Goal: Information Seeking & Learning: Understand process/instructions

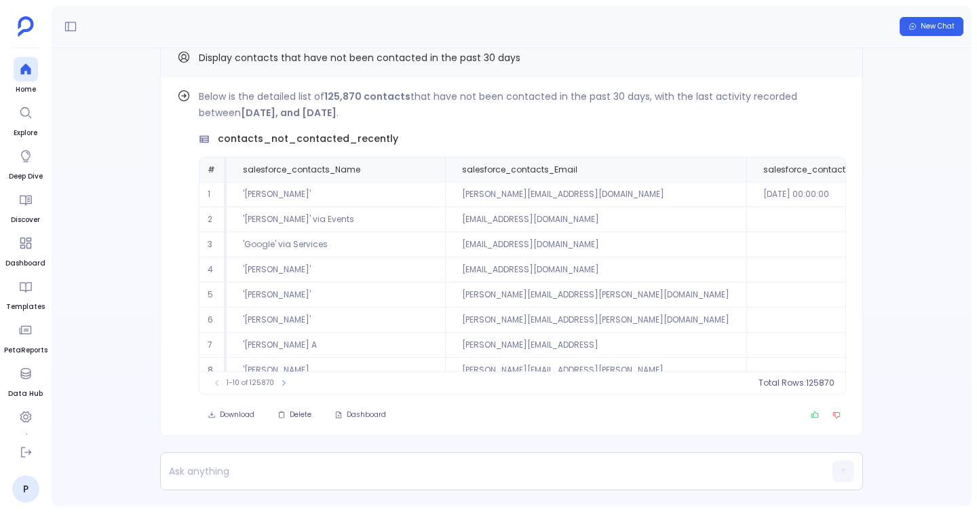
scroll to position [-27, 0]
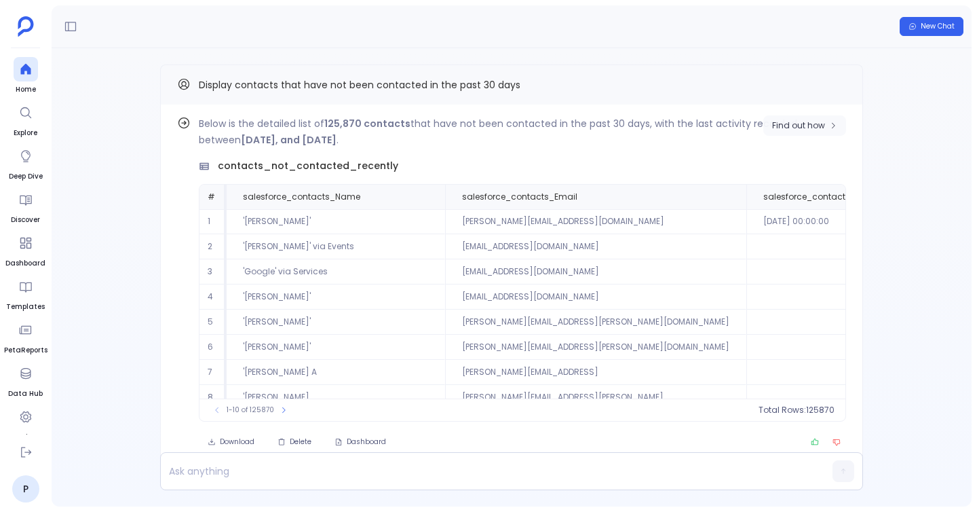
click at [807, 118] on button "Find out how" at bounding box center [804, 125] width 83 height 20
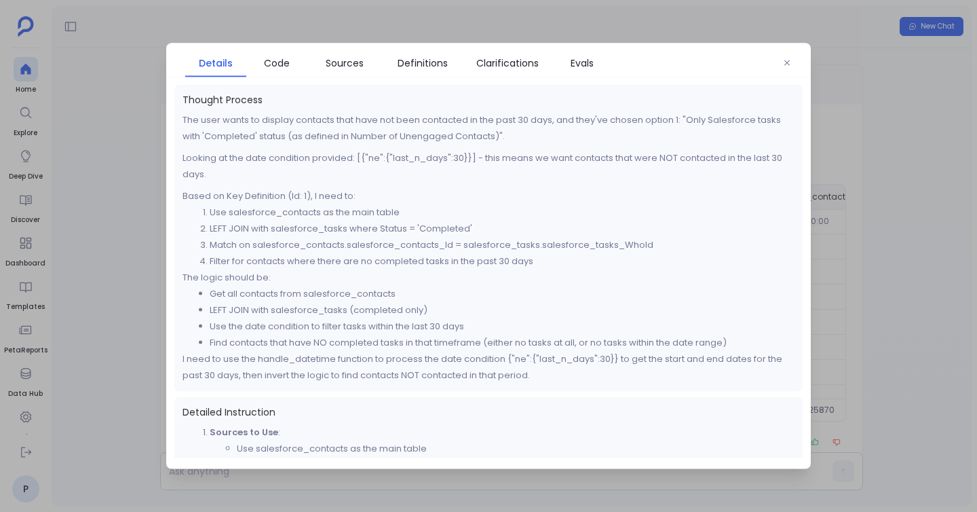
click at [134, 126] on div at bounding box center [488, 256] width 977 height 512
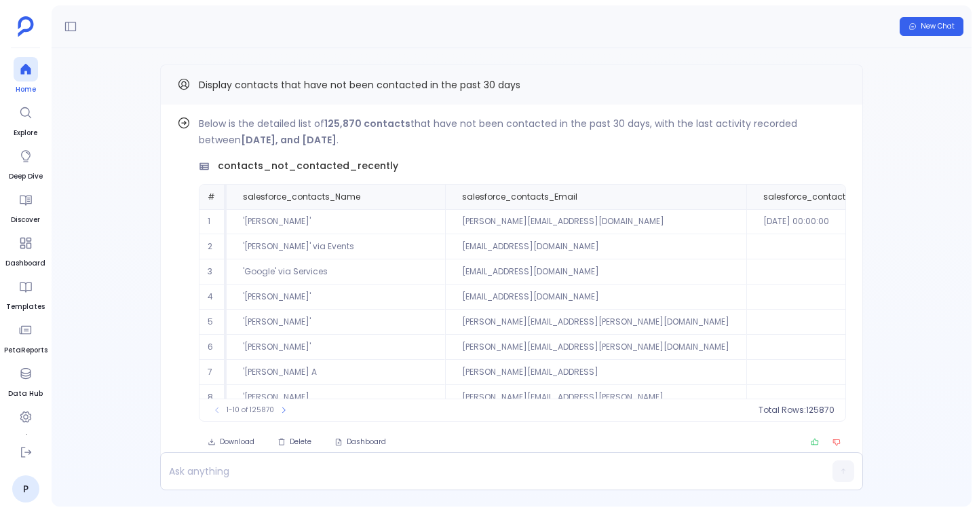
click at [26, 68] on icon at bounding box center [25, 69] width 10 height 11
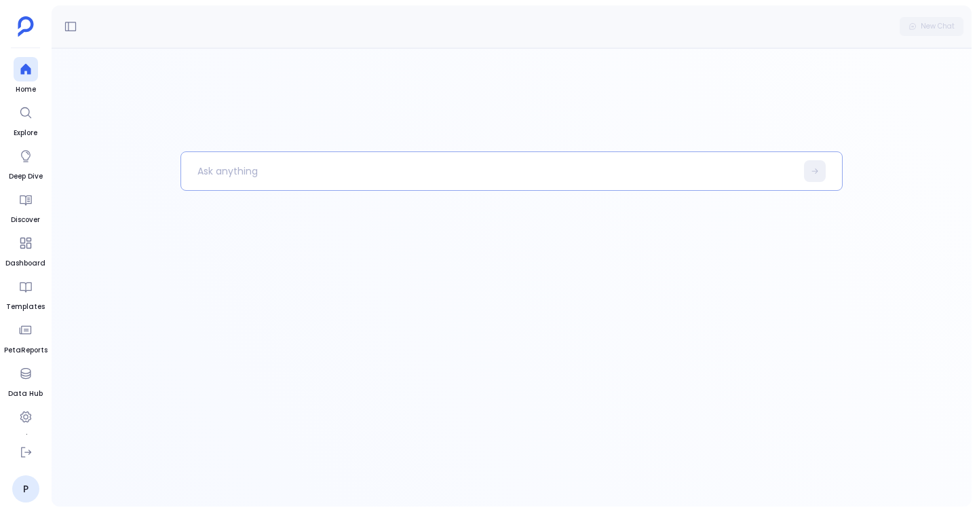
click at [202, 180] on p at bounding box center [488, 170] width 615 height 35
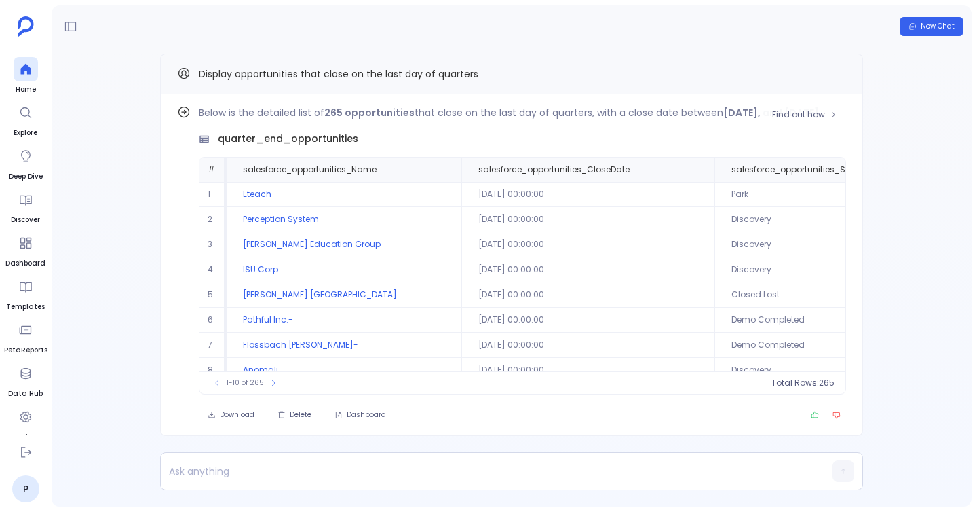
scroll to position [-27, 0]
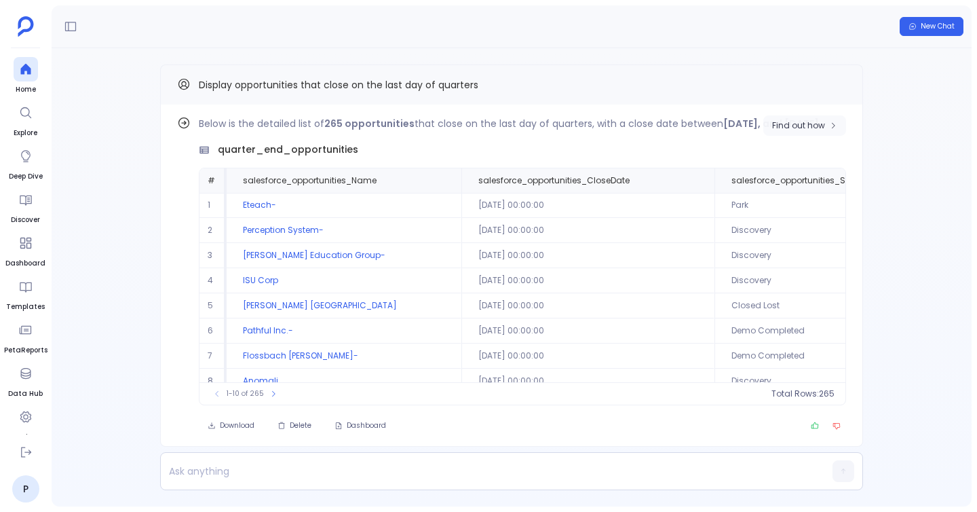
click at [778, 128] on span "Find out how" at bounding box center [798, 125] width 53 height 11
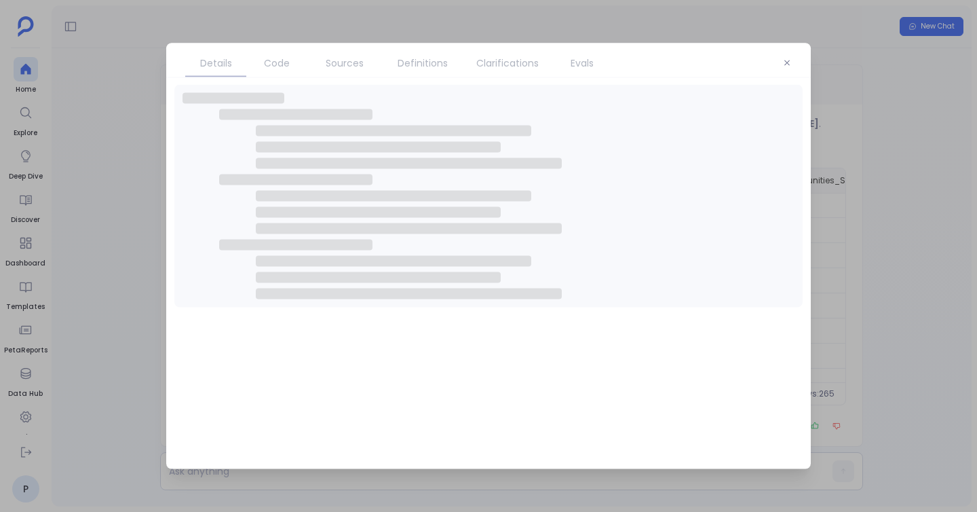
click at [274, 77] on div "Details Code Sources Definitions Clarifications Evals" at bounding box center [488, 255] width 645 height 425
click at [274, 72] on link "Code" at bounding box center [276, 63] width 61 height 28
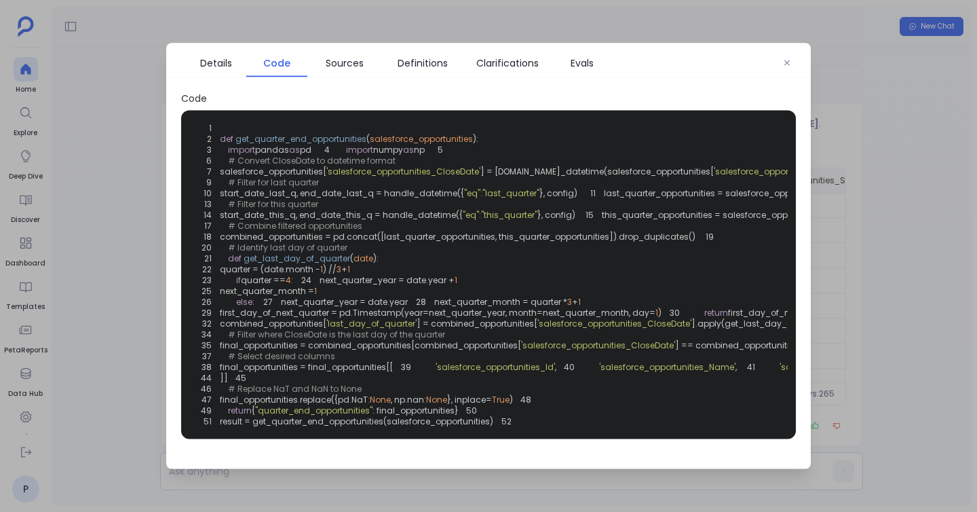
click at [274, 72] on link "Code" at bounding box center [276, 63] width 61 height 28
click at [479, 199] on span ""eq"" at bounding box center [472, 193] width 16 height 12
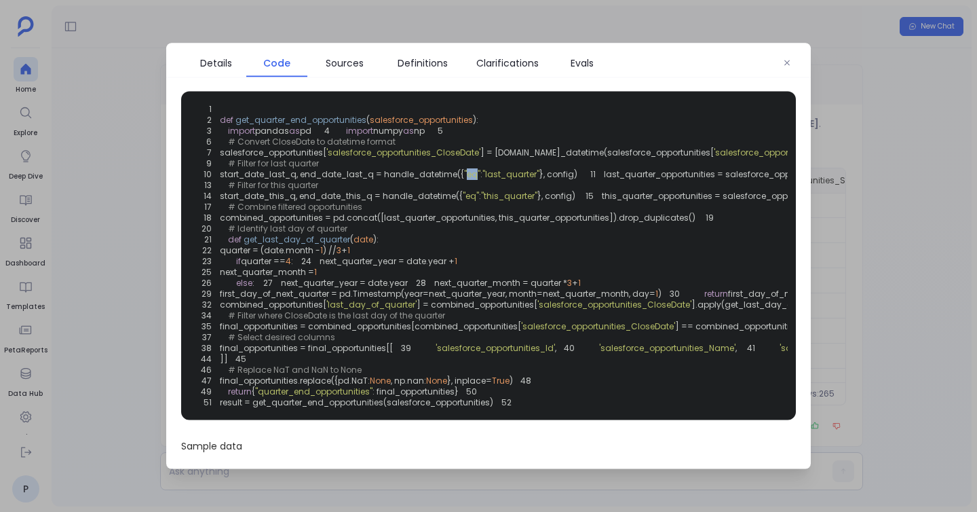
scroll to position [0, 0]
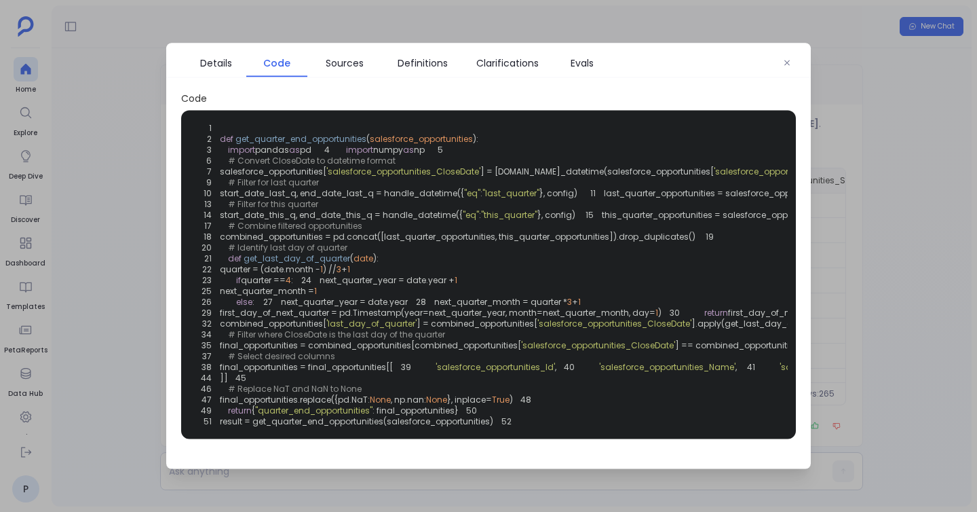
click at [132, 139] on div at bounding box center [488, 256] width 977 height 512
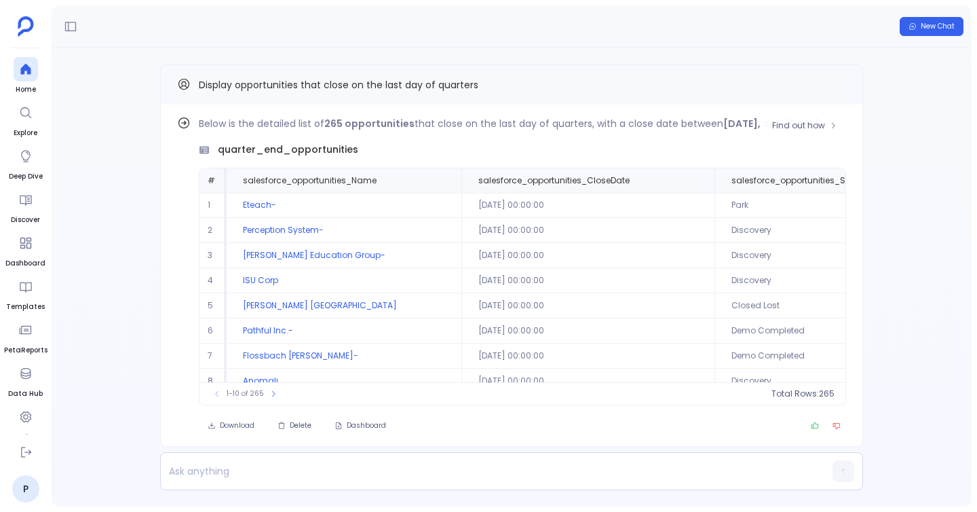
click at [323, 125] on p "Below is the detailed list of 265 opportunities that close on the last day of q…" at bounding box center [522, 123] width 647 height 16
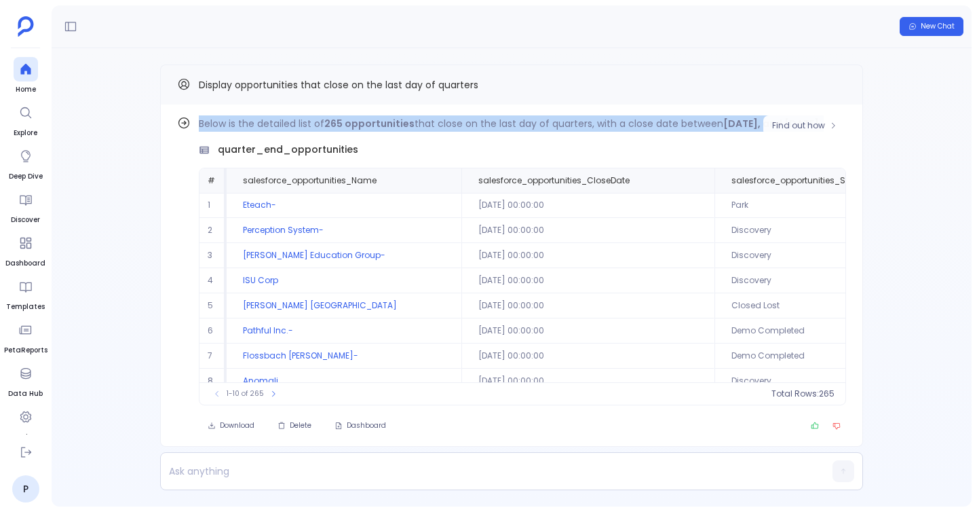
click at [323, 125] on p "Below is the detailed list of 265 opportunities that close on the last day of q…" at bounding box center [522, 123] width 647 height 16
click at [338, 125] on strong "265 opportunities" at bounding box center [369, 124] width 90 height 14
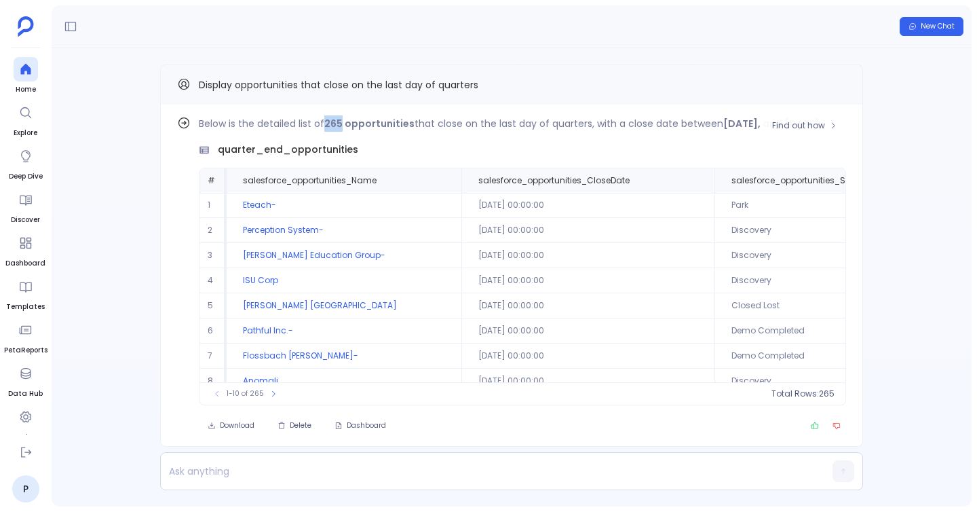
click at [338, 125] on strong "265 opportunities" at bounding box center [369, 124] width 90 height 14
click at [370, 125] on strong "265 opportunities" at bounding box center [369, 124] width 90 height 14
click at [369, 123] on strong "265 opportunities" at bounding box center [369, 124] width 90 height 14
click at [328, 123] on strong "265 opportunities" at bounding box center [369, 124] width 90 height 14
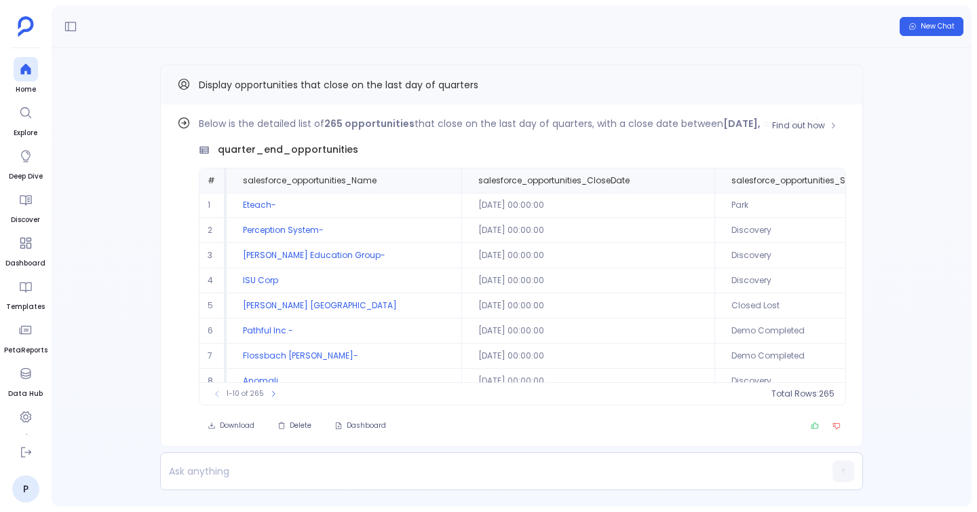
click at [370, 117] on strong "265 opportunities" at bounding box center [369, 124] width 90 height 14
click at [254, 157] on span "quarter_end_opportunities" at bounding box center [288, 149] width 140 height 14
click at [260, 157] on span "quarter_end_opportunities" at bounding box center [288, 149] width 140 height 14
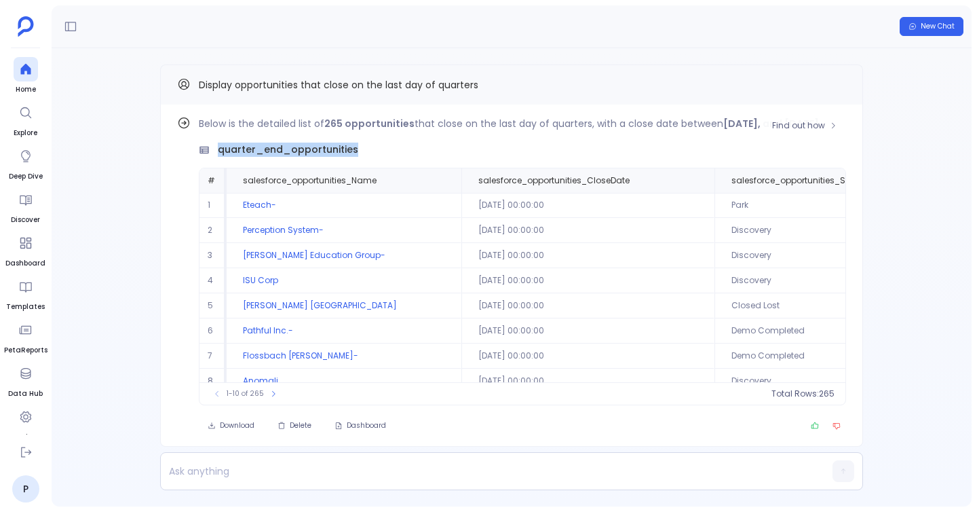
click at [260, 157] on span "quarter_end_opportunities" at bounding box center [288, 149] width 140 height 14
click at [316, 157] on span "quarter_end_opportunities" at bounding box center [288, 149] width 140 height 14
click at [408, 156] on div "Below is the detailed list of 265 opportunities that close on the last day of q…" at bounding box center [522, 260] width 647 height 290
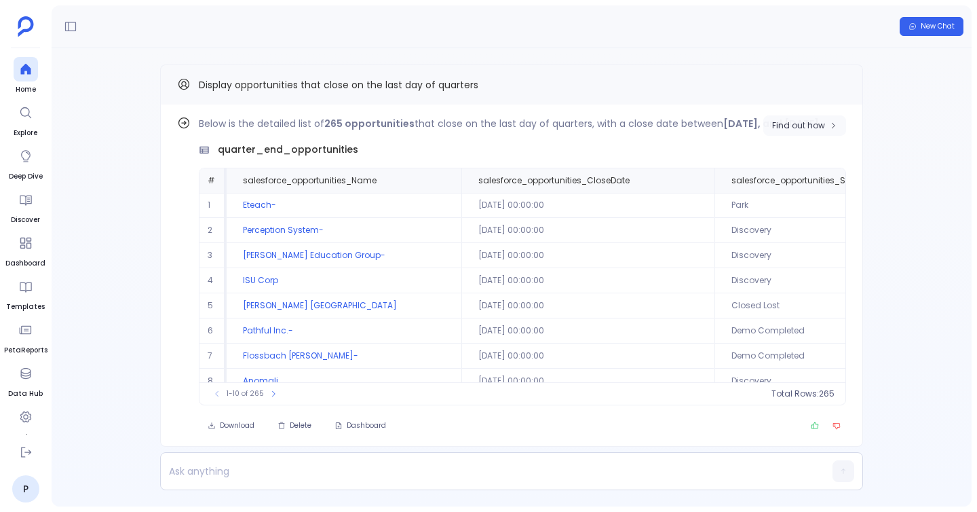
click at [798, 128] on span "Find out how" at bounding box center [798, 125] width 53 height 11
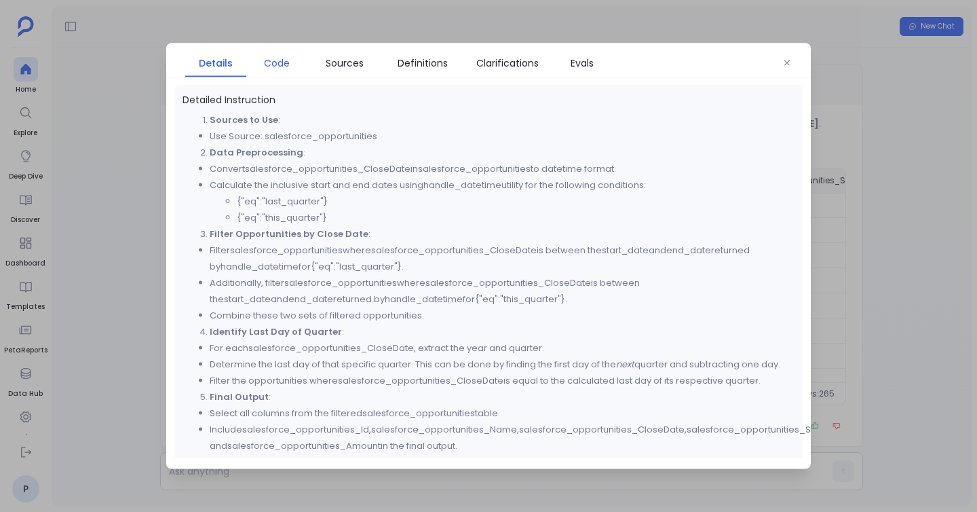
click at [265, 65] on span "Code" at bounding box center [277, 63] width 26 height 15
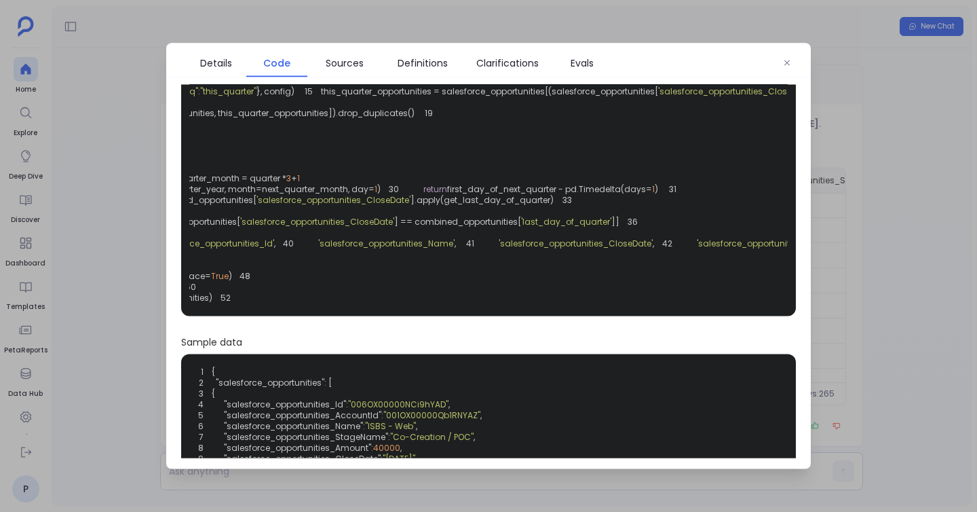
scroll to position [0, 282]
click at [494, 206] on span "].apply(get_last_day_of_quarter)" at bounding box center [481, 201] width 143 height 12
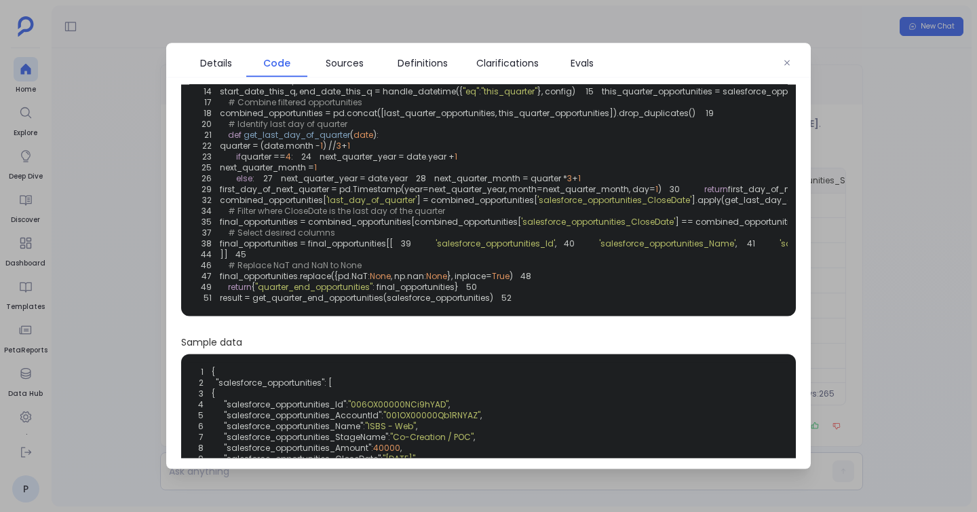
click at [95, 187] on div at bounding box center [488, 256] width 977 height 512
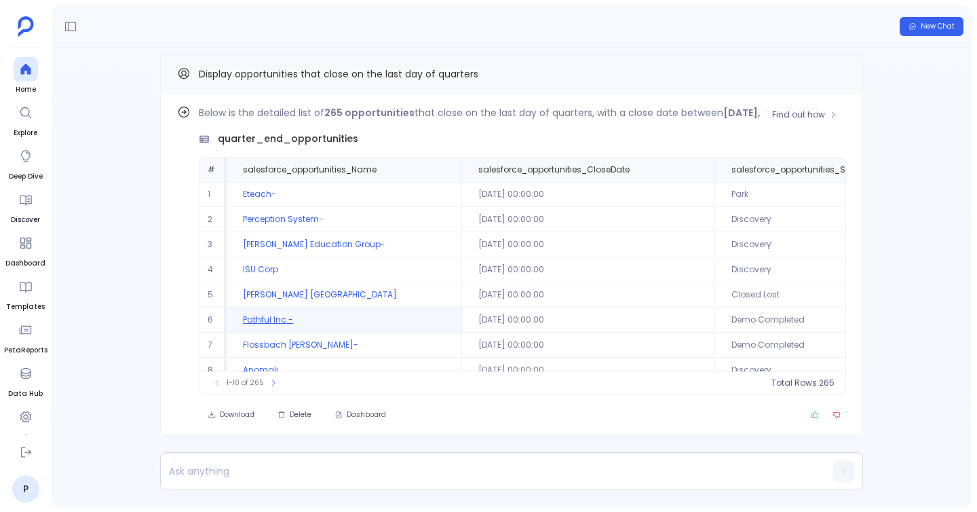
scroll to position [65, 0]
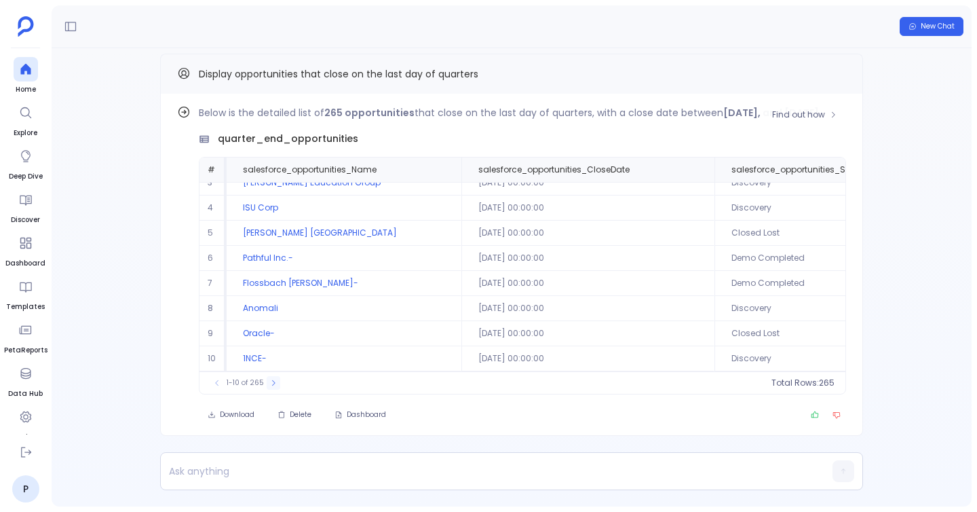
click at [269, 380] on icon at bounding box center [273, 383] width 8 height 8
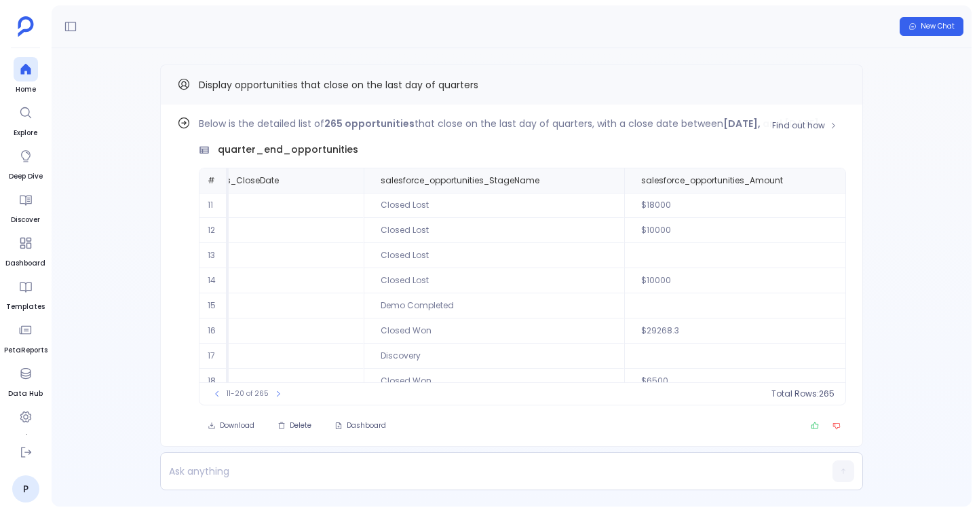
scroll to position [0, 376]
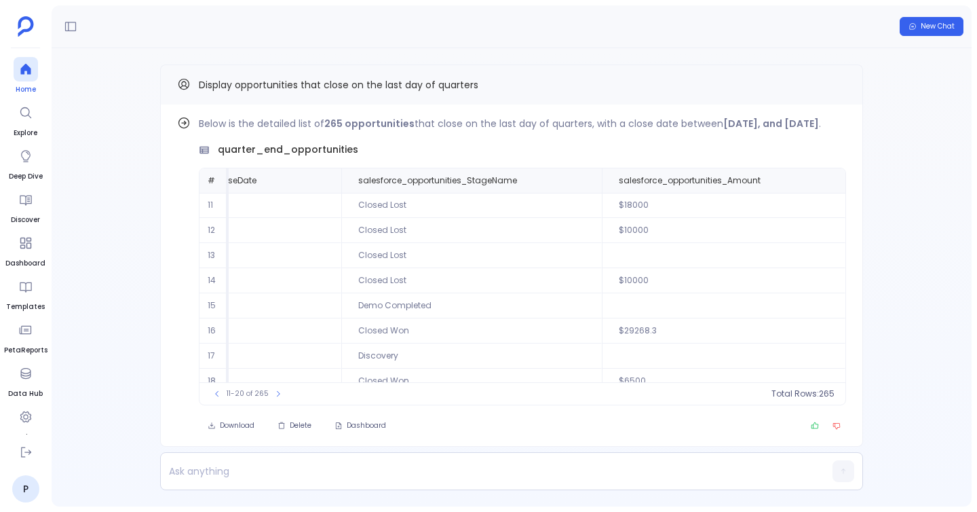
click at [26, 72] on icon at bounding box center [26, 69] width 14 height 14
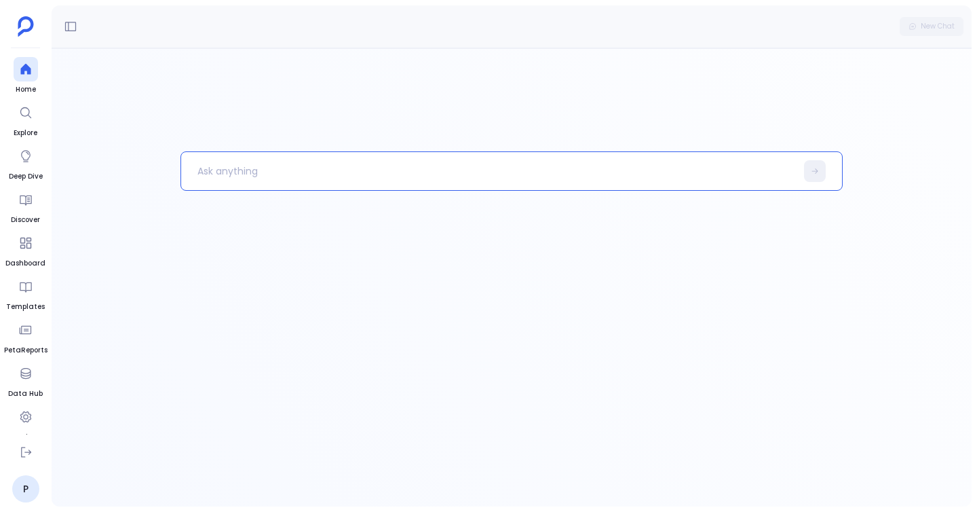
click at [224, 172] on p at bounding box center [488, 170] width 615 height 35
paste p
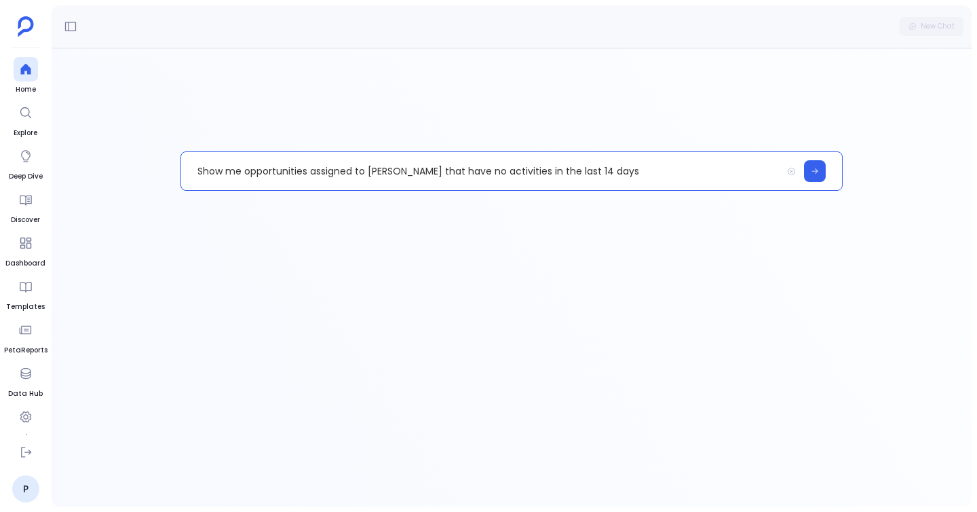
click at [583, 166] on p "Show me opportunities assigned to John Smith that have no activities in the las…" at bounding box center [481, 170] width 600 height 35
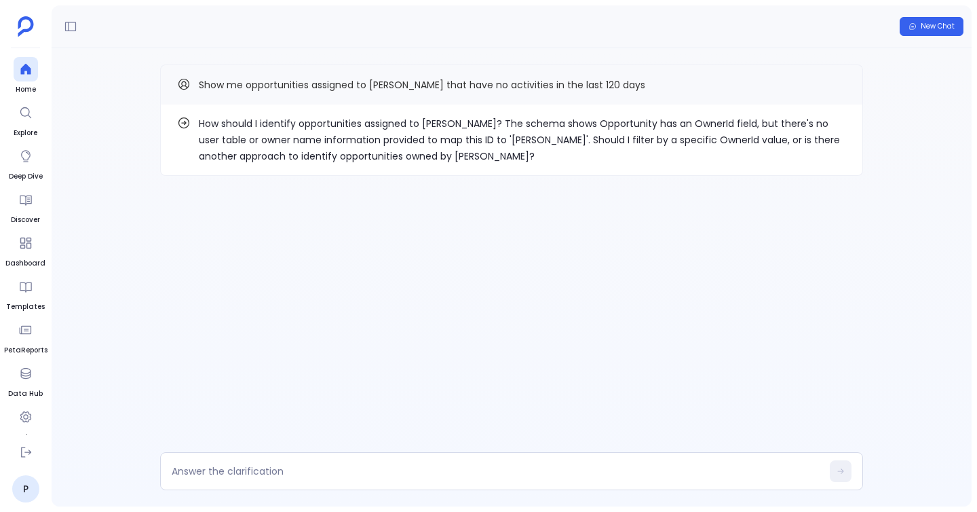
click at [689, 144] on p "How should I identify opportunities assigned to John Smith? The schema shows Op…" at bounding box center [522, 139] width 647 height 49
click at [334, 448] on div "How should I identify opportunities assigned to John Smith? The schema shows Op…" at bounding box center [512, 277] width 920 height 458
click at [320, 467] on textarea at bounding box center [497, 471] width 650 height 14
click at [690, 142] on p "How should I identify opportunities assigned to John Smith? The schema shows Op…" at bounding box center [522, 139] width 647 height 49
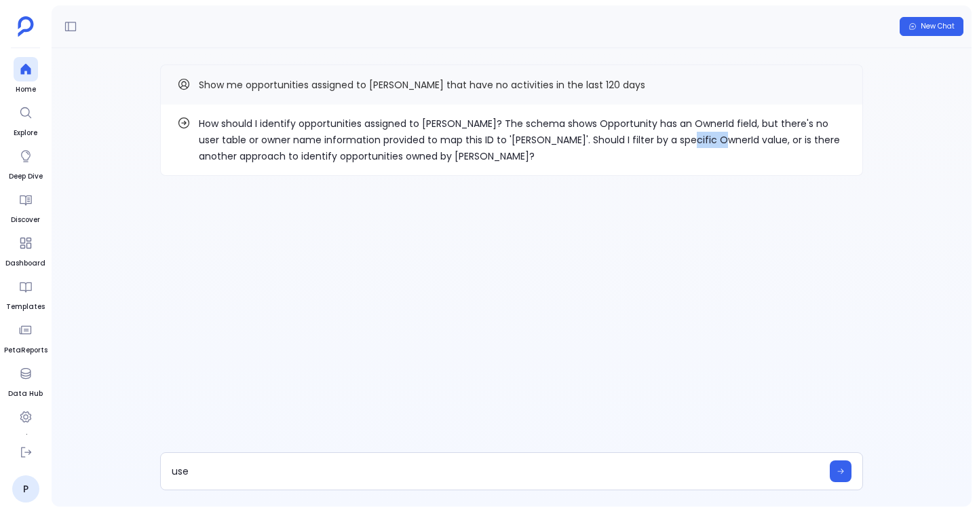
click at [690, 142] on p "How should I identify opportunities assigned to John Smith? The schema shows Op…" at bounding box center [522, 139] width 647 height 49
copy p "OwnerId"
click at [394, 476] on textarea "use" at bounding box center [497, 471] width 650 height 14
type textarea "use OwnerId"
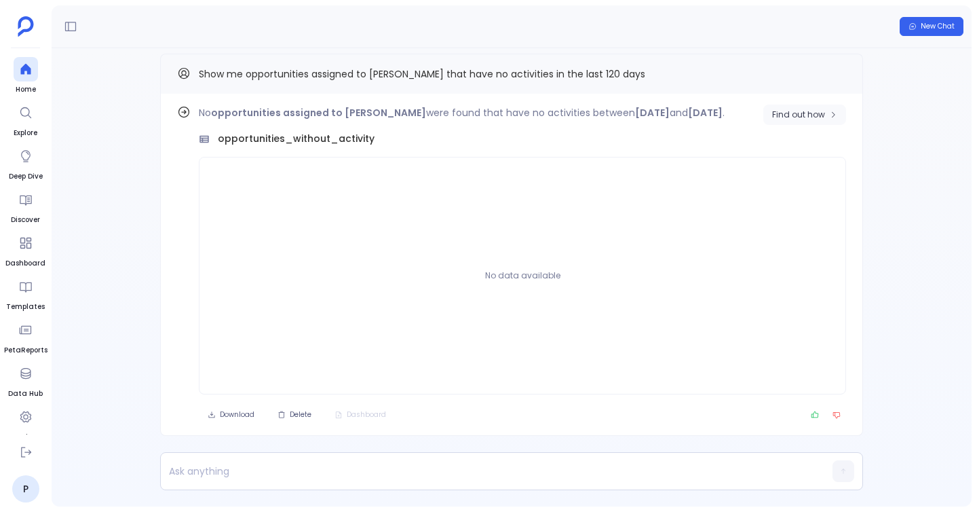
click at [813, 119] on span "Find out how" at bounding box center [798, 114] width 53 height 11
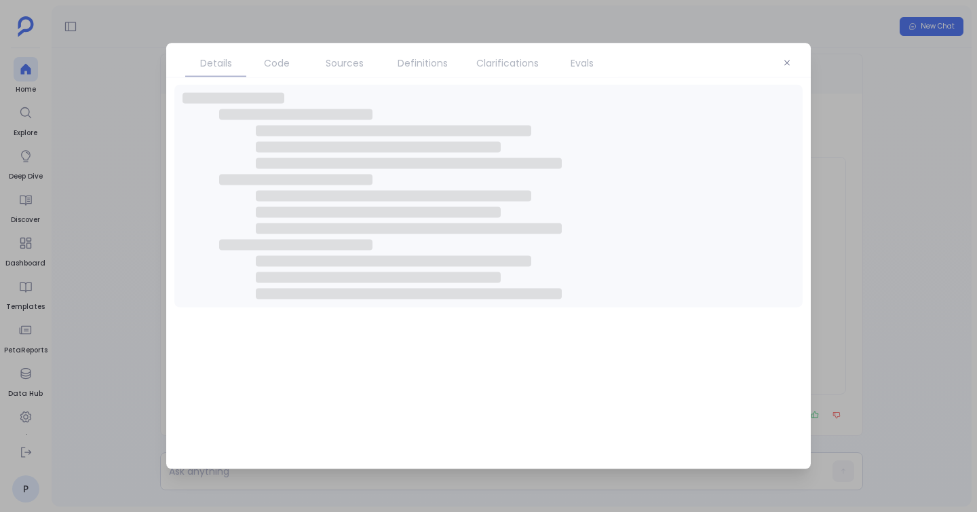
click at [273, 70] on link "Code" at bounding box center [276, 63] width 61 height 28
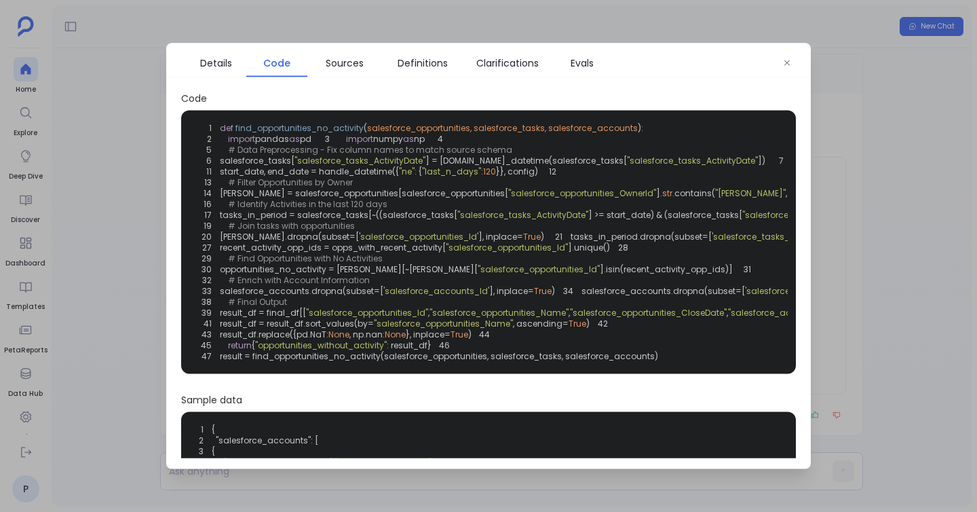
click at [273, 70] on link "Code" at bounding box center [276, 63] width 61 height 28
click at [109, 188] on div at bounding box center [488, 256] width 977 height 512
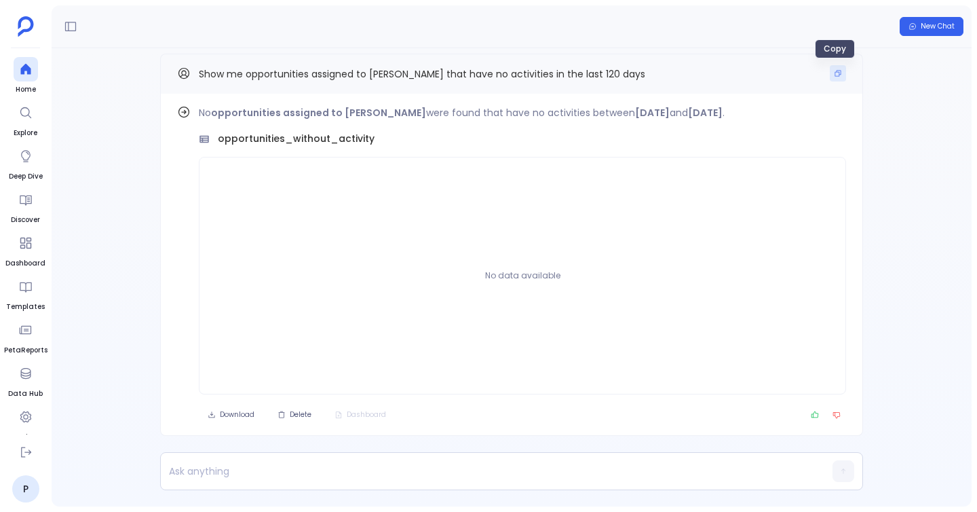
click at [834, 75] on icon "Copy" at bounding box center [838, 73] width 8 height 8
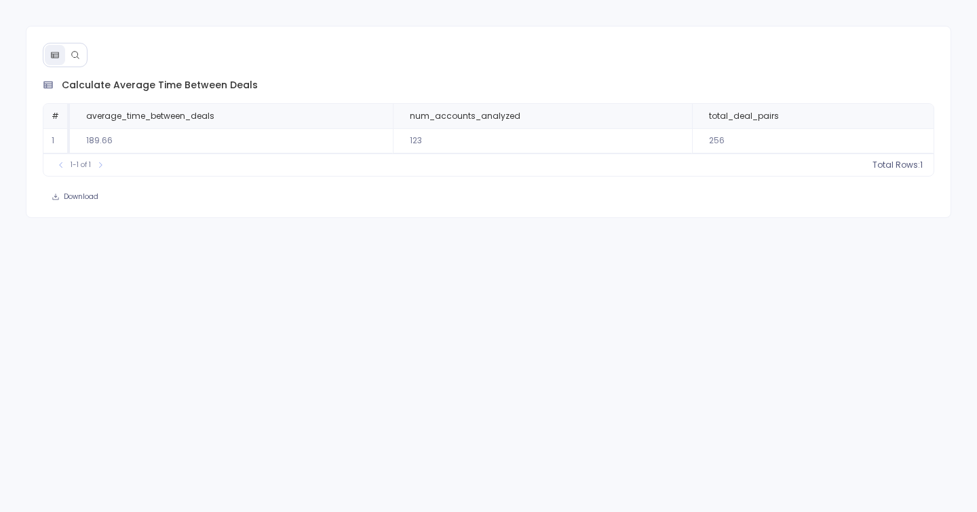
click at [78, 50] on icon at bounding box center [75, 54] width 9 height 9
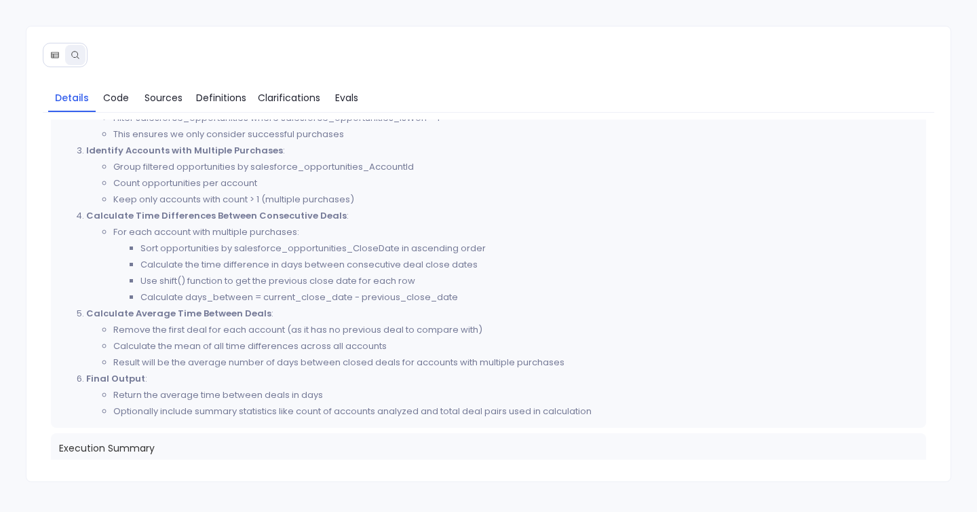
scroll to position [426, 0]
click at [119, 103] on span "Code" at bounding box center [116, 97] width 26 height 15
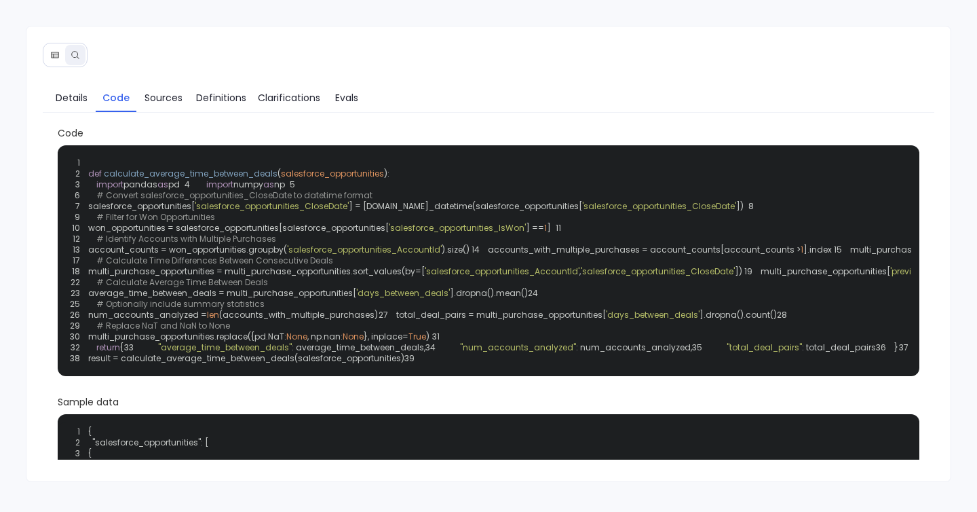
scroll to position [12, 0]
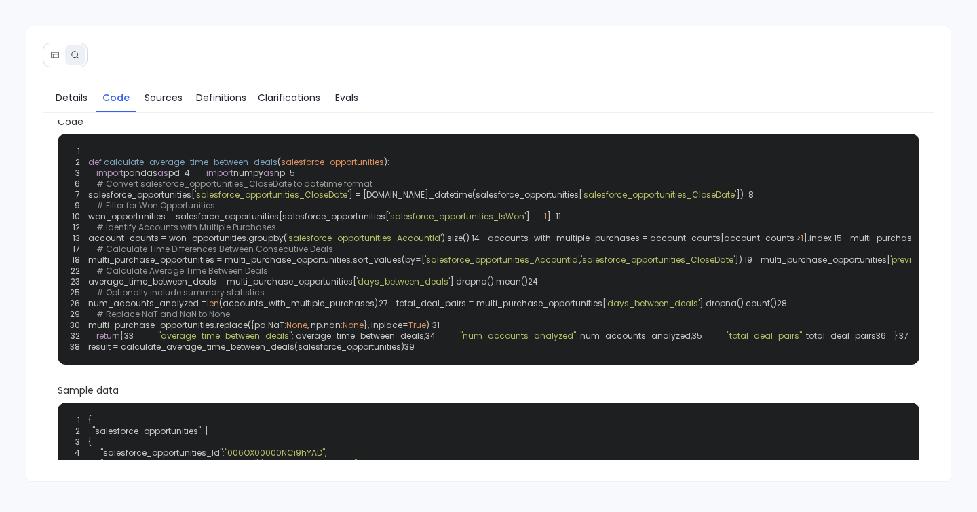
click at [437, 290] on div "1 2 def calculate_average_time_between_deals ( salesforce_opportunities ): 3 im…" at bounding box center [489, 249] width 846 height 214
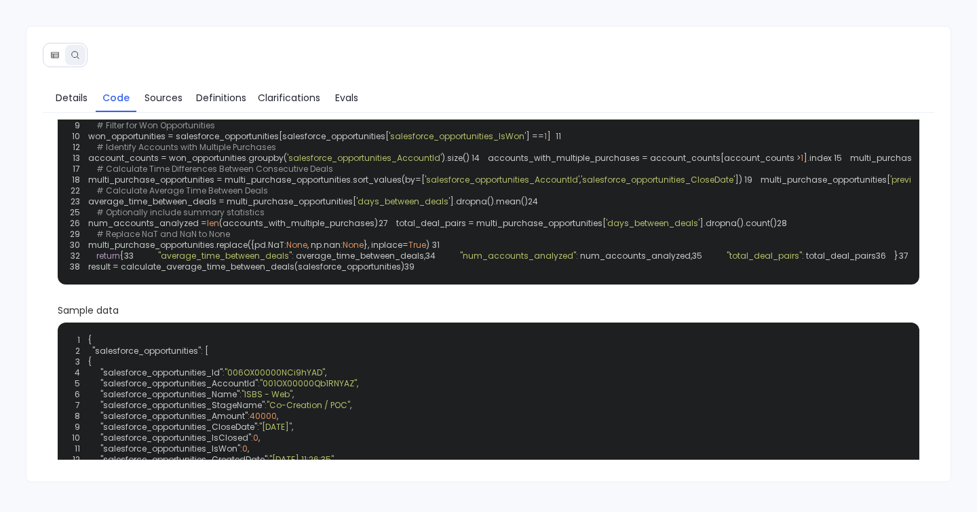
scroll to position [92, 0]
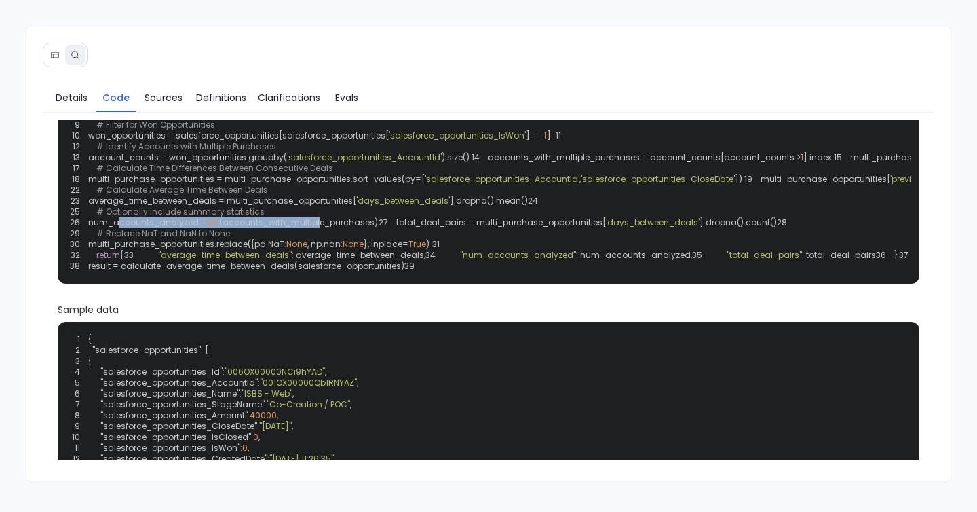
drag, startPoint x: 101, startPoint y: 341, endPoint x: 325, endPoint y: 339, distance: 223.9
click at [395, 275] on div "1 2 def calculate_average_time_between_deals ( salesforce_opportunities ): 3 im…" at bounding box center [489, 168] width 846 height 214
click at [76, 103] on span "Details" at bounding box center [72, 97] width 32 height 15
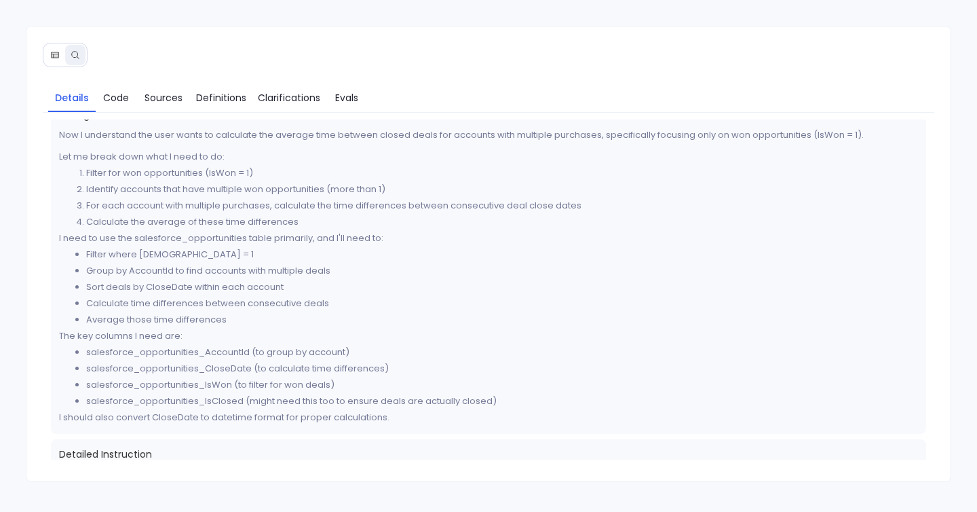
scroll to position [0, 0]
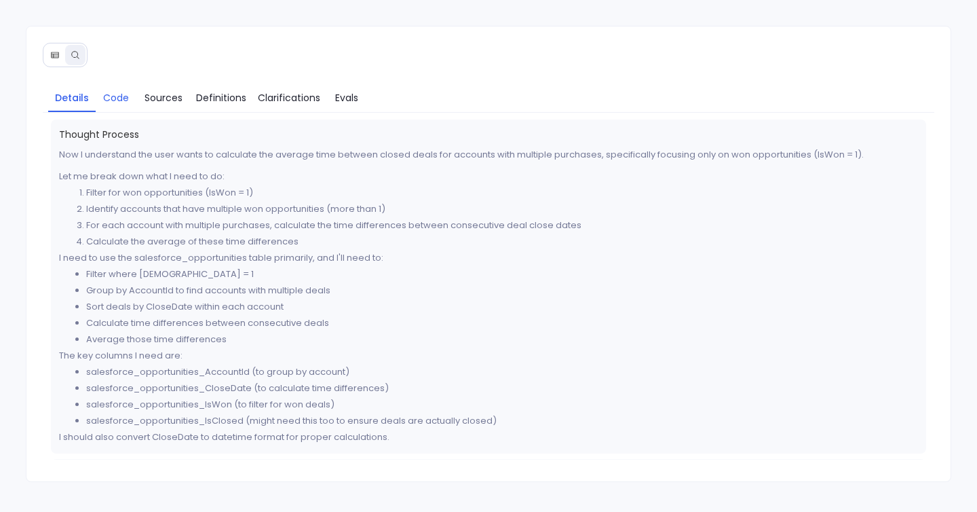
click at [108, 102] on span "Code" at bounding box center [116, 97] width 26 height 15
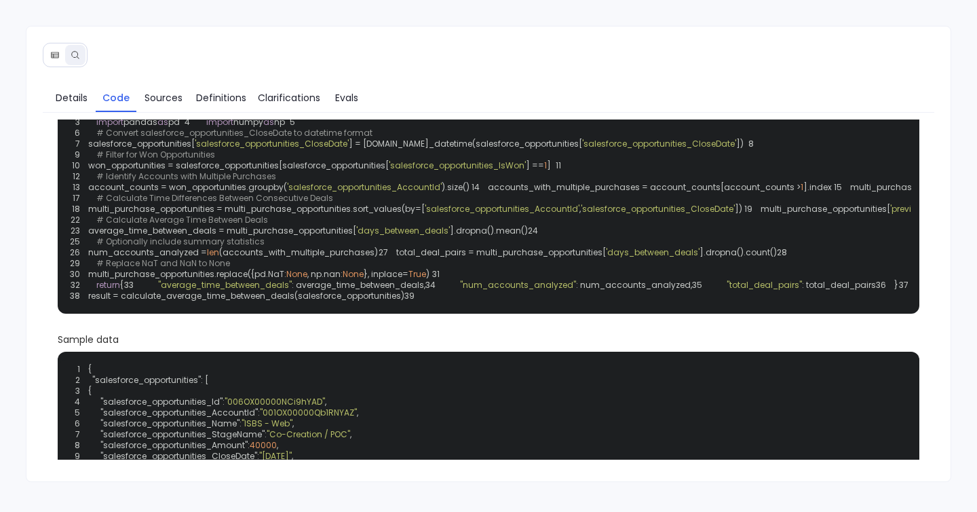
scroll to position [63, 0]
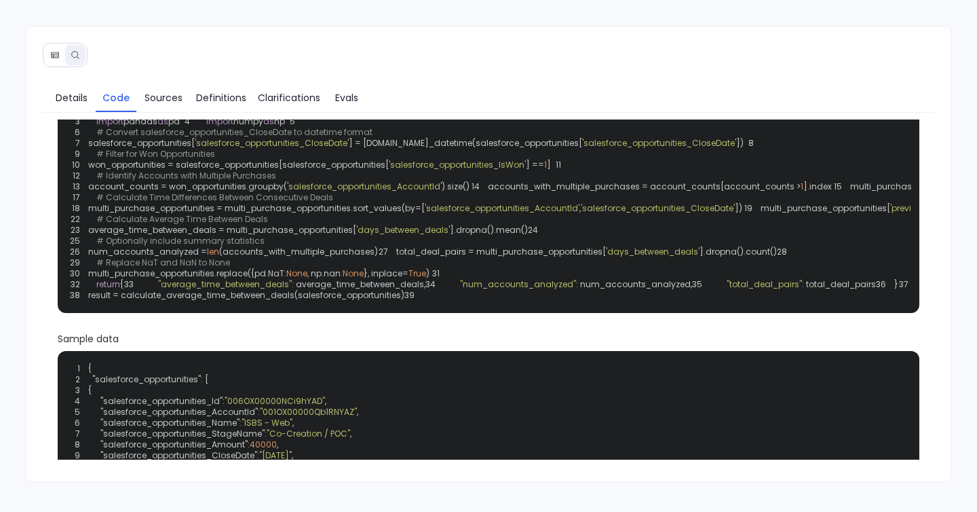
click at [332, 257] on div "1 2 def calculate_average_time_between_deals ( salesforce_opportunities ): 3 im…" at bounding box center [489, 197] width 846 height 214
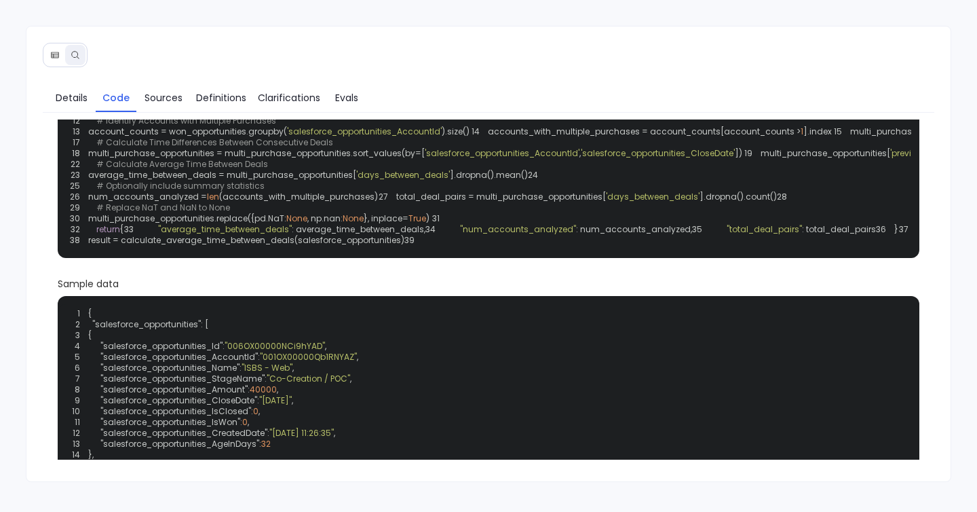
scroll to position [116, 0]
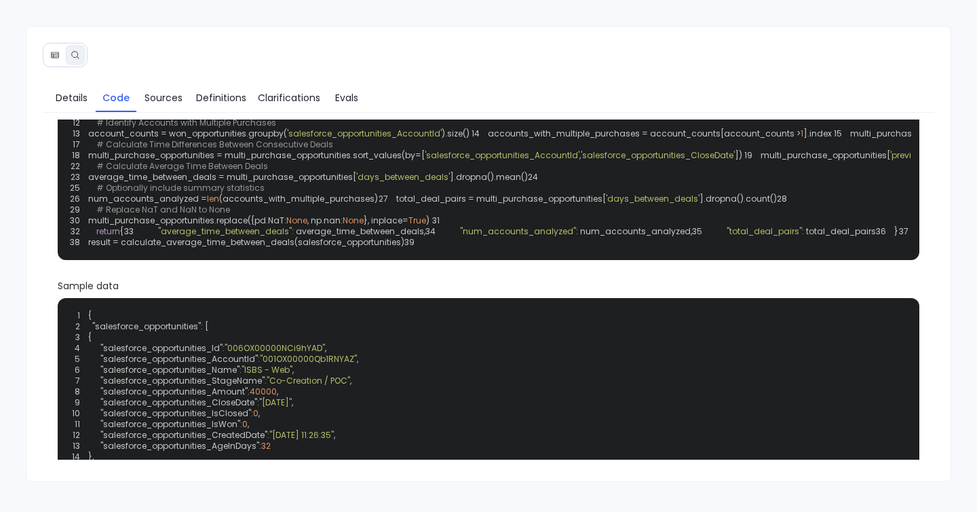
click at [606, 204] on span "'days_between_deals'" at bounding box center [653, 199] width 94 height 12
click at [121, 183] on span "average_time_between_deals = multi_purchase_opportunities[" at bounding box center [222, 177] width 268 height 12
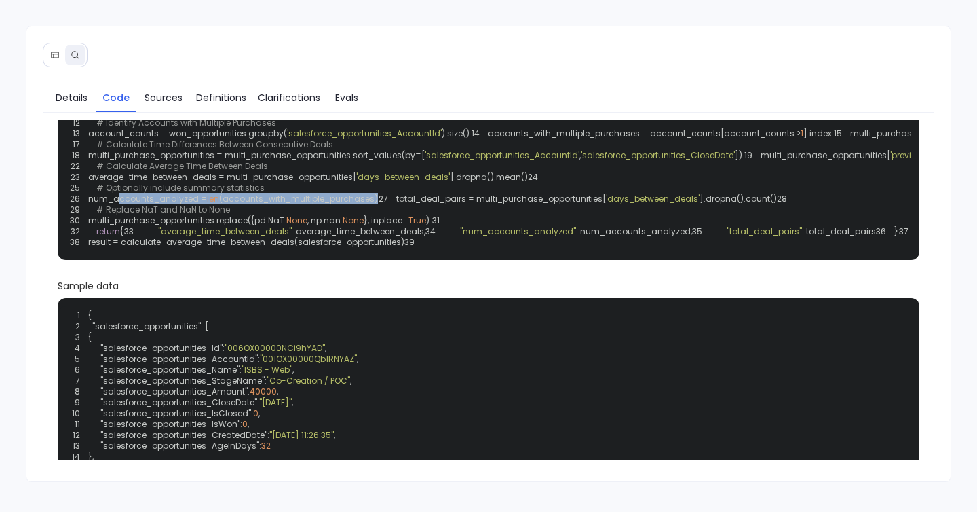
drag, startPoint x: 103, startPoint y: 316, endPoint x: 385, endPoint y: 320, distance: 281.6
click at [385, 252] on div "1 2 def calculate_average_time_between_deals ( salesforce_opportunities ): 3 im…" at bounding box center [489, 144] width 846 height 214
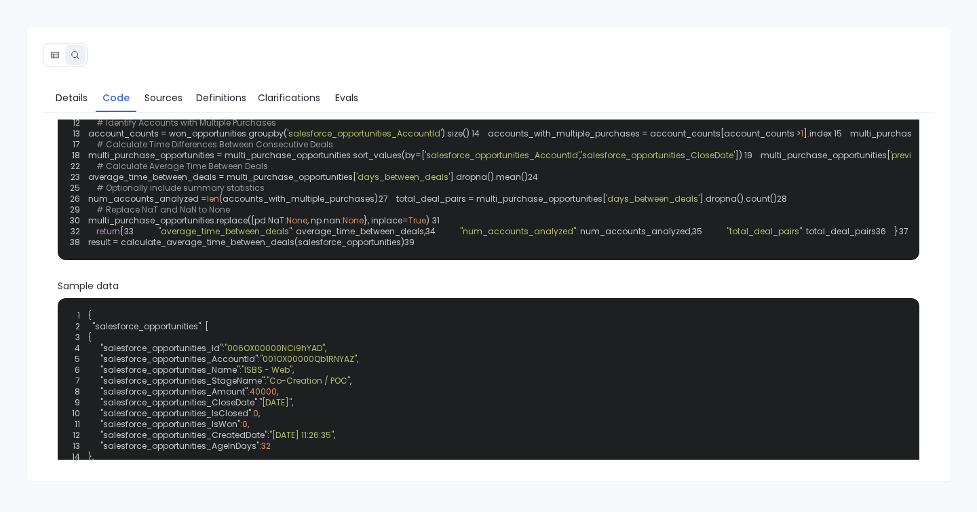
click at [263, 150] on span "# Calculate Time Differences Between Consecutive Deals" at bounding box center [214, 144] width 237 height 12
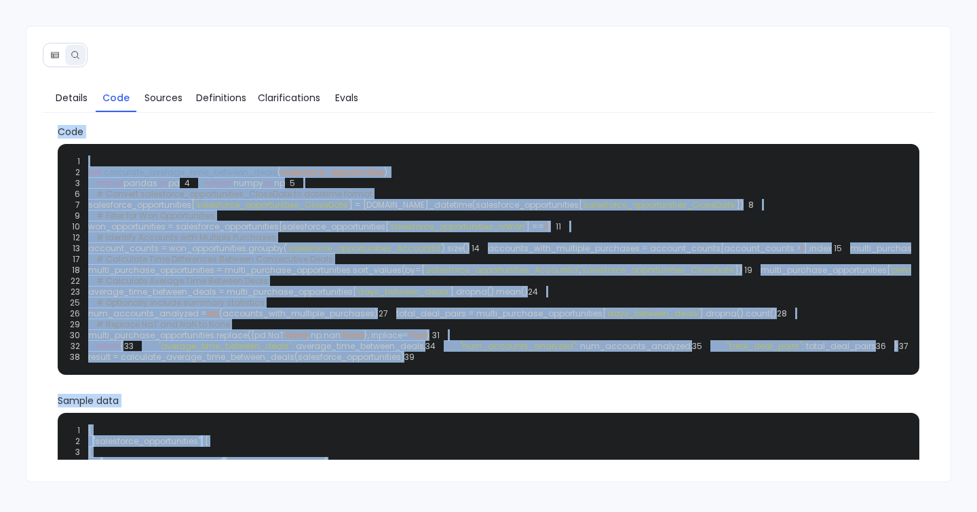
scroll to position [0, 0]
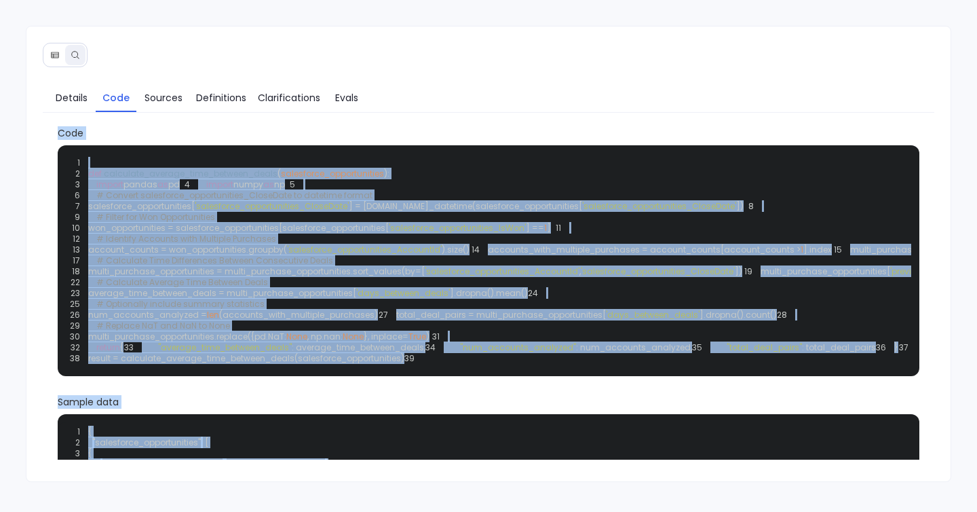
click at [176, 185] on span "pd" at bounding box center [174, 184] width 12 height 12
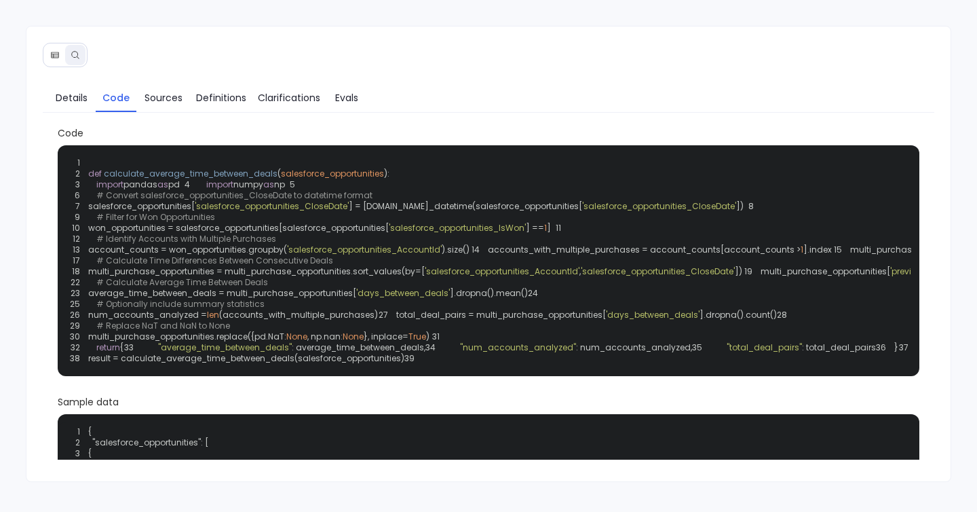
drag, startPoint x: 87, startPoint y: 172, endPoint x: 222, endPoint y: 286, distance: 176.7
click at [99, 167] on div "1 2 def calculate_average_time_between_deals ( salesforce_opportunities ): 3 im…" at bounding box center [489, 260] width 846 height 214
click at [98, 168] on span "def" at bounding box center [95, 174] width 14 height 12
click at [98, 169] on span "def" at bounding box center [95, 174] width 14 height 12
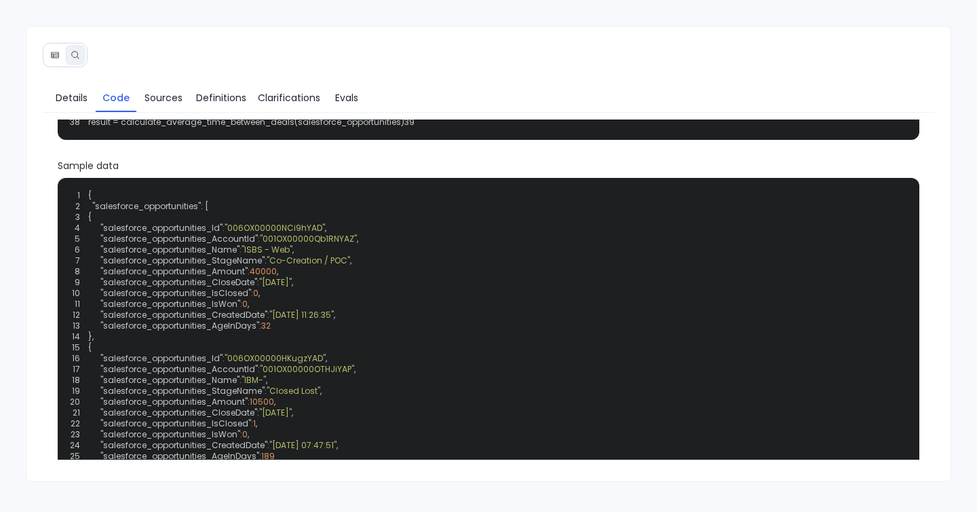
scroll to position [240, 0]
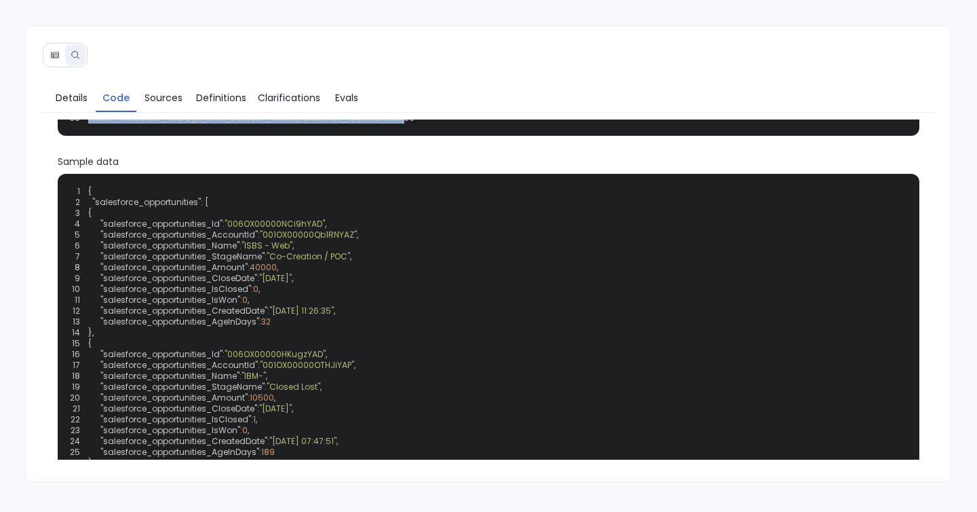
click at [410, 128] on div "1 2 def calculate_average_time_between_deals ( salesforce_opportunities ): 3 im…" at bounding box center [489, 20] width 846 height 214
copy code "def calculate_average_time_between_deals ( salesforce_opportunities ): 3 import…"
click at [220, 128] on div "1 2 def calculate_average_time_between_deals ( salesforce_opportunities ): 3 im…" at bounding box center [489, 20] width 846 height 214
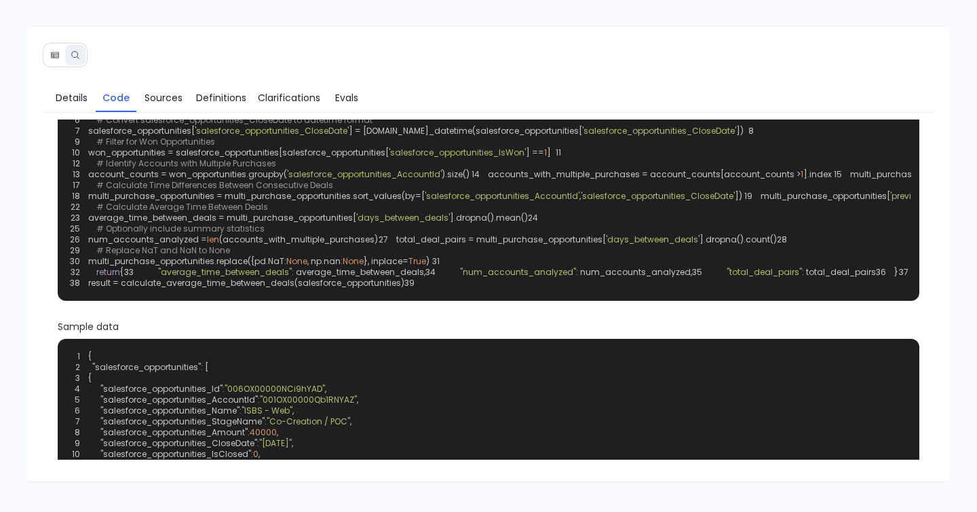
scroll to position [0, 0]
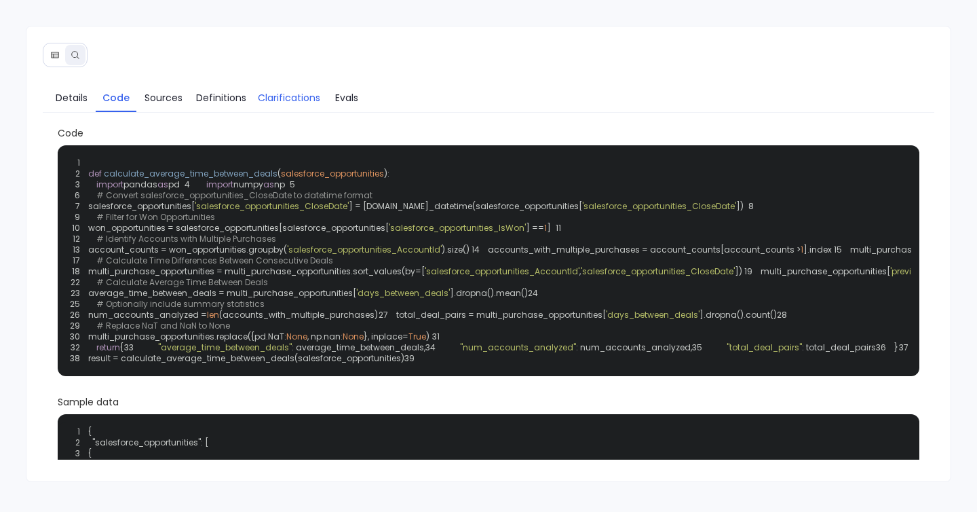
click at [297, 92] on span "Clarifications" at bounding box center [289, 97] width 62 height 15
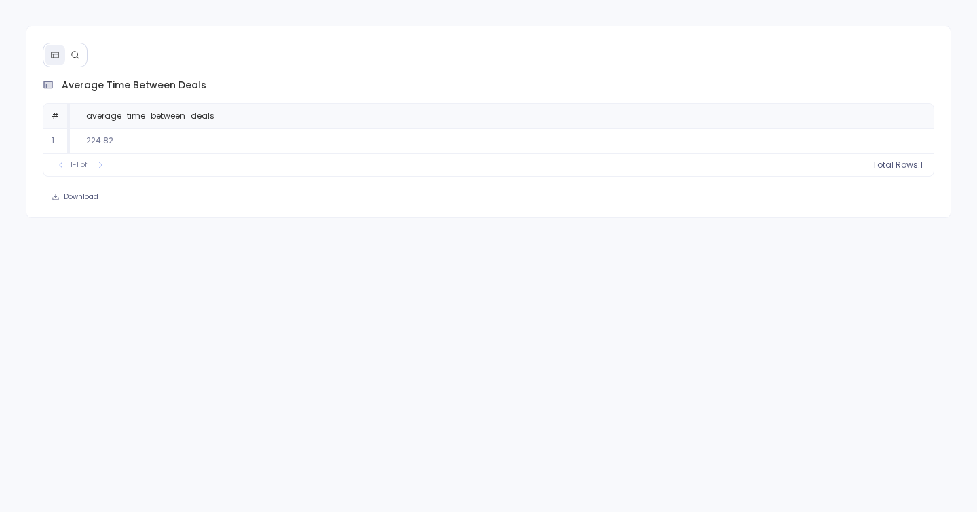
click at [71, 47] on button at bounding box center [75, 55] width 20 height 20
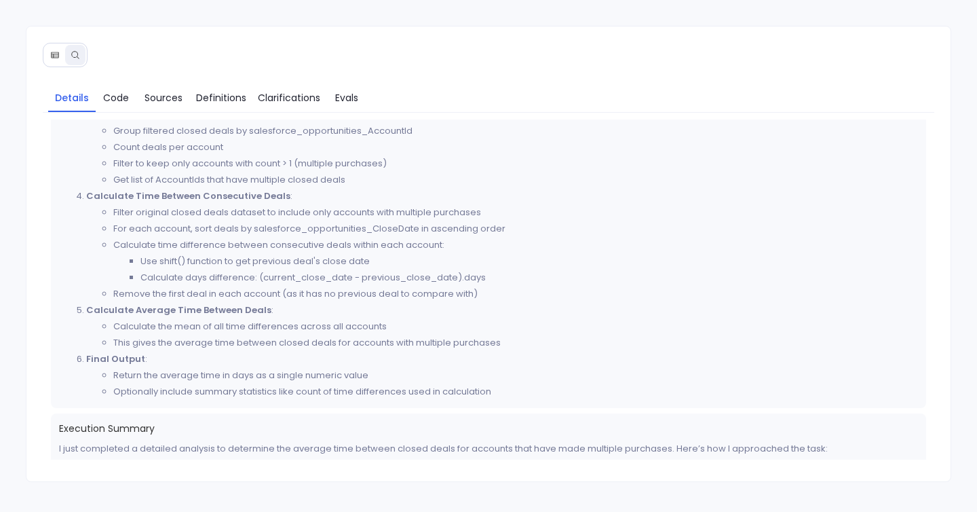
scroll to position [506, 0]
click at [109, 94] on span "Code" at bounding box center [116, 97] width 26 height 15
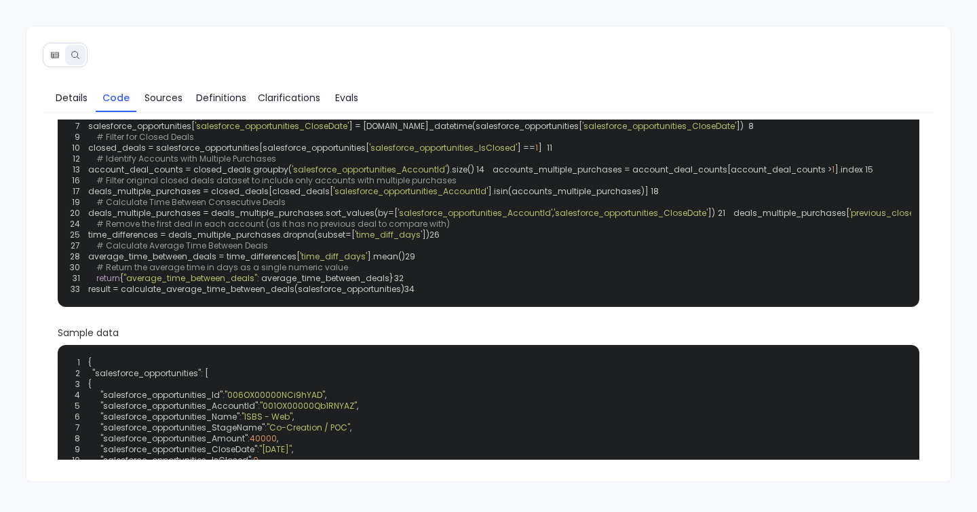
scroll to position [81, 0]
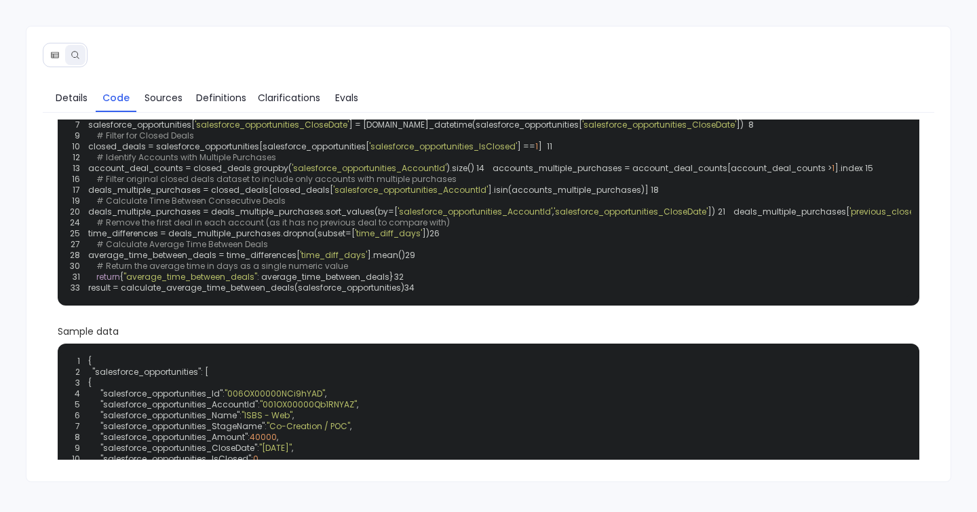
click at [366, 195] on span "'salesforce_opportunities_AccountId'" at bounding box center [410, 190] width 155 height 12
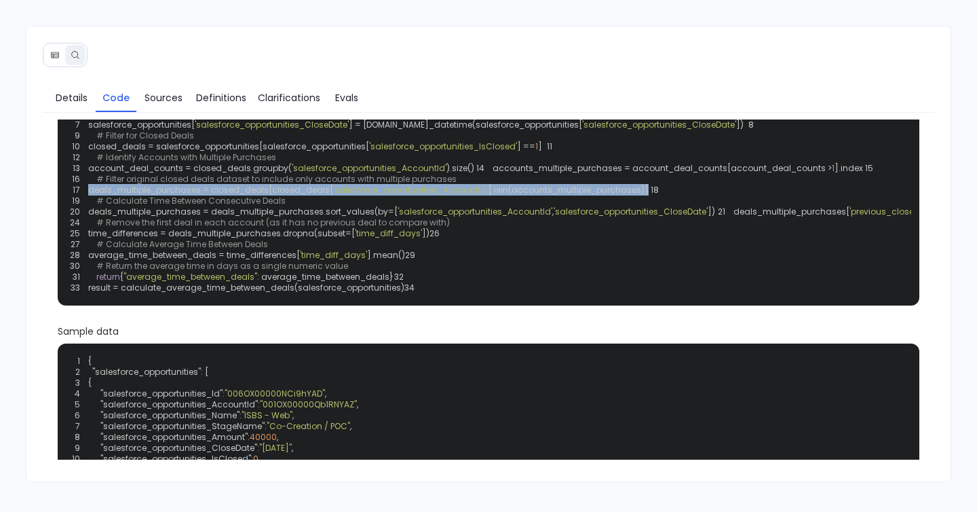
click at [366, 195] on span "'salesforce_opportunities_AccountId'" at bounding box center [410, 190] width 155 height 12
click at [366, 264] on div "1 2 def calculate_average_time_between_deals ( salesforce_opportunities ): 3 im…" at bounding box center [489, 184] width 846 height 225
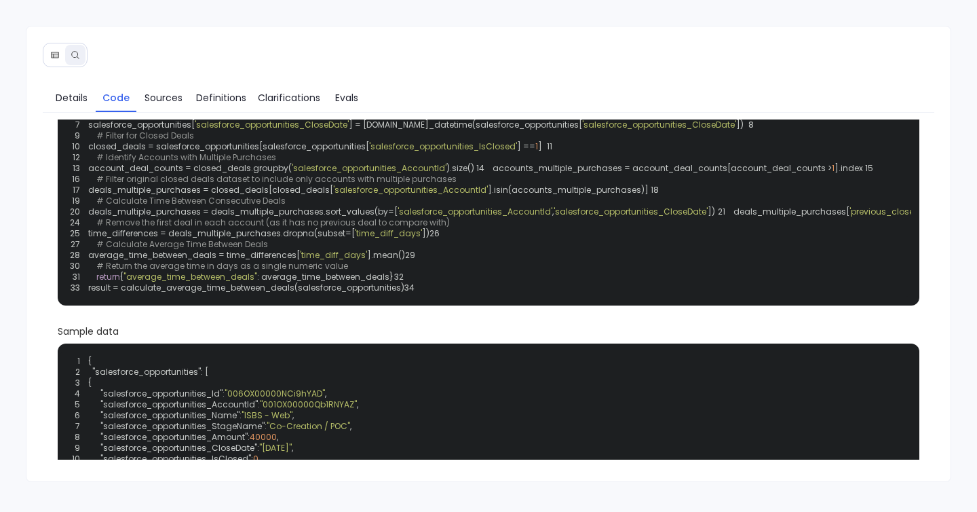
click at [376, 195] on span "'salesforce_opportunities_AccountId'" at bounding box center [410, 190] width 155 height 12
click at [372, 195] on span "'salesforce_opportunities_AccountId'" at bounding box center [410, 190] width 155 height 12
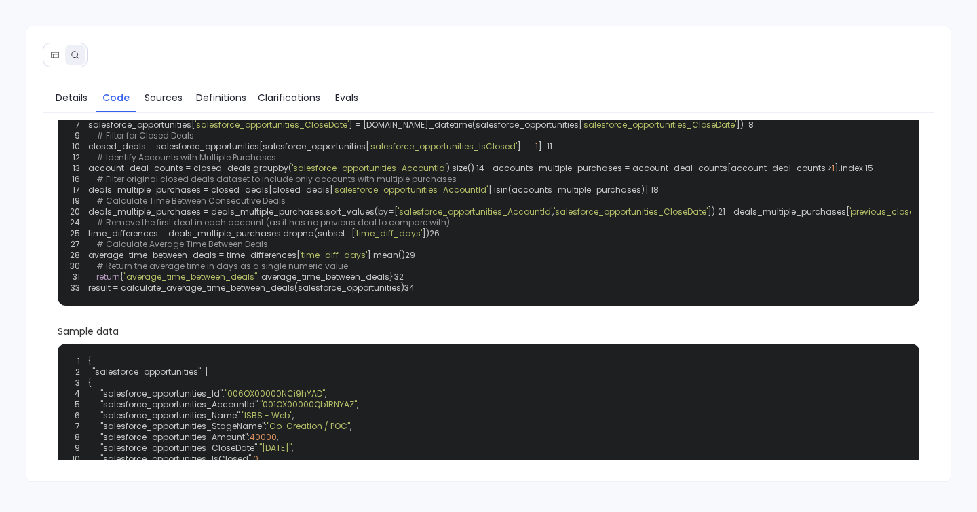
click at [187, 195] on span "deals_multiple_purchases = closed_deals[closed_deals[" at bounding box center [210, 190] width 245 height 12
click at [251, 195] on span "deals_multiple_purchases = closed_deals[closed_deals[" at bounding box center [210, 190] width 245 height 12
click at [284, 195] on span "deals_multiple_purchases = closed_deals[closed_deals[" at bounding box center [210, 190] width 245 height 12
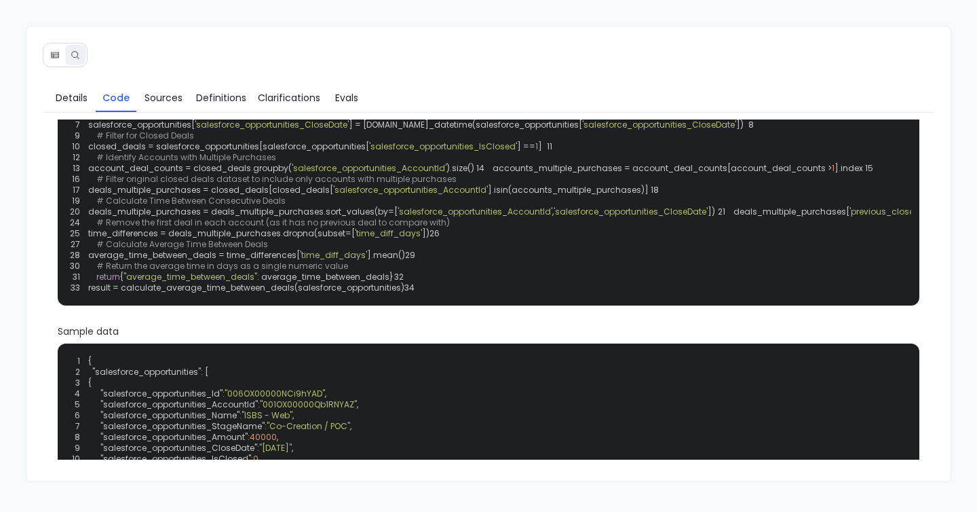
click at [284, 195] on span "deals_multiple_purchases = closed_deals[closed_deals[" at bounding box center [210, 190] width 245 height 12
click at [421, 195] on span "'salesforce_opportunities_AccountId'" at bounding box center [410, 190] width 155 height 12
click at [171, 217] on span "deals_multiple_purchases = deals_multiple_purchases.sort_values(by=[" at bounding box center [242, 212] width 309 height 12
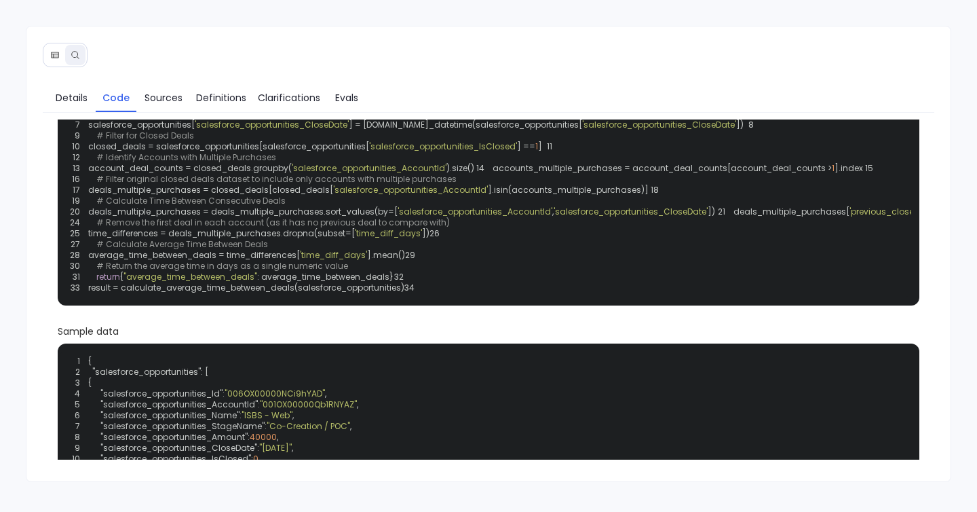
click at [260, 217] on span "deals_multiple_purchases = deals_multiple_purchases.sort_values(by=[" at bounding box center [242, 212] width 309 height 12
click at [261, 217] on span "deals_multiple_purchases = deals_multiple_purchases.sort_values(by=[" at bounding box center [242, 212] width 309 height 12
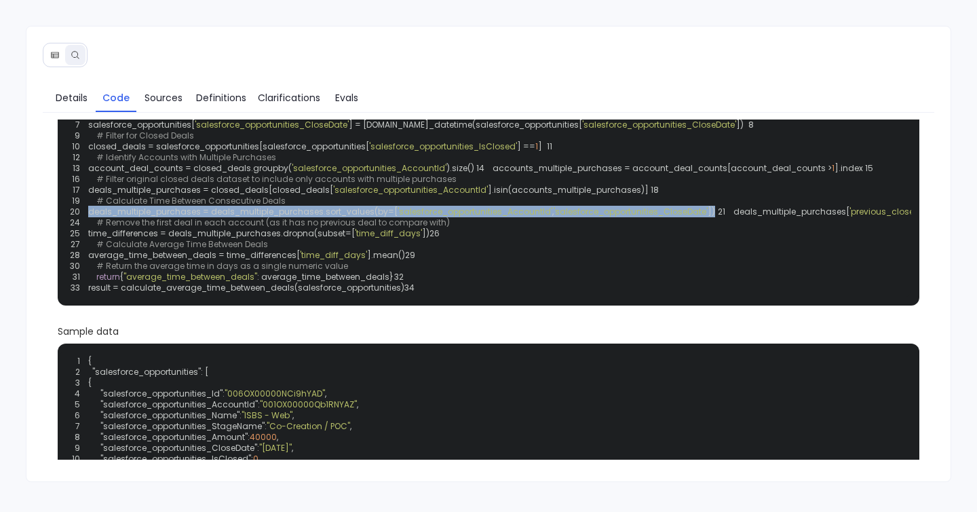
click at [261, 217] on span "deals_multiple_purchases = deals_multiple_purchases.sort_values(by=[" at bounding box center [242, 212] width 309 height 12
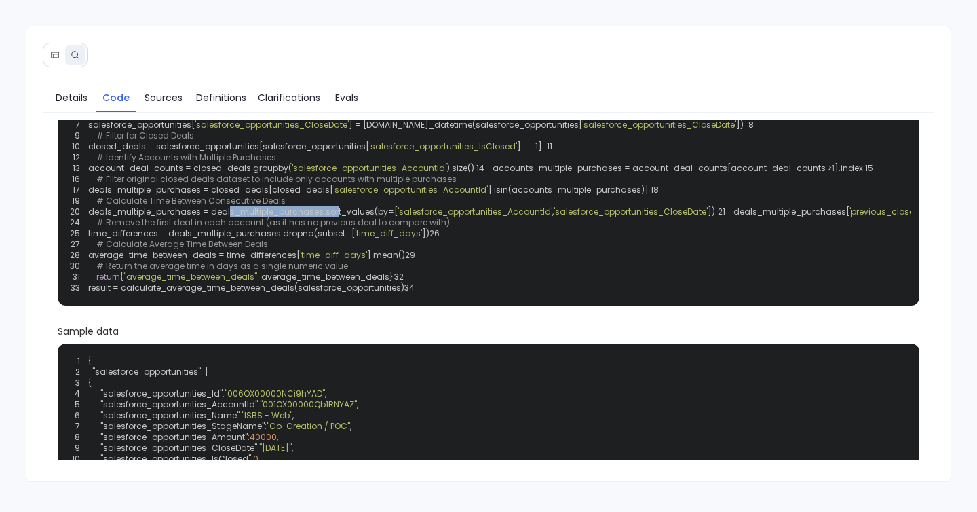
click at [261, 217] on span "deals_multiple_purchases = deals_multiple_purchases.sort_values(by=[" at bounding box center [242, 212] width 309 height 12
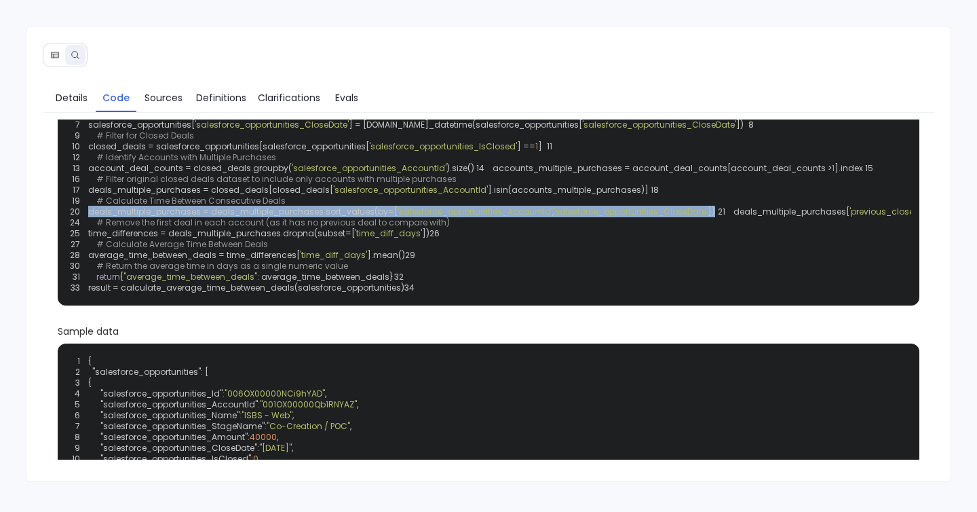
click at [261, 217] on span "deals_multiple_purchases = deals_multiple_purchases.sort_values(by=[" at bounding box center [242, 212] width 309 height 12
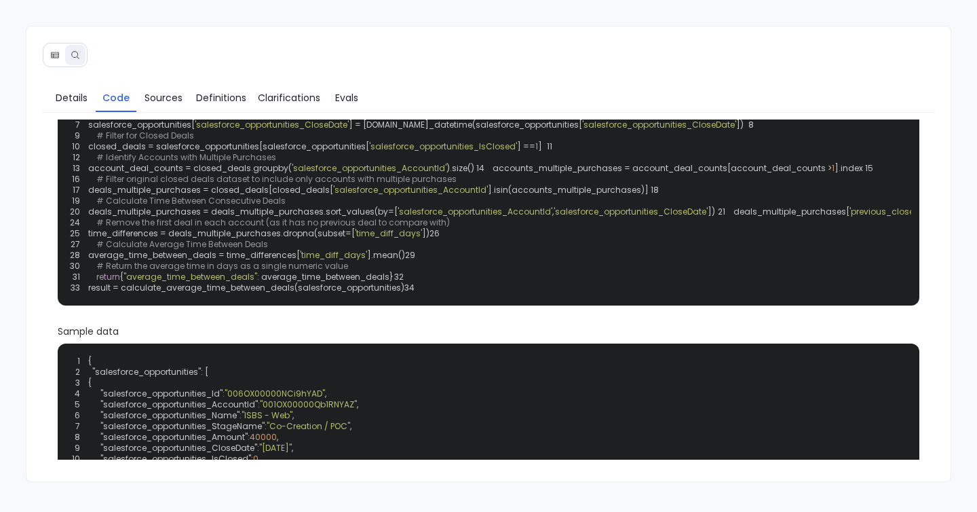
click at [291, 280] on div "1 2 def calculate_average_time_between_deals ( salesforce_opportunities ): 3 im…" at bounding box center [489, 184] width 846 height 225
click at [292, 217] on span "deals_multiple_purchases = deals_multiple_purchases.sort_values(by=[" at bounding box center [242, 212] width 309 height 12
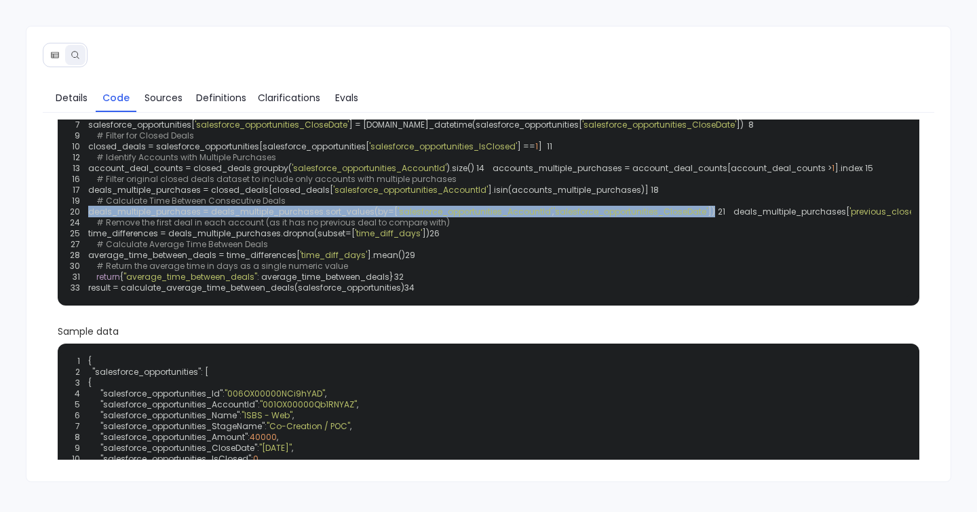
click at [292, 217] on span "deals_multiple_purchases = deals_multiple_purchases.sort_values(by=[" at bounding box center [242, 212] width 309 height 12
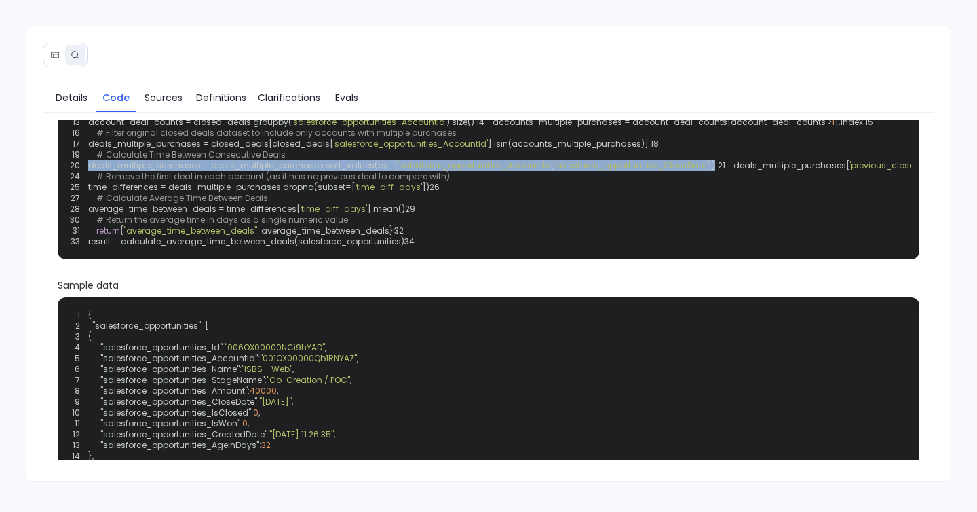
scroll to position [129, 0]
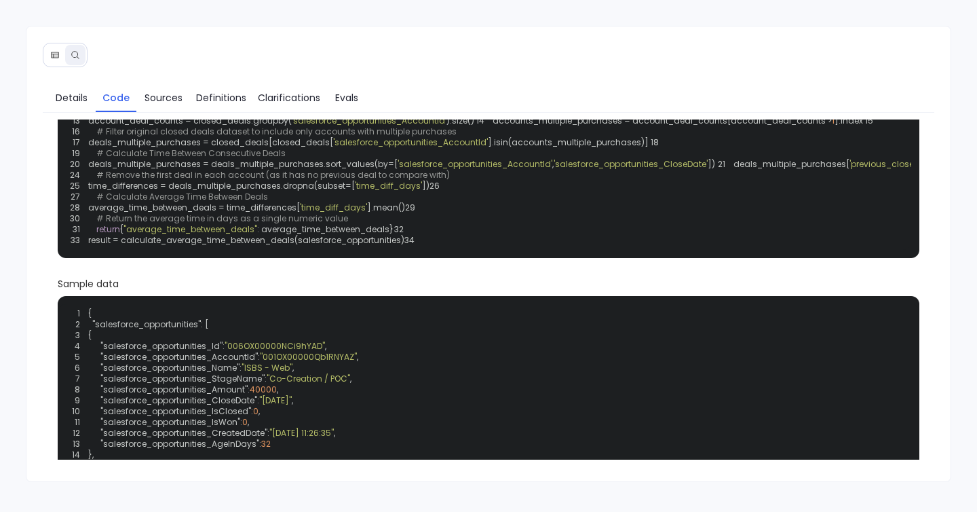
click at [271, 191] on span "time_differences = deals_multiple_purchases.dropna(subset=[" at bounding box center [221, 186] width 267 height 12
click at [392, 191] on span "'time_diff_days'" at bounding box center [388, 186] width 67 height 12
click at [76, 95] on span "Details" at bounding box center [72, 97] width 32 height 15
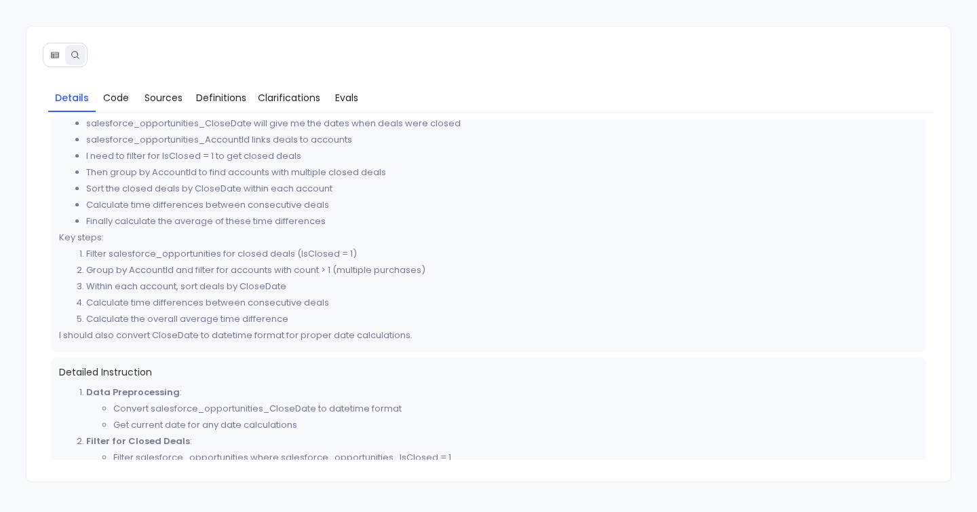
scroll to position [0, 0]
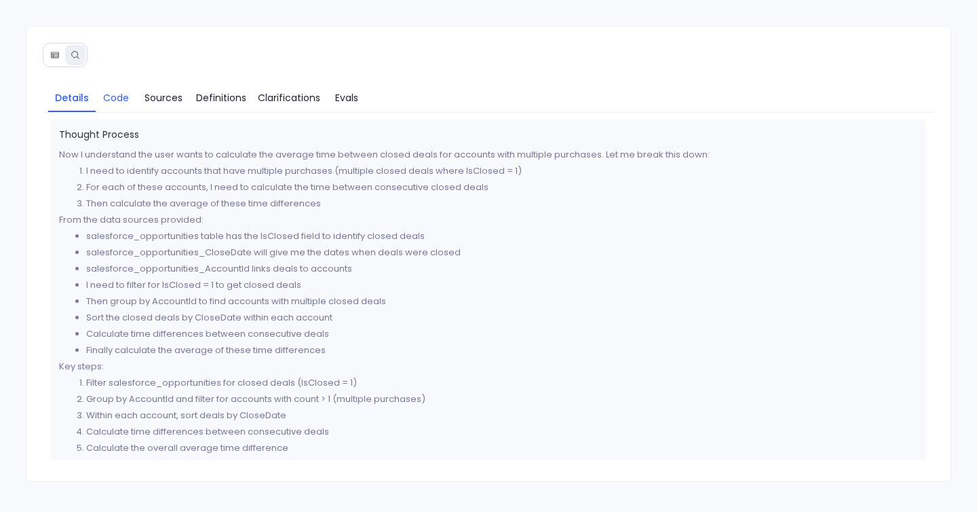
click at [113, 97] on span "Code" at bounding box center [116, 97] width 26 height 15
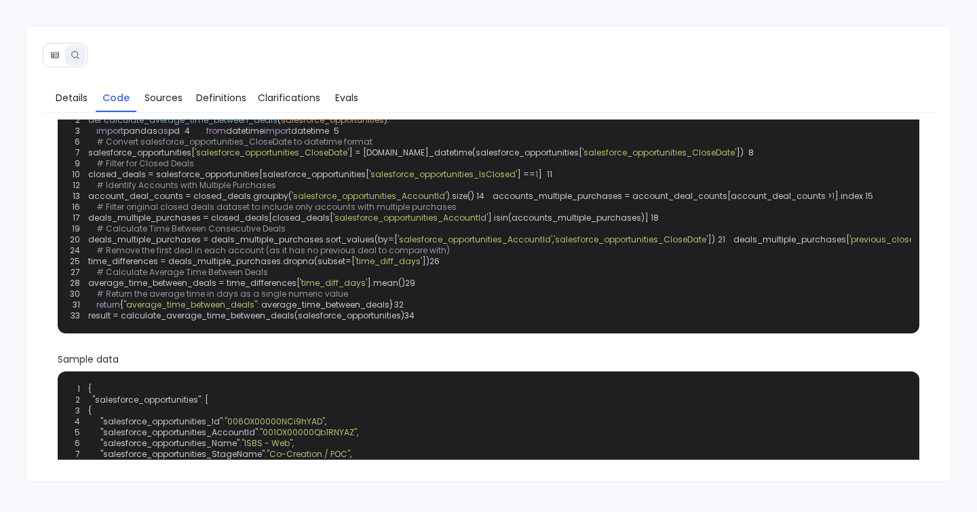
scroll to position [55, 0]
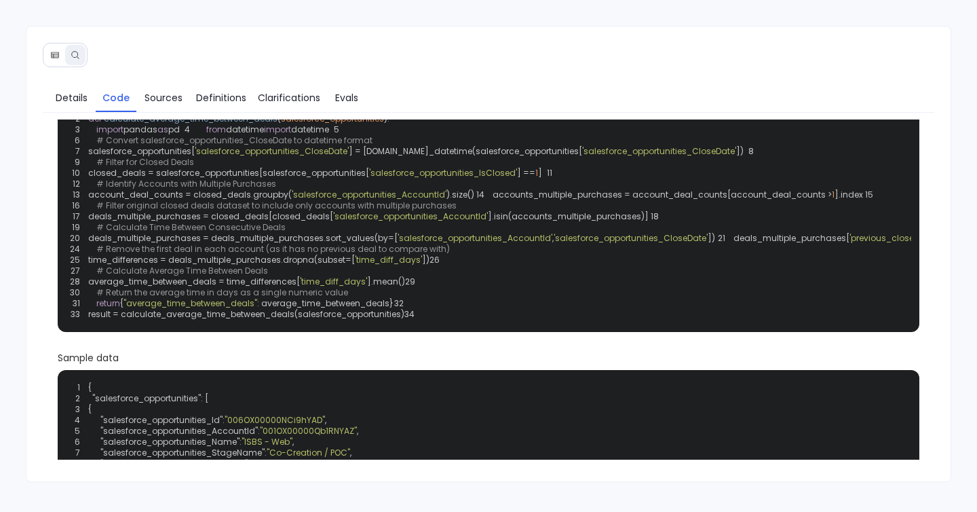
drag, startPoint x: 104, startPoint y: 356, endPoint x: 280, endPoint y: 353, distance: 175.8
click at [280, 254] on span "# Remove the first deal in each account (as it has no previous deal to compare …" at bounding box center [272, 249] width 353 height 12
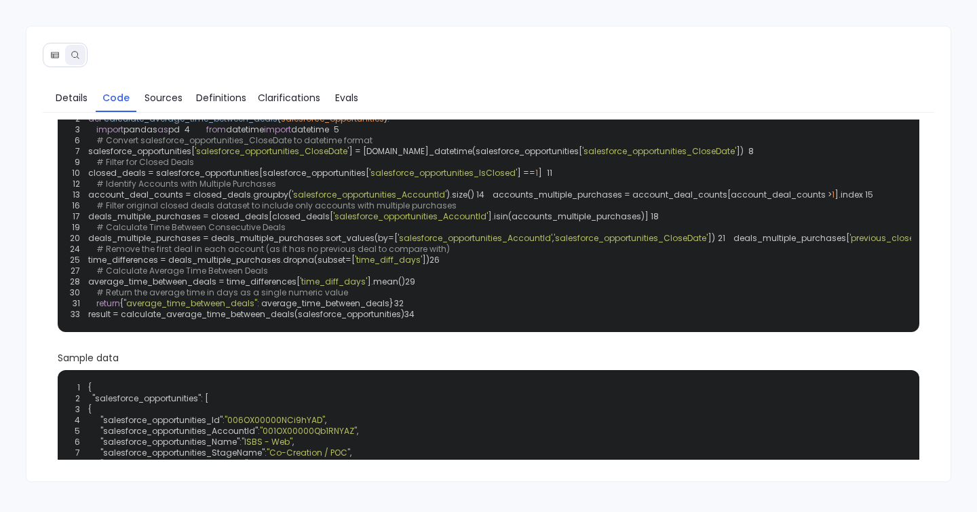
click at [131, 265] on span "time_differences = deals_multiple_purchases.dropna(subset=[" at bounding box center [221, 260] width 267 height 12
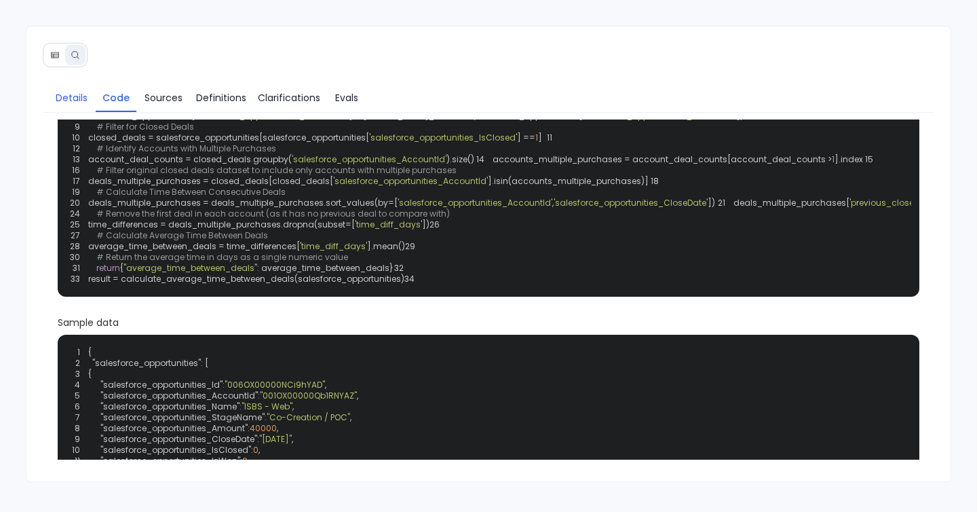
click at [71, 102] on span "Details" at bounding box center [72, 97] width 32 height 15
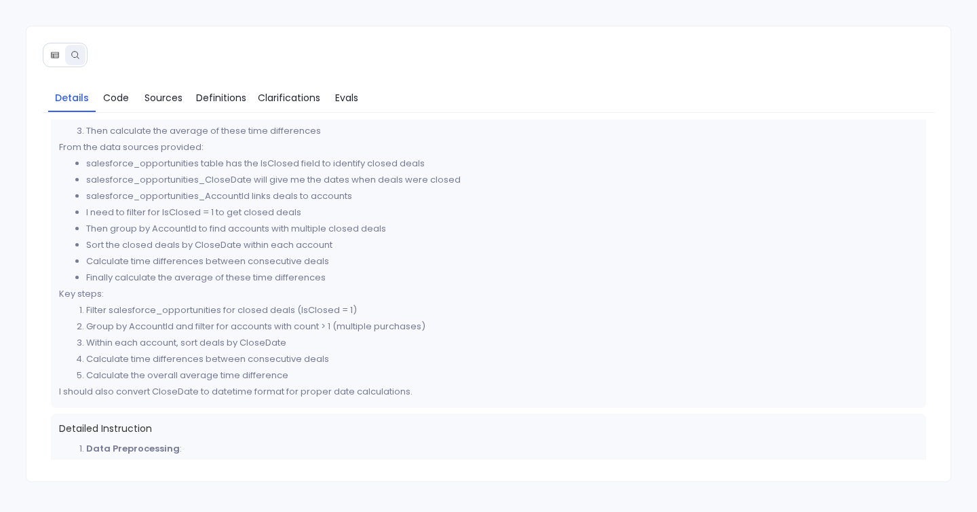
scroll to position [74, 0]
click at [104, 103] on span "Code" at bounding box center [116, 97] width 26 height 15
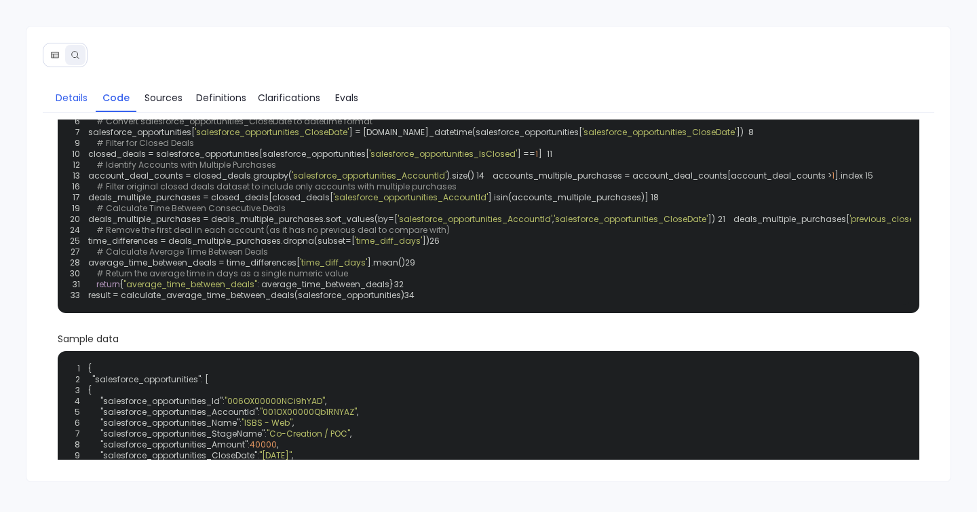
click at [75, 97] on span "Details" at bounding box center [72, 97] width 32 height 15
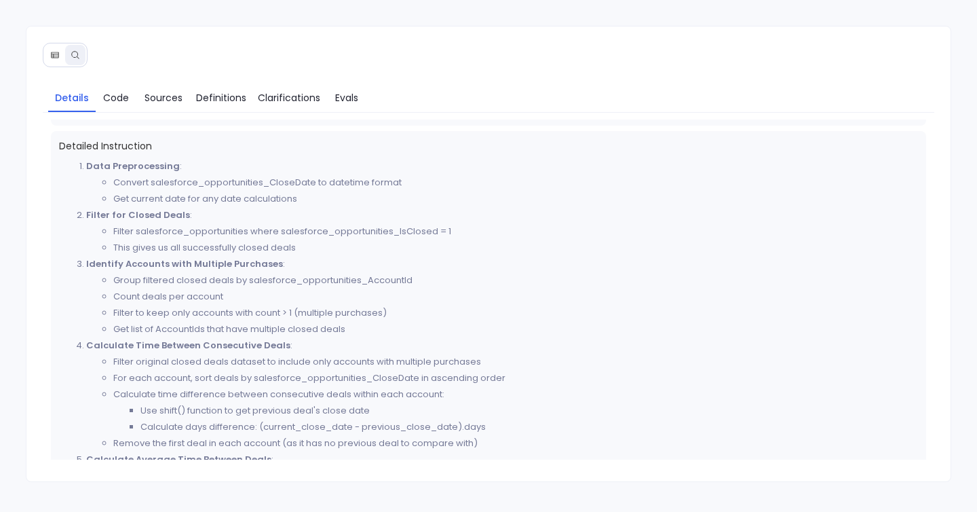
scroll to position [0, 0]
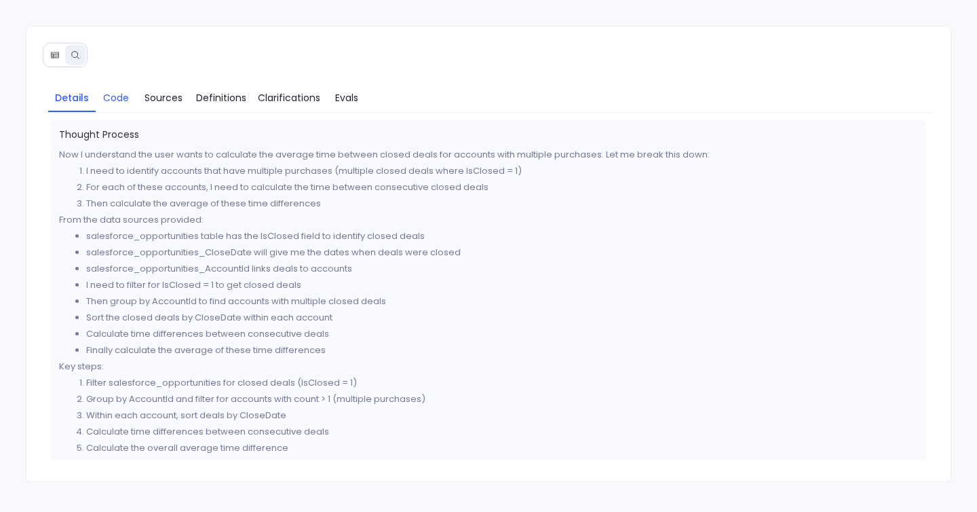
click at [102, 88] on link "Code" at bounding box center [116, 97] width 41 height 28
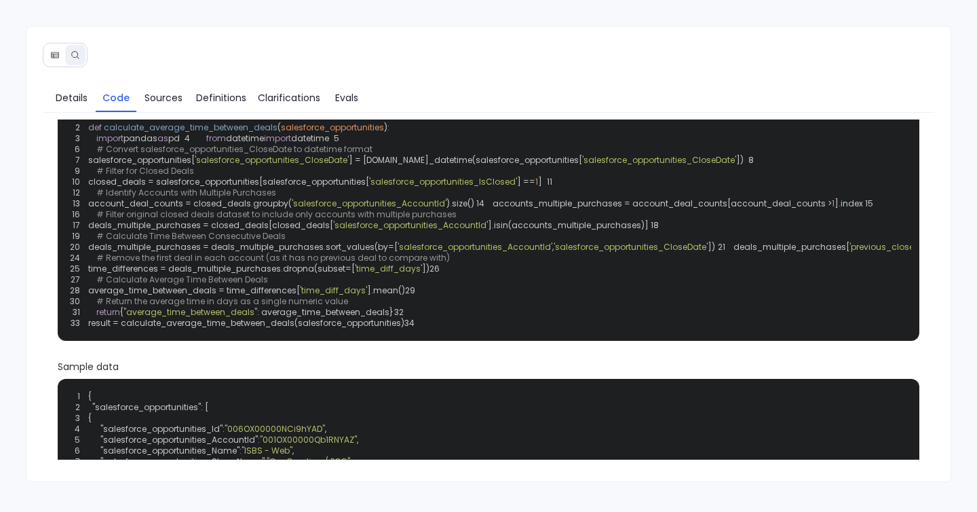
scroll to position [44, 0]
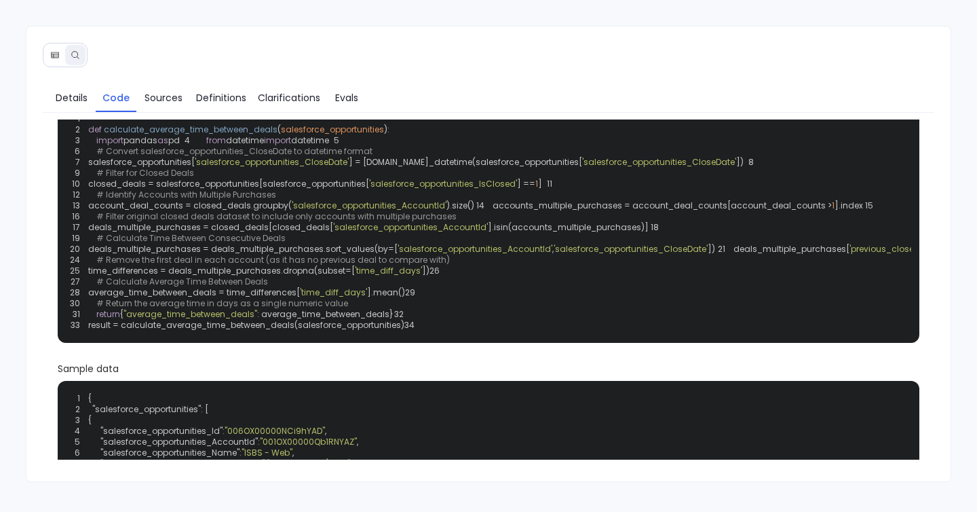
click at [366, 211] on span "'salesforce_opportunities_AccountId'" at bounding box center [369, 205] width 155 height 12
click at [493, 211] on span "accounts_multiple_purchases = account_deal_counts[account_deal_counts >" at bounding box center [662, 205] width 339 height 12
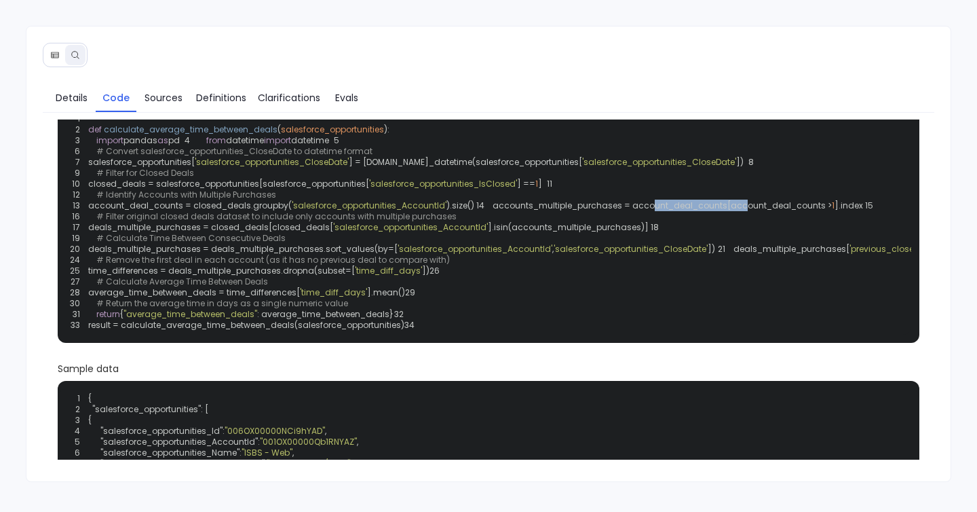
click at [493, 211] on span "accounts_multiple_purchases = account_deal_counts[account_deal_counts >" at bounding box center [662, 205] width 339 height 12
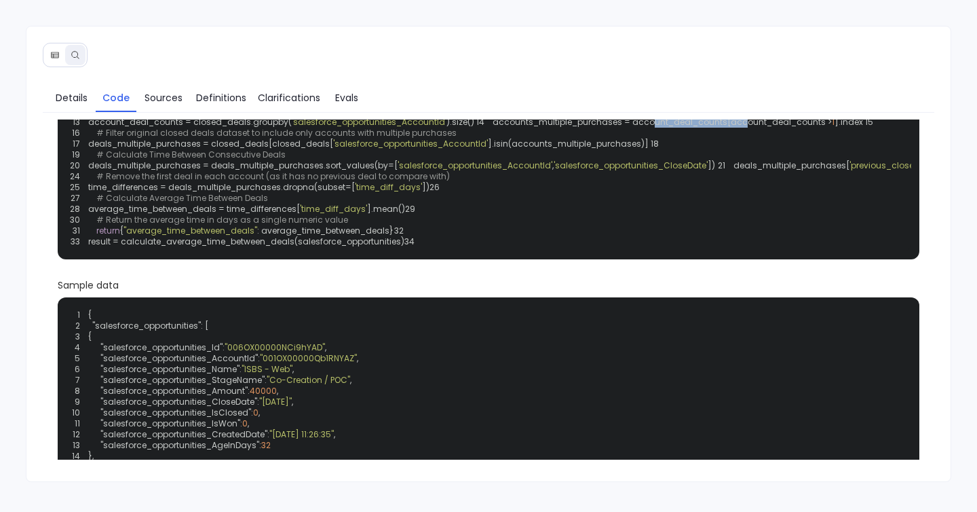
scroll to position [128, 0]
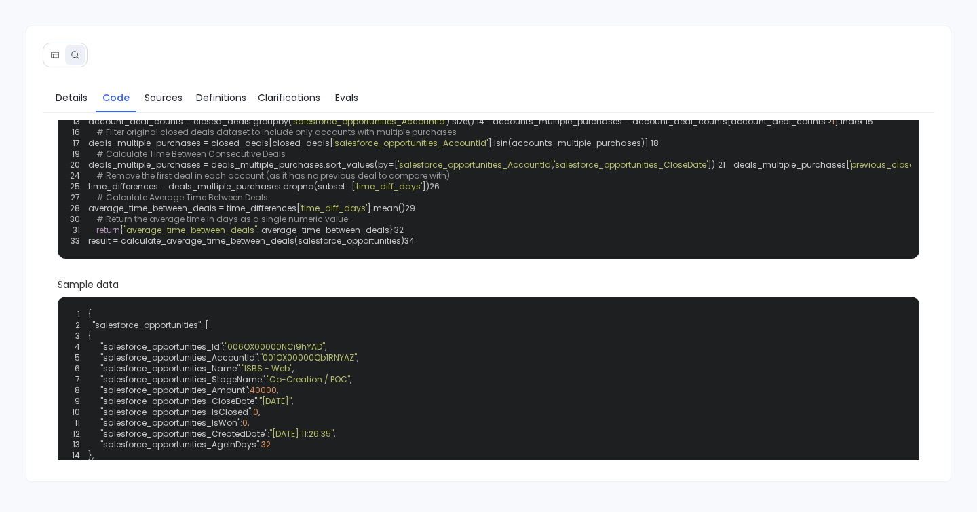
click at [382, 192] on span "'time_diff_days'" at bounding box center [388, 186] width 67 height 12
click at [322, 250] on div "1 2 def calculate_average_time_between_deals ( salesforce_opportunities ): 3 im…" at bounding box center [489, 137] width 846 height 225
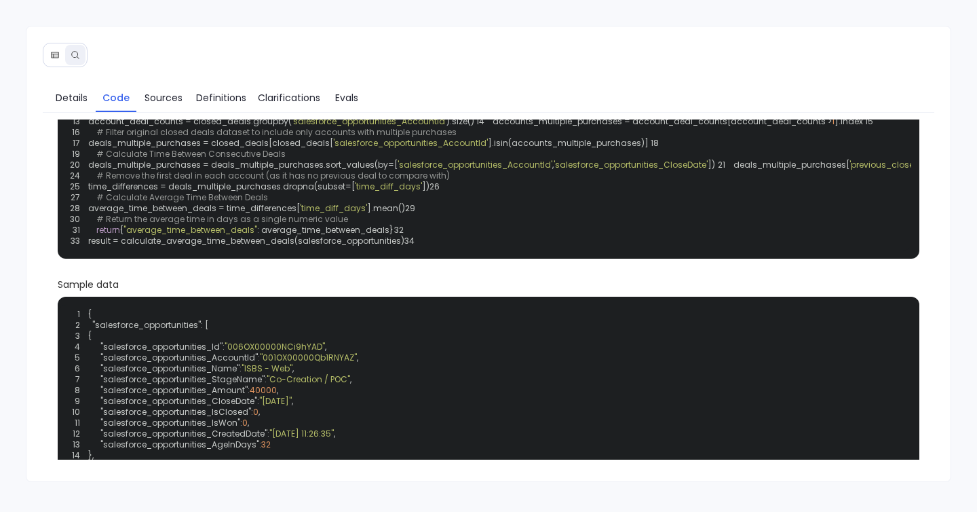
drag, startPoint x: 305, startPoint y: 328, endPoint x: 417, endPoint y: 329, distance: 112.6
click at [417, 250] on div "1 2 def calculate_average_time_between_deals ( salesforce_opportunities ): 3 im…" at bounding box center [489, 137] width 846 height 225
click at [418, 250] on div "1 2 def calculate_average_time_between_deals ( salesforce_opportunities ): 3 im…" at bounding box center [489, 137] width 846 height 225
drag, startPoint x: 354, startPoint y: 296, endPoint x: 446, endPoint y: 299, distance: 92.3
click at [446, 250] on div "1 2 def calculate_average_time_between_deals ( salesforce_opportunities ): 3 im…" at bounding box center [489, 137] width 846 height 225
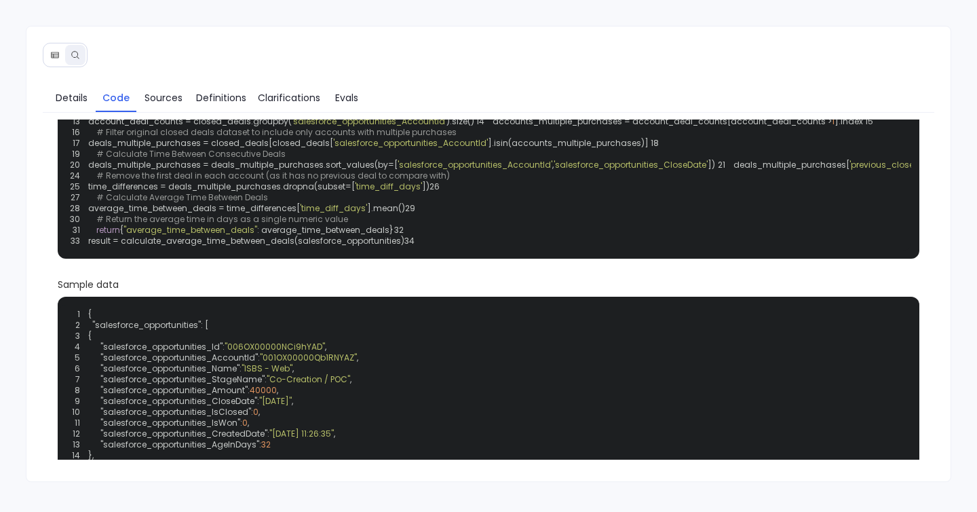
click at [446, 250] on div "1 2 def calculate_average_time_between_deals ( salesforce_opportunities ): 3 im…" at bounding box center [489, 137] width 846 height 225
click at [73, 107] on link "Details" at bounding box center [71, 97] width 47 height 28
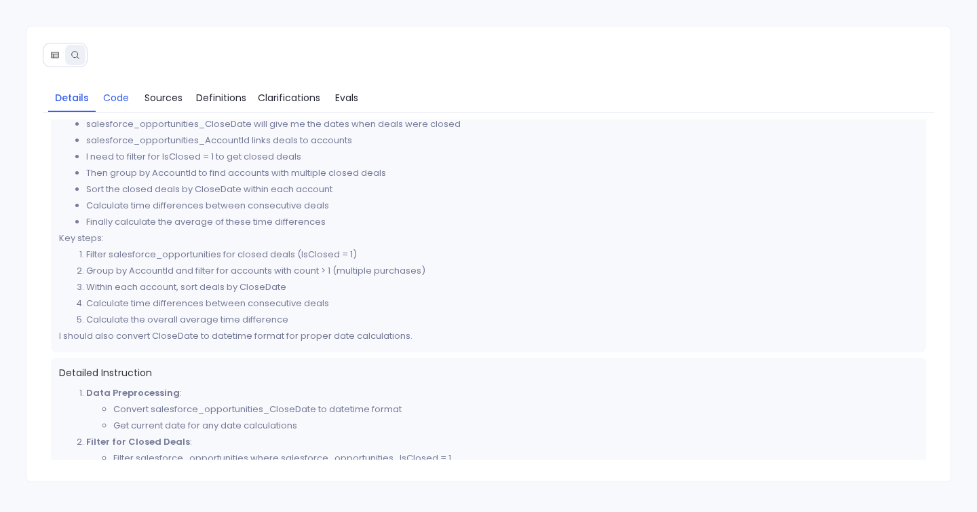
click at [112, 104] on span "Code" at bounding box center [116, 97] width 26 height 15
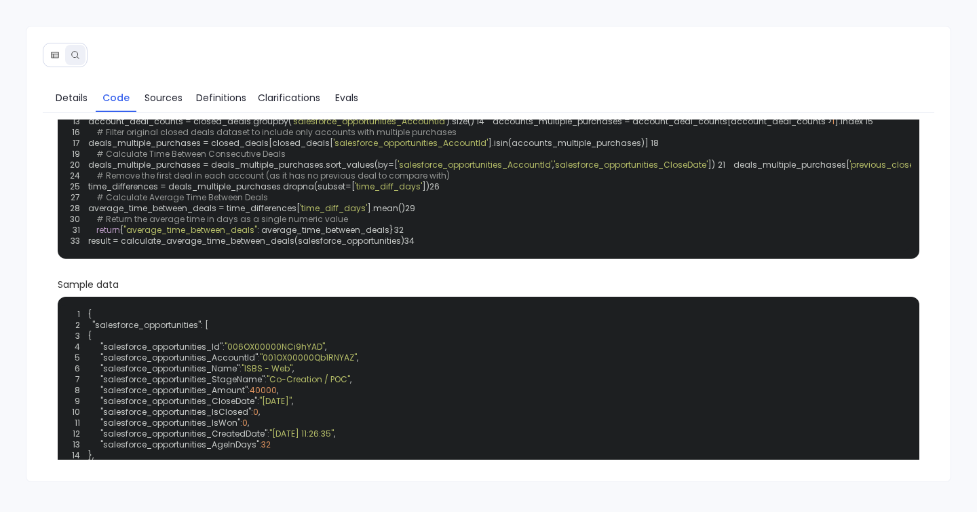
scroll to position [0, 0]
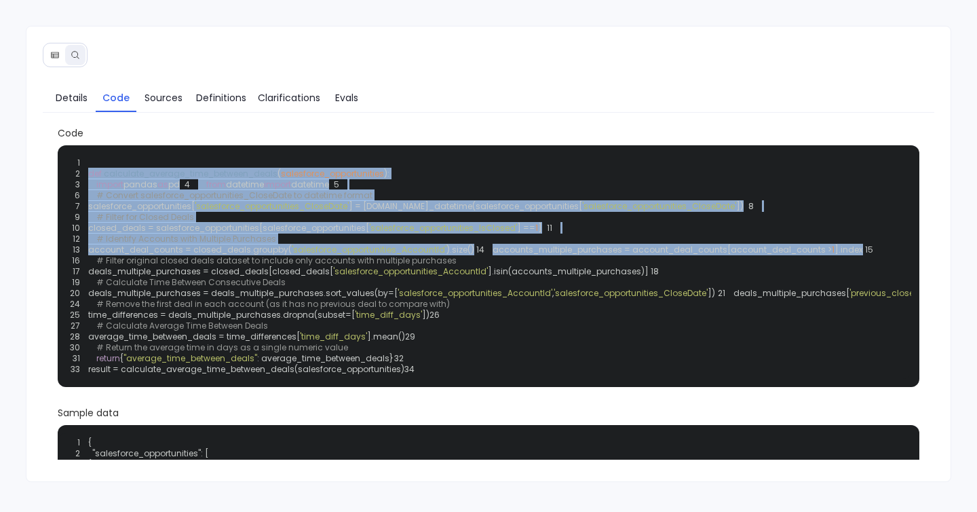
drag, startPoint x: 89, startPoint y: 172, endPoint x: 231, endPoint y: 329, distance: 211.9
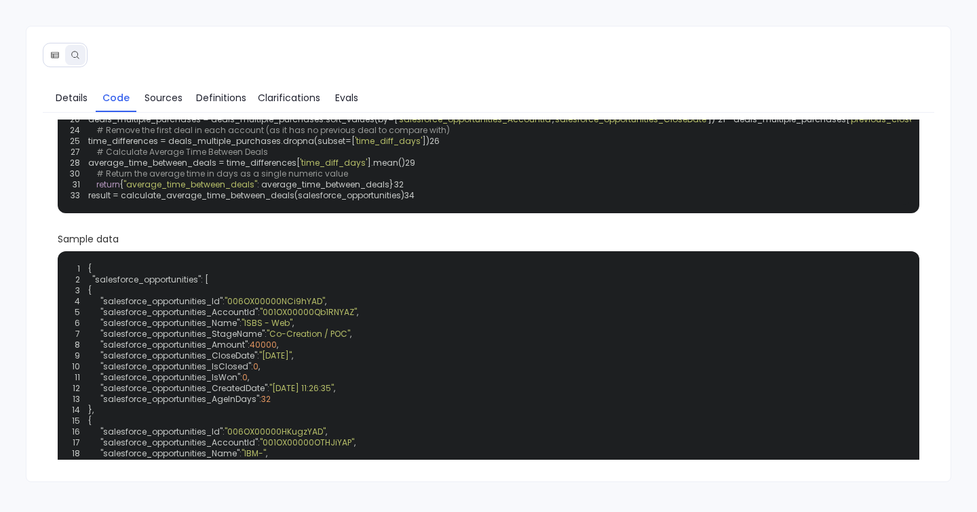
scroll to position [172, 0]
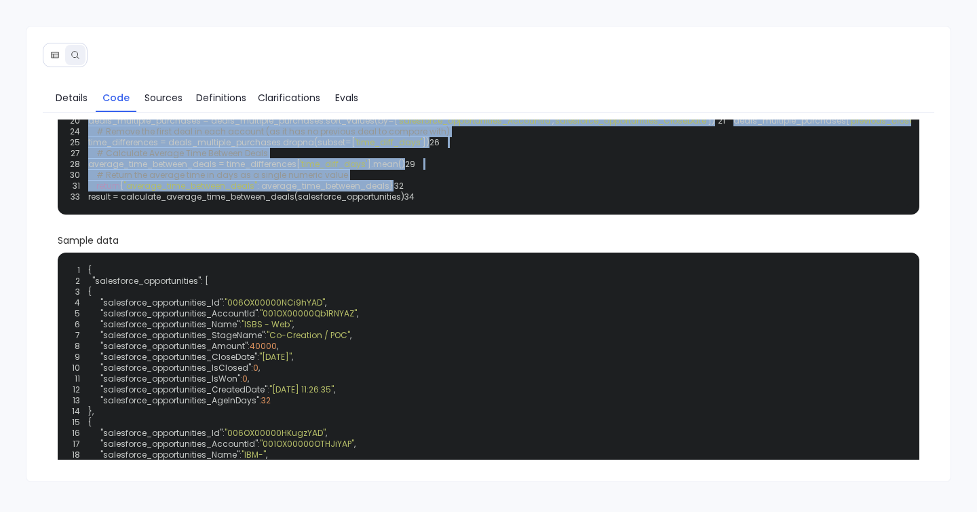
click at [415, 206] on div "1 2 def calculate_average_time_between_deals ( salesforce_opportunities ): 3 im…" at bounding box center [489, 93] width 846 height 225
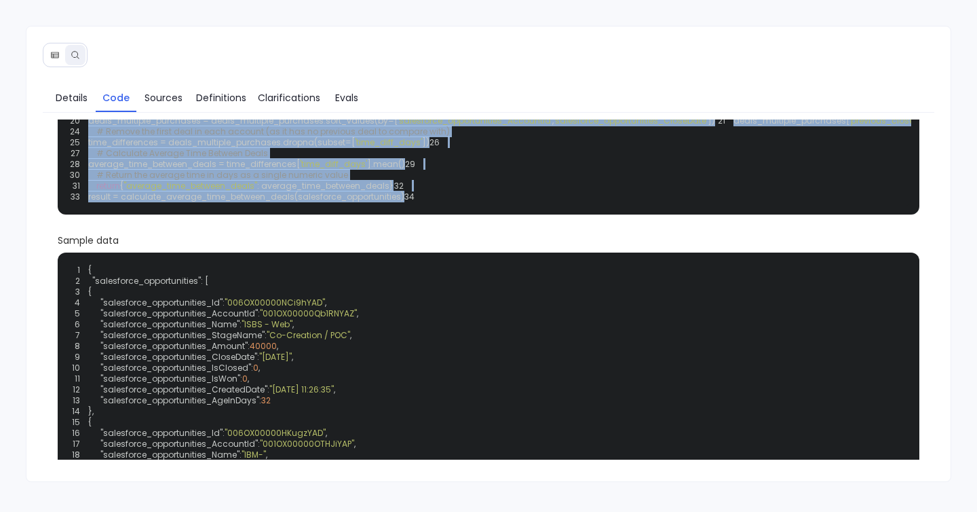
click at [413, 206] on div "1 2 def calculate_average_time_between_deals ( salesforce_opportunities ): 3 im…" at bounding box center [489, 93] width 846 height 225
copy code "def calculate_average_time_between_deals ( salesforce_opportunities ): 3 import…"
click at [300, 97] on span "Clarifications" at bounding box center [289, 97] width 62 height 15
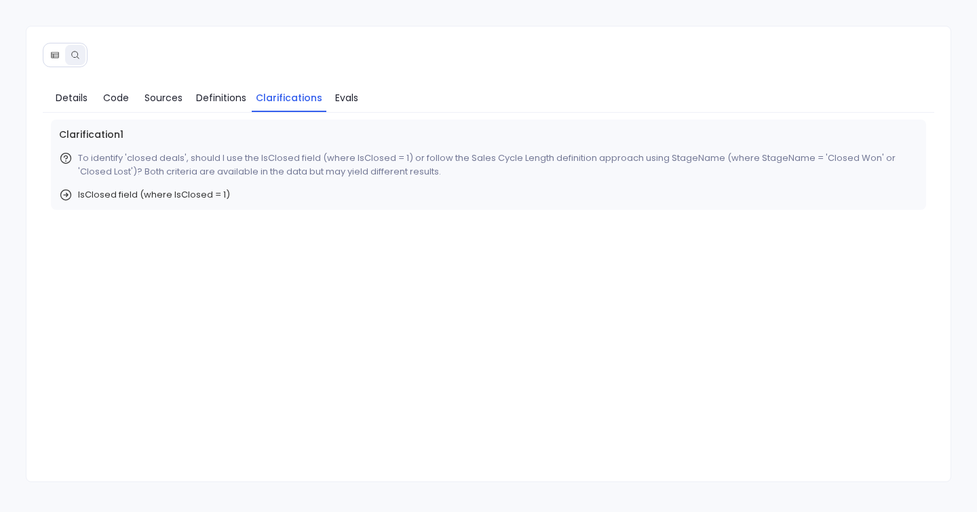
scroll to position [0, 0]
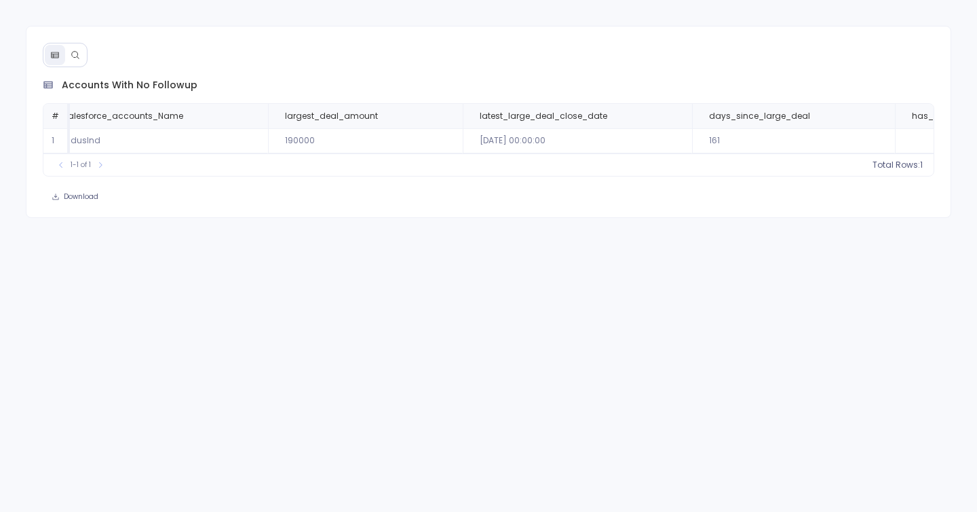
scroll to position [0, 246]
click at [84, 54] on button at bounding box center [75, 55] width 20 height 20
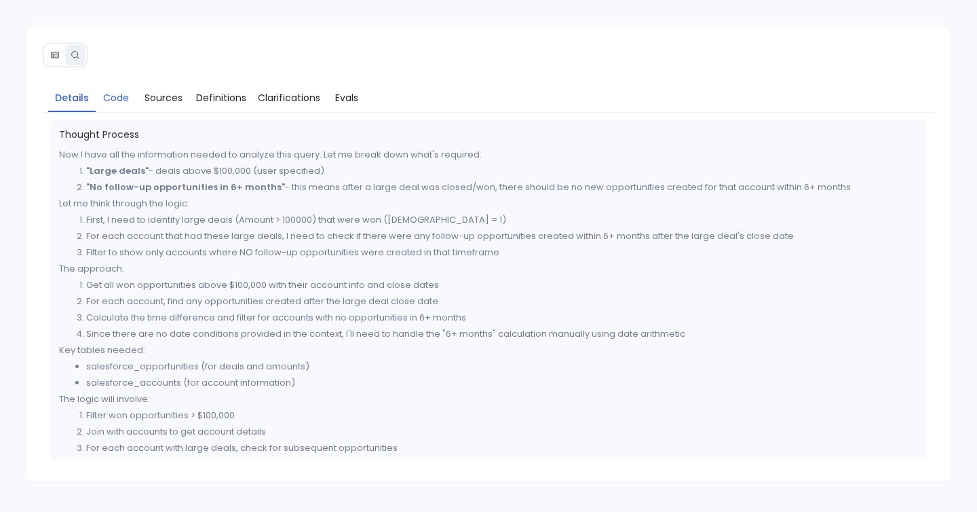
click at [107, 106] on link "Code" at bounding box center [116, 97] width 41 height 28
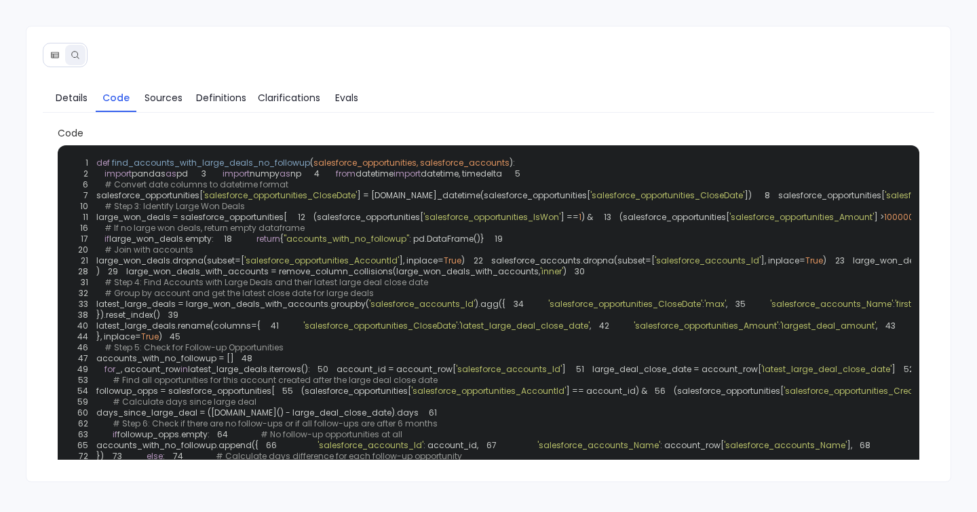
drag, startPoint x: 94, startPoint y: 159, endPoint x: 216, endPoint y: 307, distance: 192.3
click at [216, 307] on div "1 def find_accounts_with_large_deals_no_followup ( salesforce_opportunities, sa…" at bounding box center [489, 374] width 846 height 442
click at [100, 159] on span "def" at bounding box center [103, 163] width 14 height 12
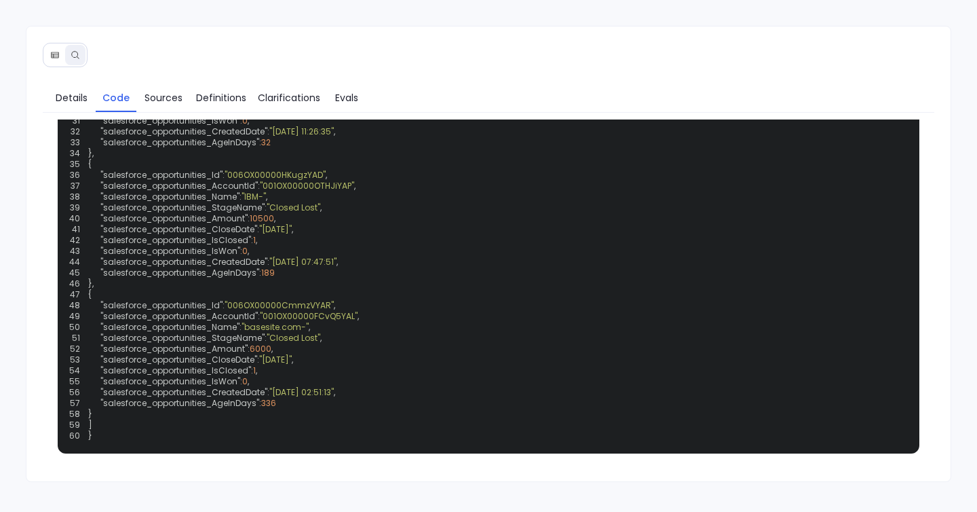
scroll to position [923, 0]
copy code "def find_accounts_with_large_deals_no_followup ( salesforce_opportunities, sale…"
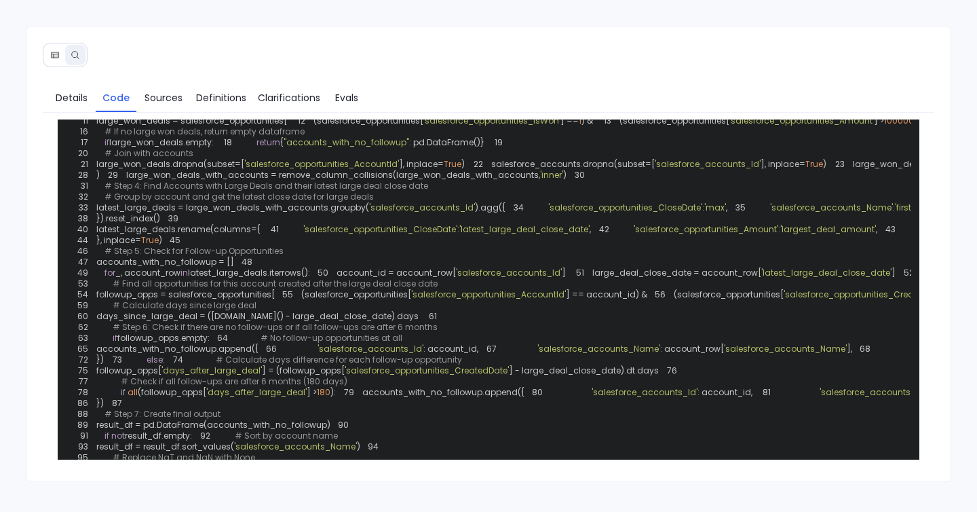
scroll to position [0, 0]
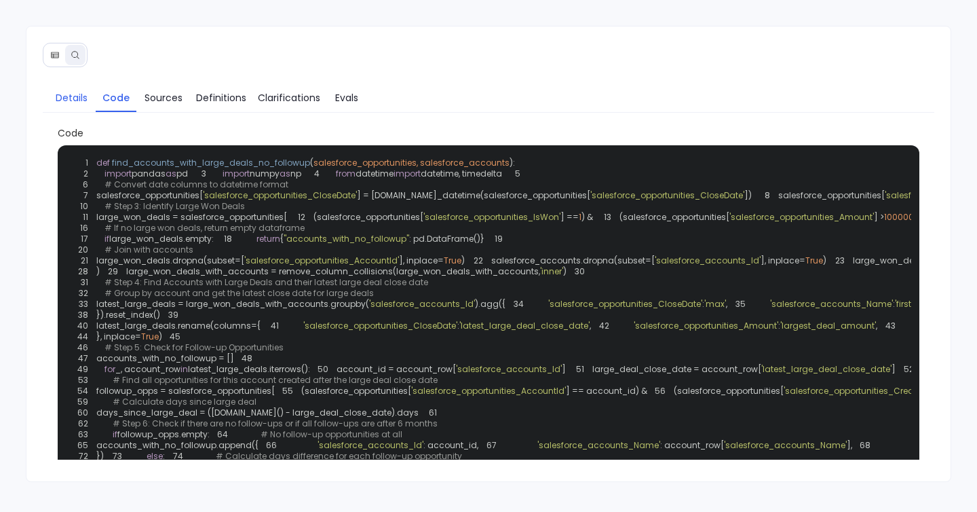
click at [72, 92] on span "Details" at bounding box center [72, 97] width 32 height 15
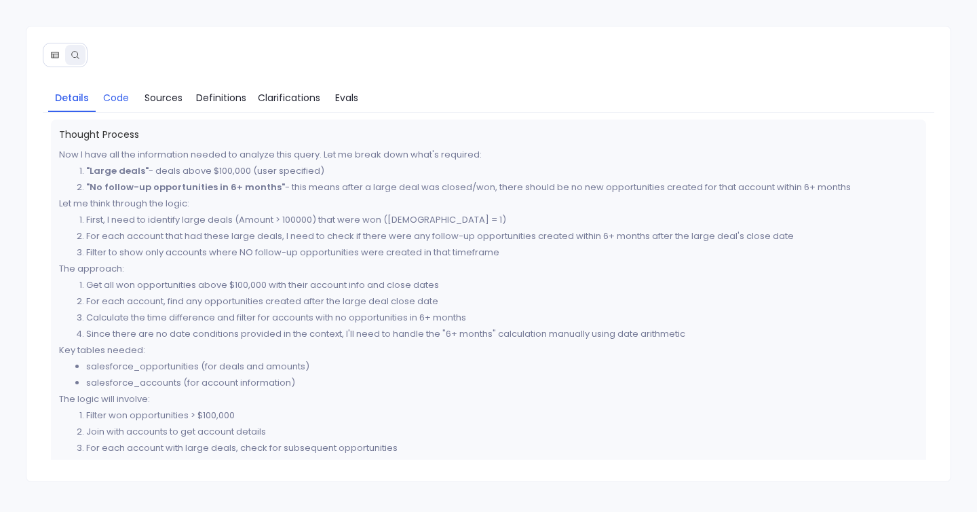
click at [104, 110] on link "Code" at bounding box center [116, 97] width 41 height 28
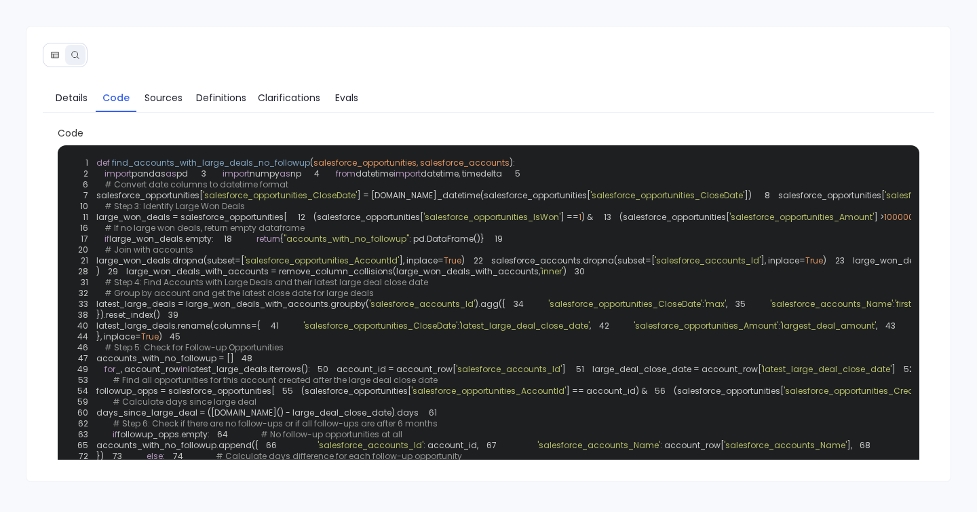
click at [332, 201] on span "'salesforce_opportunities_CloseDate'" at bounding box center [280, 195] width 154 height 12
click at [332, 244] on div "1 def find_accounts_with_large_deals_no_followup ( salesforce_opportunities, sa…" at bounding box center [489, 374] width 846 height 442
click at [341, 302] on div "1 def find_accounts_with_large_deals_no_followup ( salesforce_opportunities, sa…" at bounding box center [489, 374] width 846 height 442
click at [61, 94] on span "Details" at bounding box center [72, 97] width 32 height 15
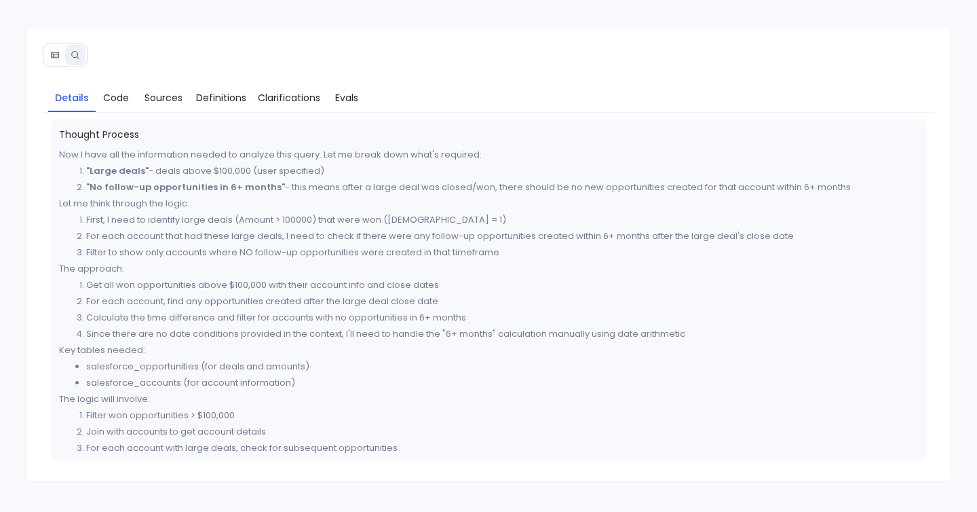
scroll to position [36, 0]
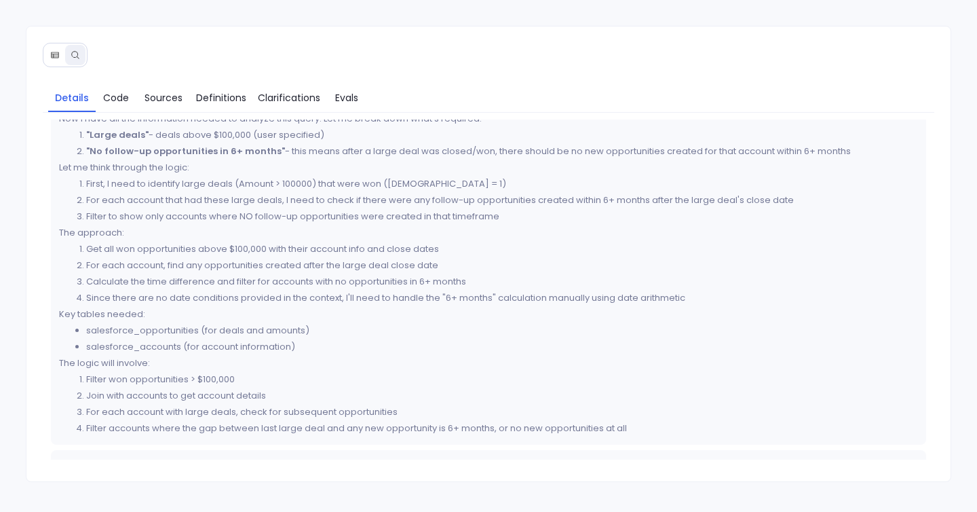
click at [252, 283] on li "Calculate the time difference and filter for accounts with no opportunities in …" at bounding box center [502, 281] width 833 height 16
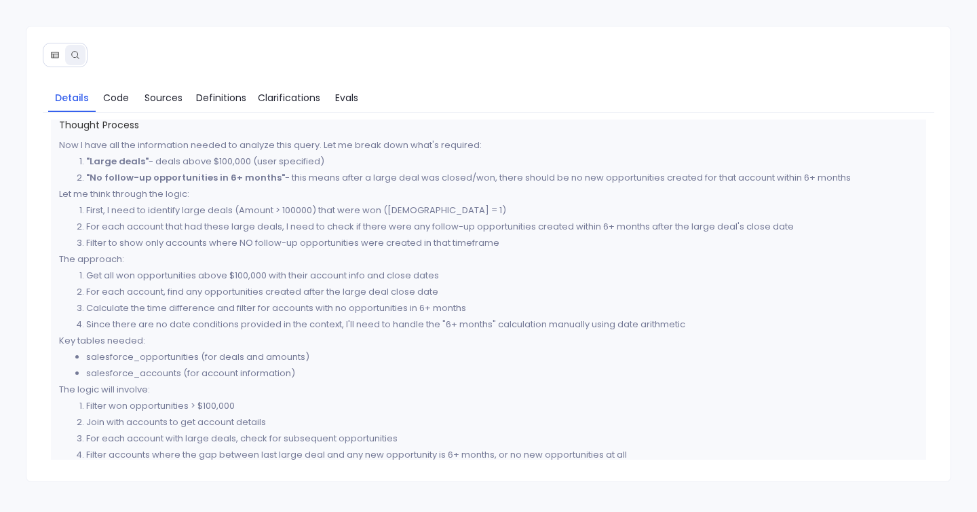
scroll to position [0, 0]
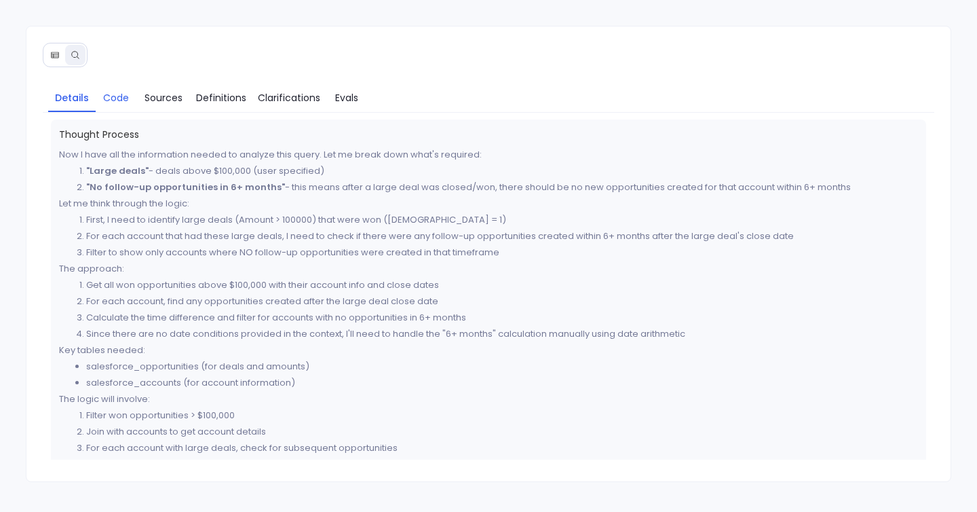
click at [121, 91] on span "Code" at bounding box center [116, 97] width 26 height 15
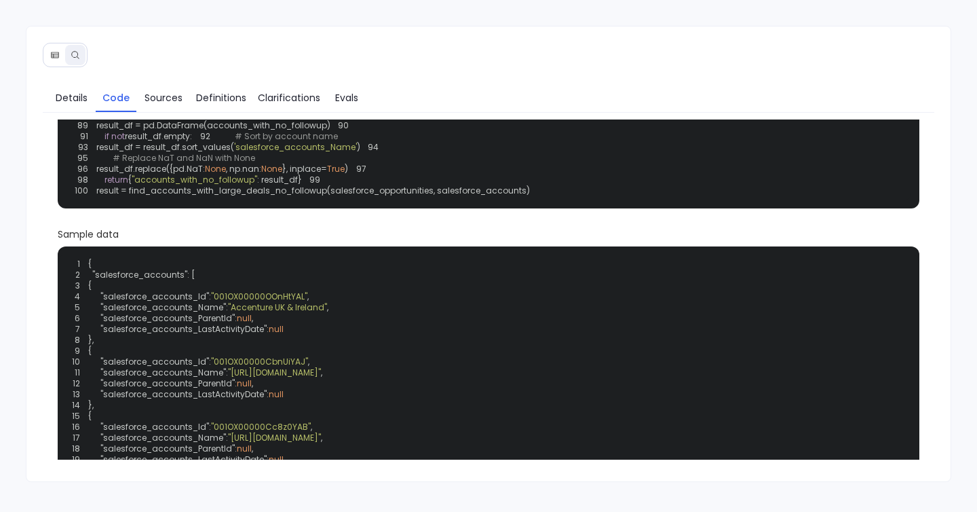
scroll to position [397, 0]
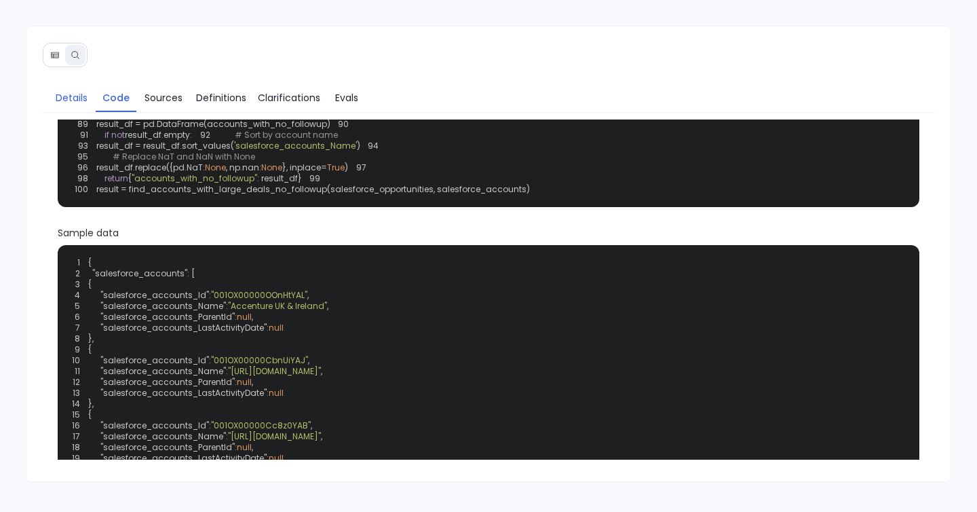
click at [73, 96] on span "Details" at bounding box center [72, 97] width 32 height 15
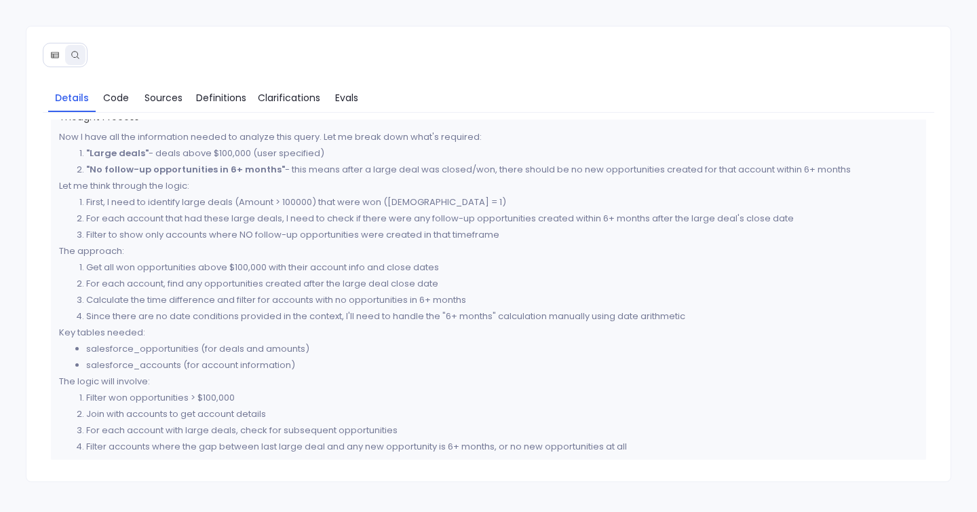
scroll to position [17, 0]
click at [251, 191] on p "Let me think through the logic:" at bounding box center [489, 186] width 860 height 16
click at [259, 208] on li "First, I need to identify large deals (Amount > 100000) that were won (IsWon = …" at bounding box center [502, 203] width 833 height 16
click at [293, 208] on li "First, I need to identify large deals (Amount > 100000) that were won (IsWon = …" at bounding box center [502, 203] width 833 height 16
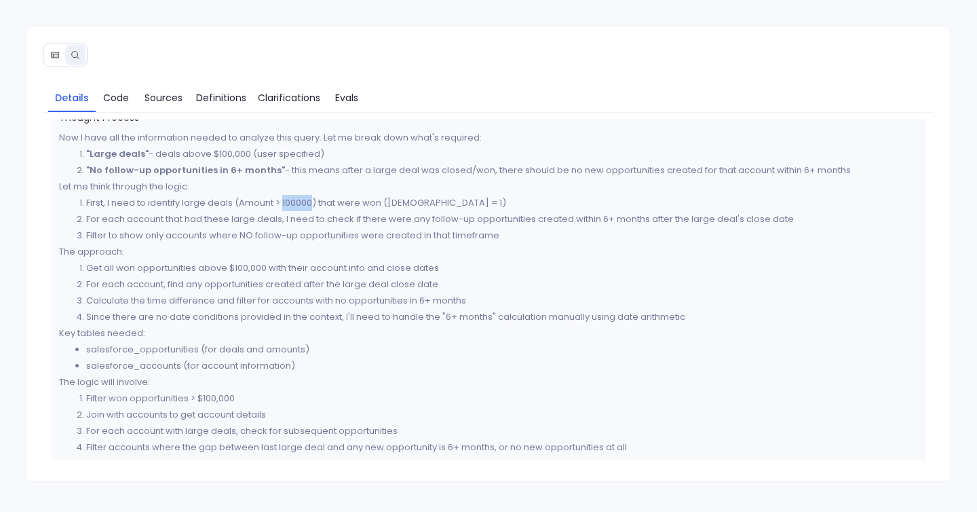
click at [293, 208] on li "First, I need to identify large deals (Amount > 100000) that were won (IsWon = …" at bounding box center [502, 203] width 833 height 16
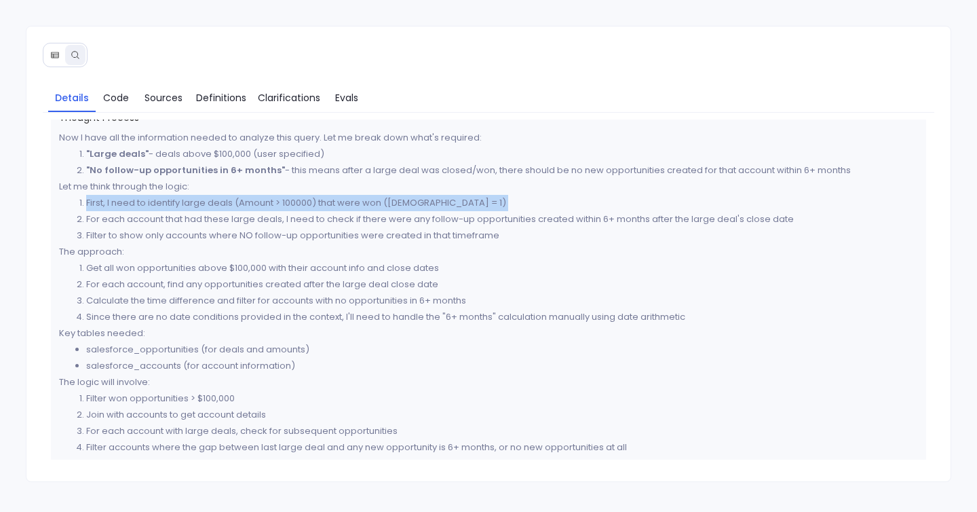
click at [293, 208] on li "First, I need to identify large deals (Amount > 100000) that were won (IsWon = …" at bounding box center [502, 203] width 833 height 16
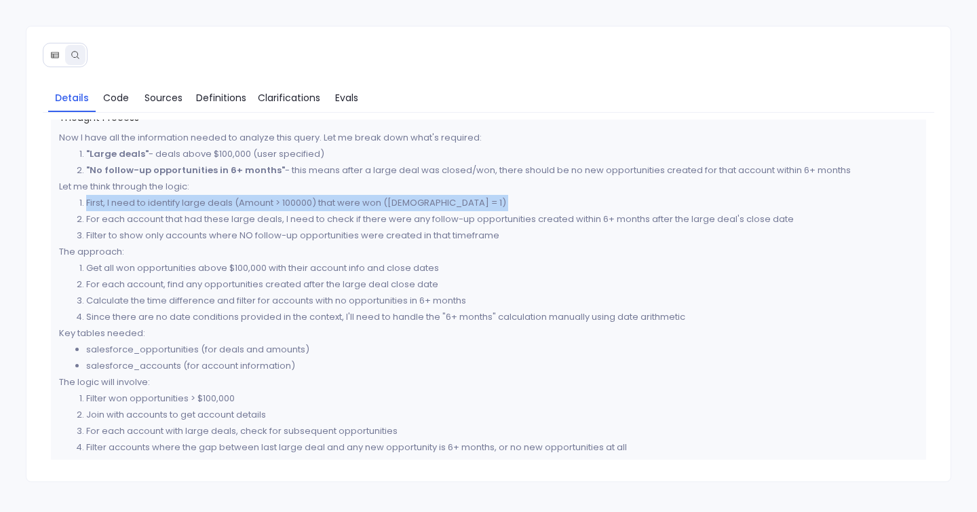
click at [293, 208] on li "First, I need to identify large deals (Amount > 100000) that were won (IsWon = …" at bounding box center [502, 203] width 833 height 16
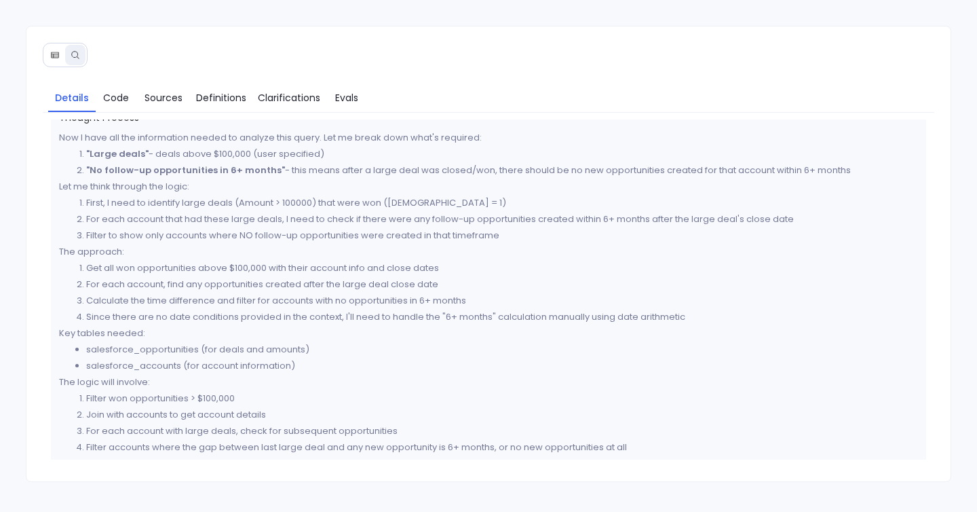
click at [293, 216] on li "For each account that had these large deals, I need to check if there were any …" at bounding box center [502, 219] width 833 height 16
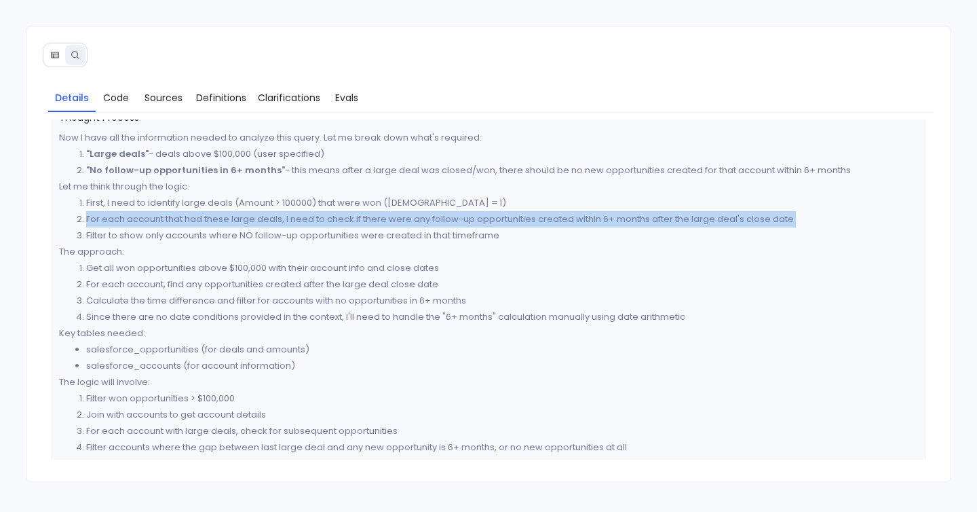
click at [293, 216] on li "For each account that had these large deals, I need to check if there were any …" at bounding box center [502, 219] width 833 height 16
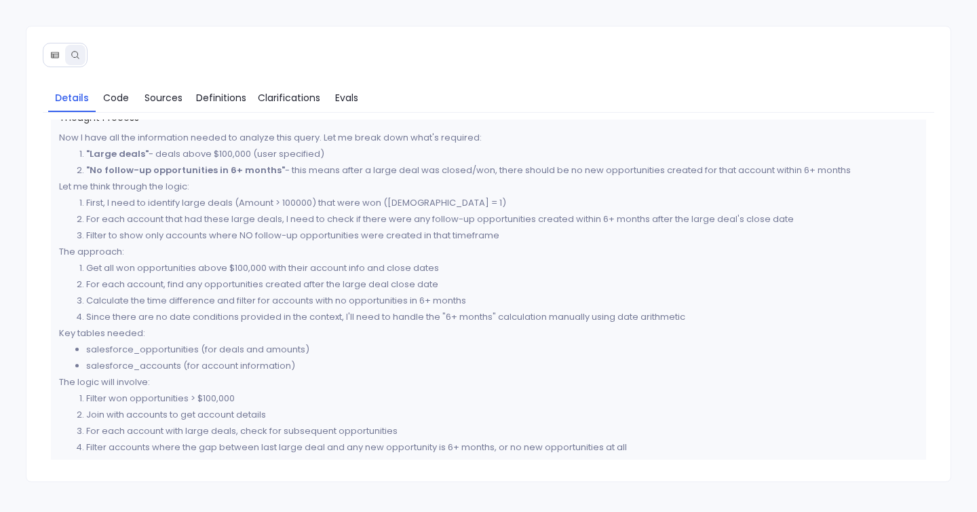
click at [293, 233] on li "Filter to show only accounts where NO follow-up opportunities were created in t…" at bounding box center [502, 235] width 833 height 16
click at [291, 231] on li "Filter to show only accounts where NO follow-up opportunities were created in t…" at bounding box center [502, 235] width 833 height 16
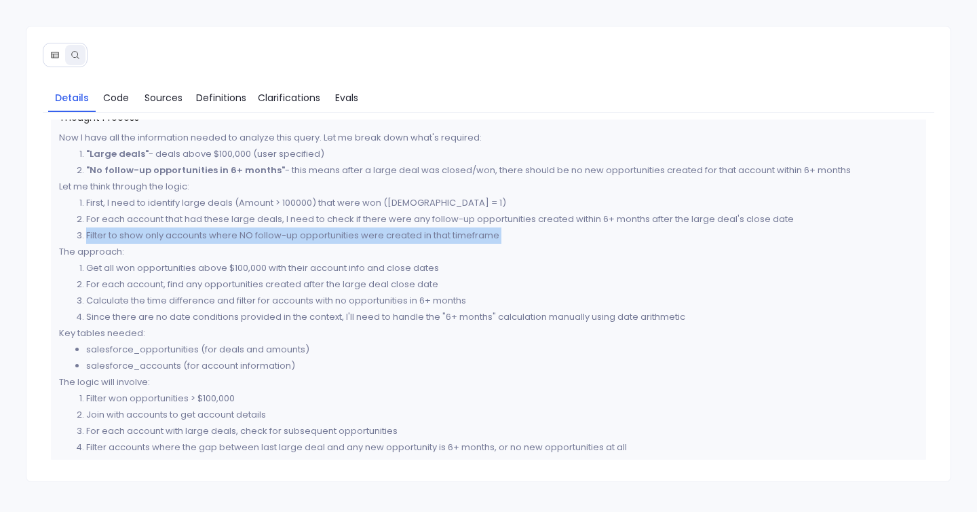
click at [291, 231] on li "Filter to show only accounts where NO follow-up opportunities were created in t…" at bounding box center [502, 235] width 833 height 16
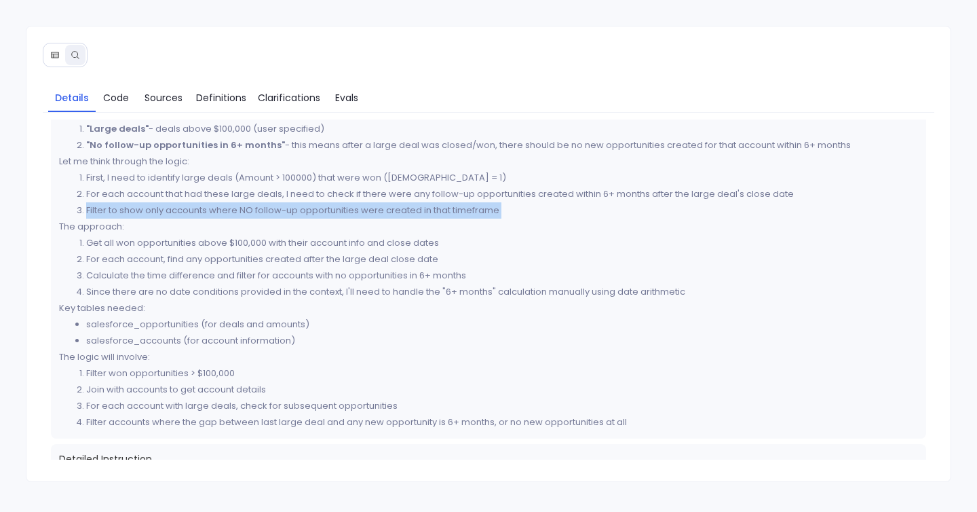
scroll to position [39, 0]
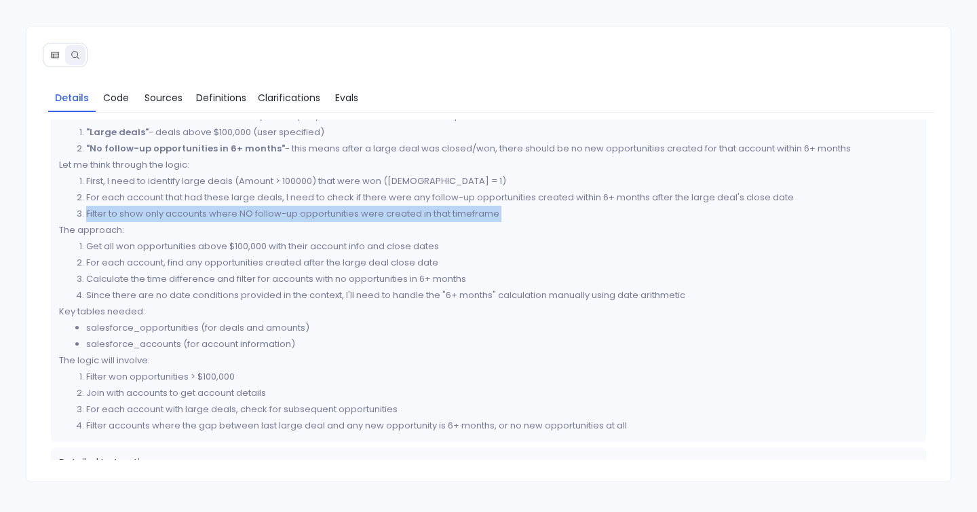
click at [294, 215] on li "Filter to show only accounts where NO follow-up opportunities were created in t…" at bounding box center [502, 214] width 833 height 16
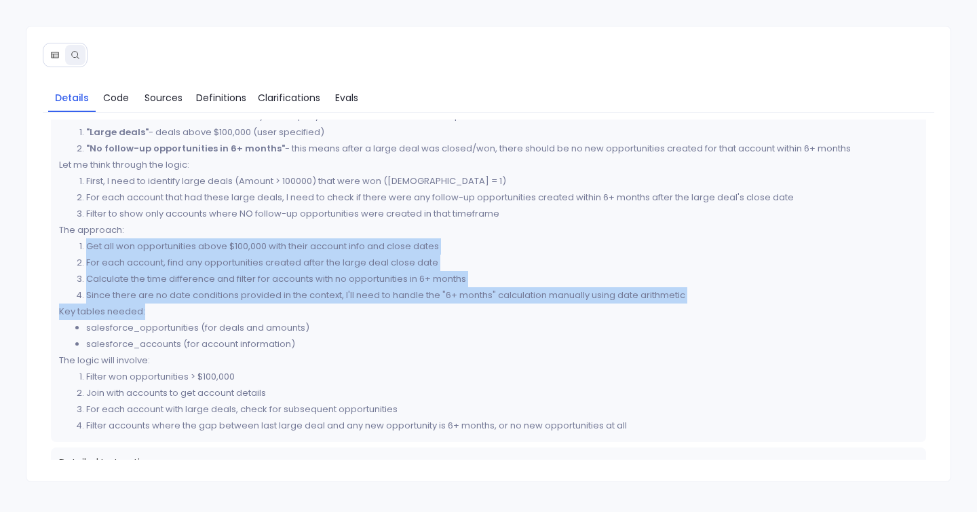
drag, startPoint x: 87, startPoint y: 246, endPoint x: 673, endPoint y: 304, distance: 589.1
click at [673, 304] on div "Now I have all the information needed to analyze this query. Let me break down …" at bounding box center [489, 271] width 860 height 326
click at [673, 304] on p "Key tables needed:" at bounding box center [489, 311] width 860 height 16
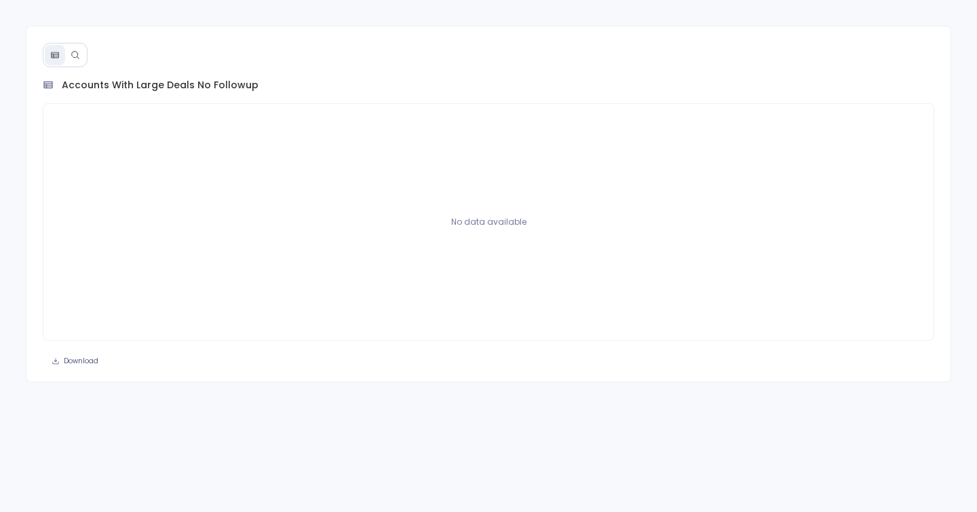
click at [86, 57] on div at bounding box center [65, 55] width 45 height 24
click at [77, 56] on icon at bounding box center [75, 54] width 9 height 9
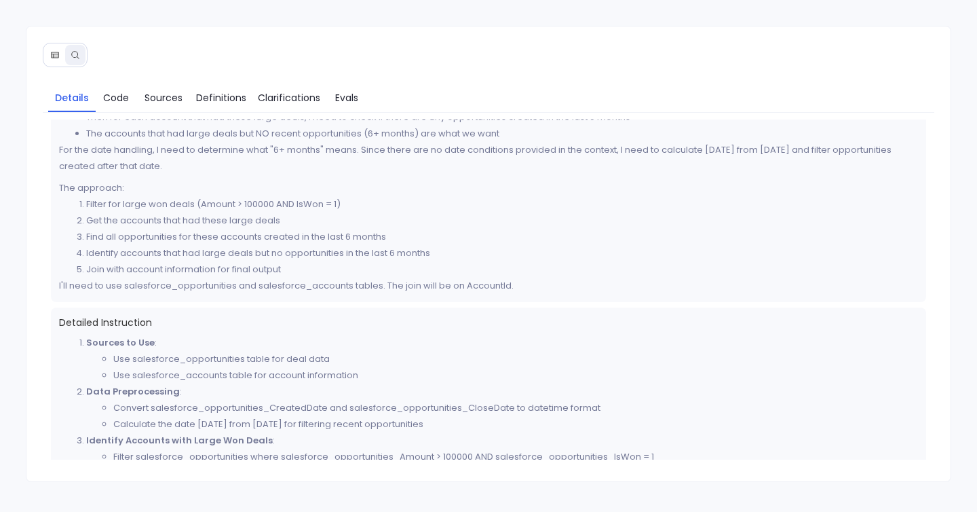
scroll to position [149, 0]
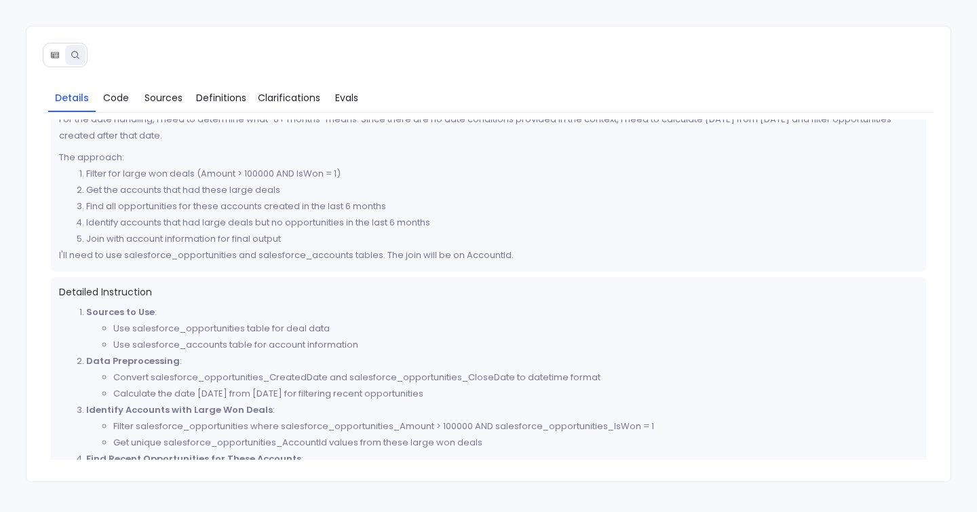
click at [56, 284] on div "Detailed Instruction Sources to Use : Use salesforce_opportunities table for de…" at bounding box center [489, 490] width 876 height 426
click at [119, 103] on span "Code" at bounding box center [116, 97] width 26 height 15
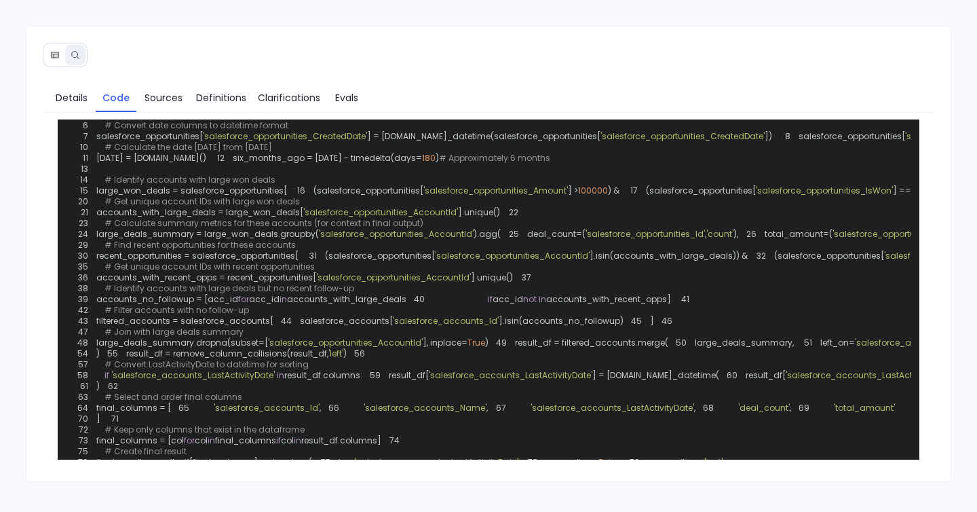
scroll to position [0, 0]
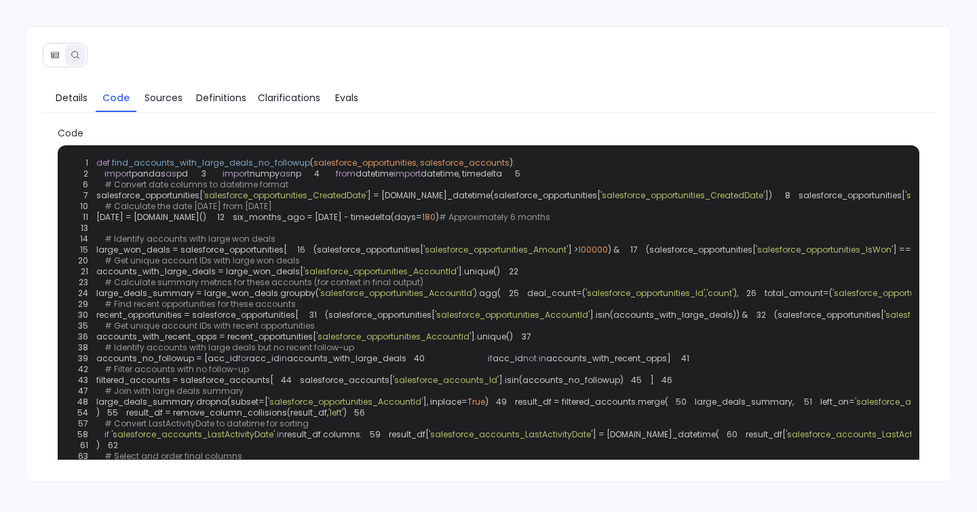
drag, startPoint x: 109, startPoint y: 169, endPoint x: 225, endPoint y: 327, distance: 196.1
click at [225, 325] on code "1 def find_accounts_with_large_deals_no_followup ( salesforce_opportunities, sa…" at bounding box center [779, 369] width 1419 height 424
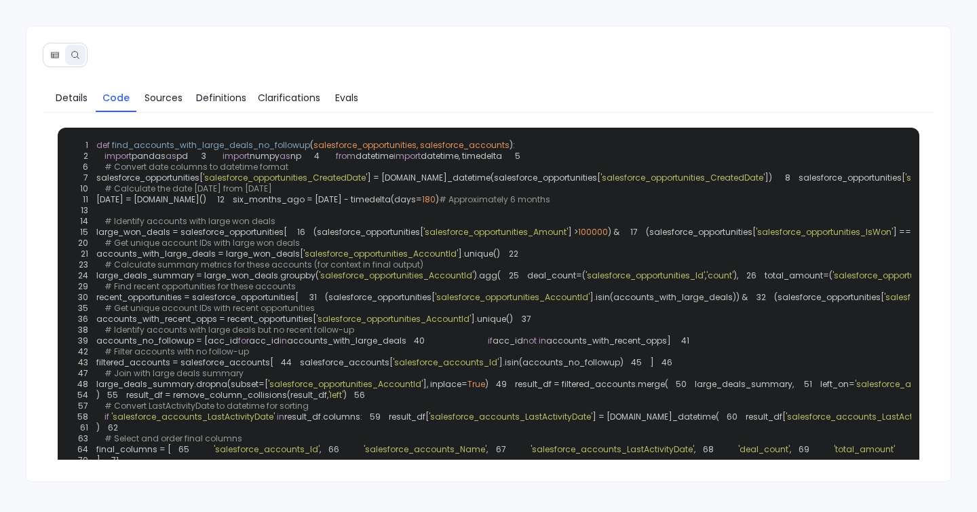
click at [102, 145] on span "def" at bounding box center [103, 145] width 14 height 12
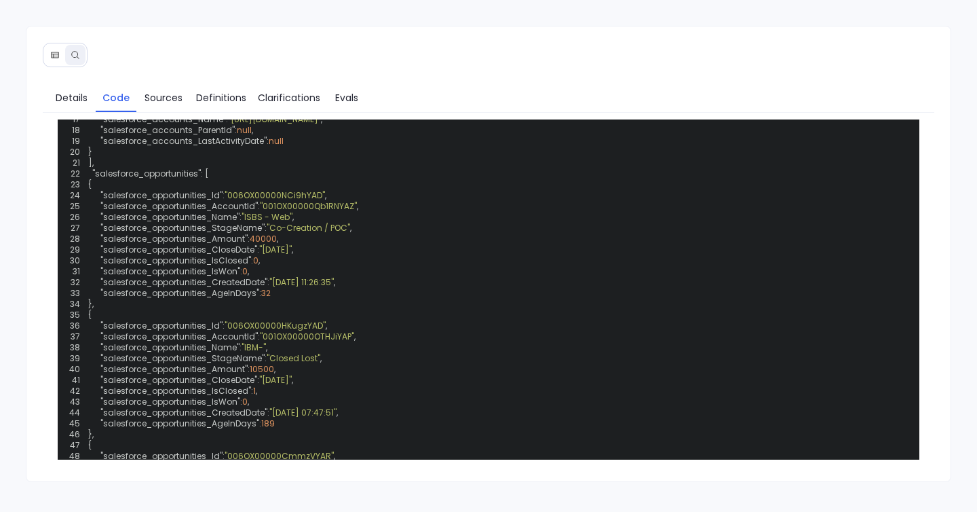
scroll to position [704, 0]
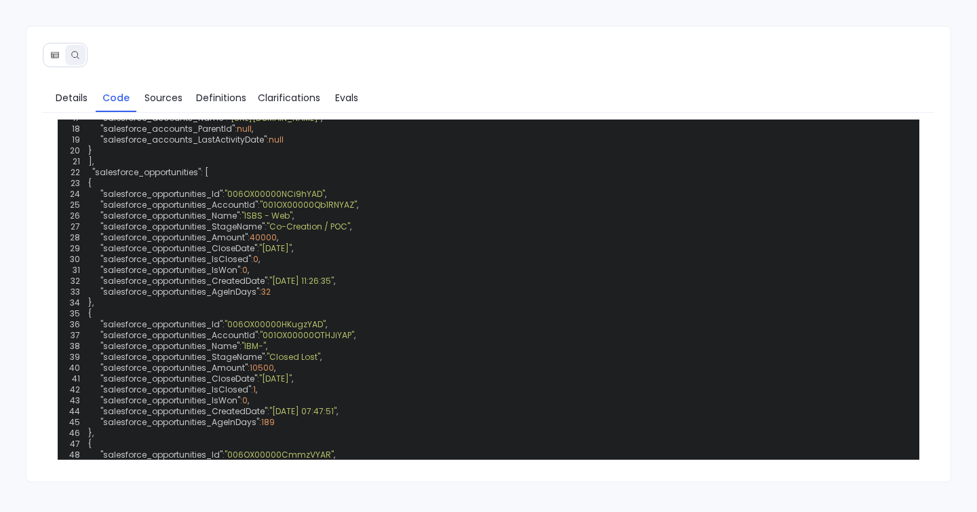
copy code "def find_accounts_with_large_deals_no_followup ( salesforce_opportunities, sale…"
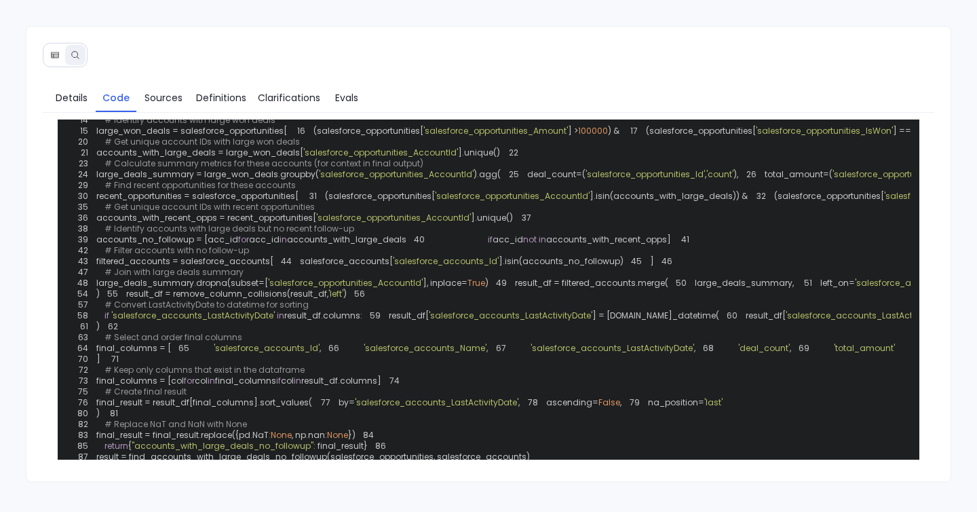
scroll to position [77, 0]
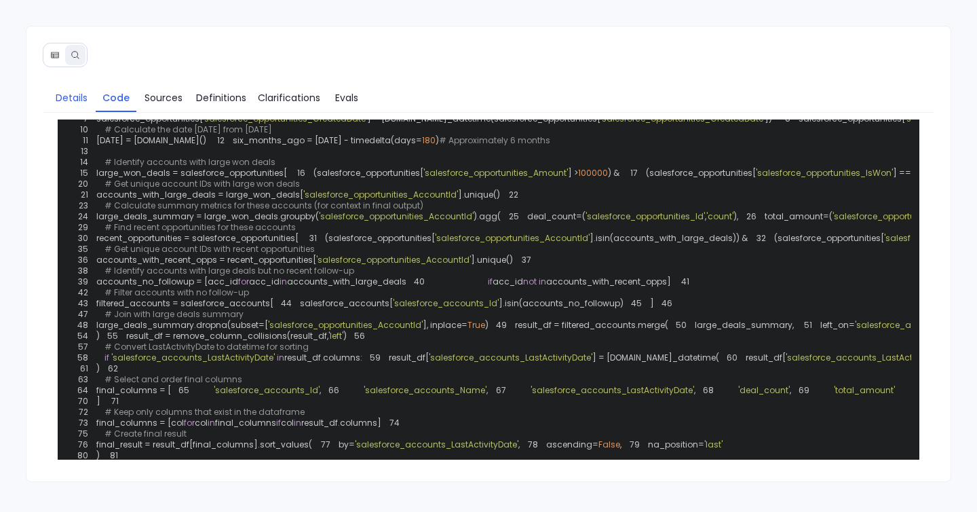
click at [72, 98] on span "Details" at bounding box center [72, 97] width 32 height 15
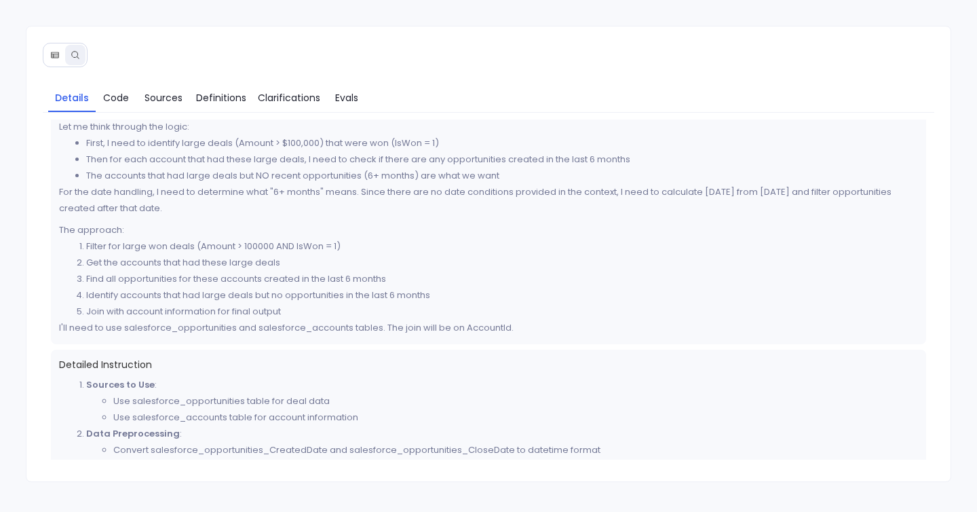
scroll to position [0, 0]
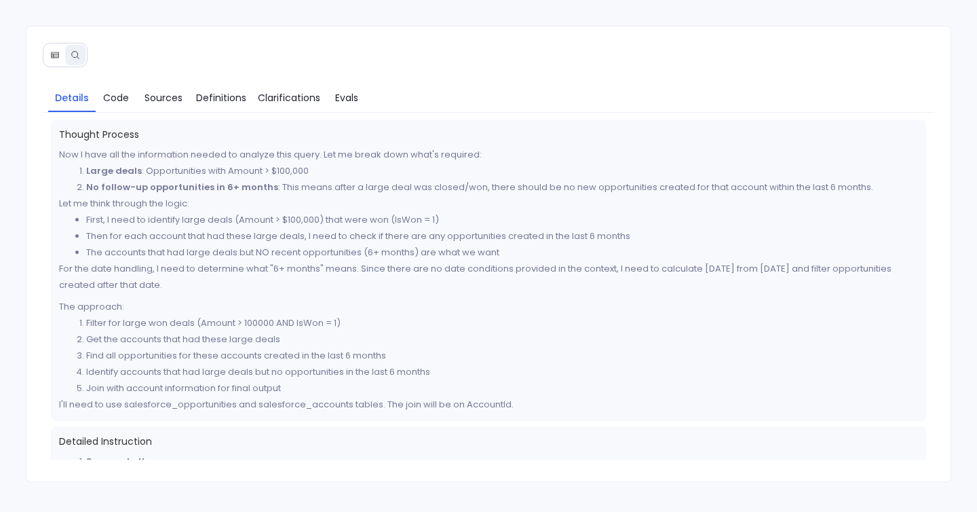
click at [52, 62] on button at bounding box center [55, 55] width 20 height 20
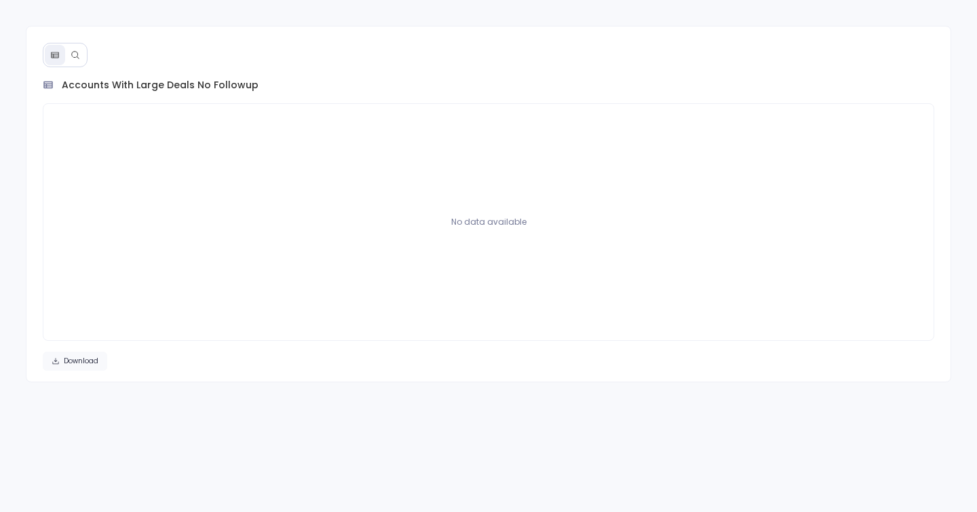
click at [92, 364] on span "Download" at bounding box center [81, 360] width 35 height 9
click at [74, 49] on button at bounding box center [75, 55] width 20 height 20
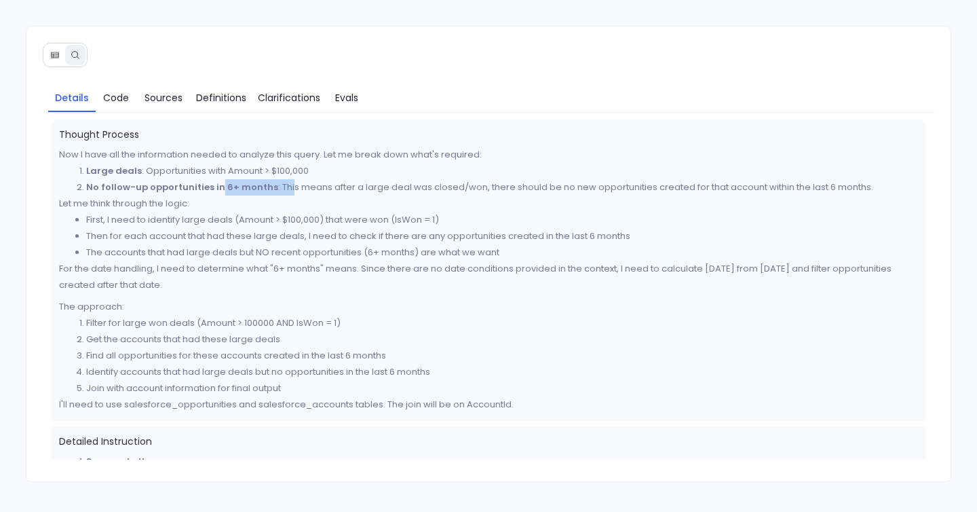
drag, startPoint x: 214, startPoint y: 187, endPoint x: 284, endPoint y: 186, distance: 69.2
click at [284, 187] on li "No follow-up opportunities in 6+ months : This means after a large deal was clo…" at bounding box center [502, 187] width 833 height 16
click at [104, 284] on p "For the date handling, I need to determine what "6+ months" means. Since there …" at bounding box center [489, 277] width 860 height 33
click at [124, 98] on span "Code" at bounding box center [116, 97] width 26 height 15
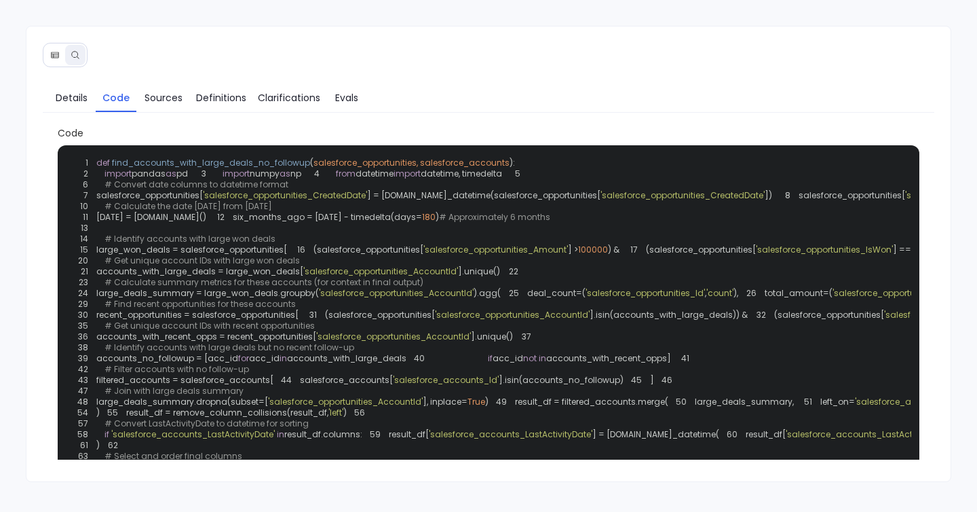
click at [422, 223] on span "180" at bounding box center [429, 217] width 14 height 12
click at [70, 102] on span "Details" at bounding box center [72, 97] width 32 height 15
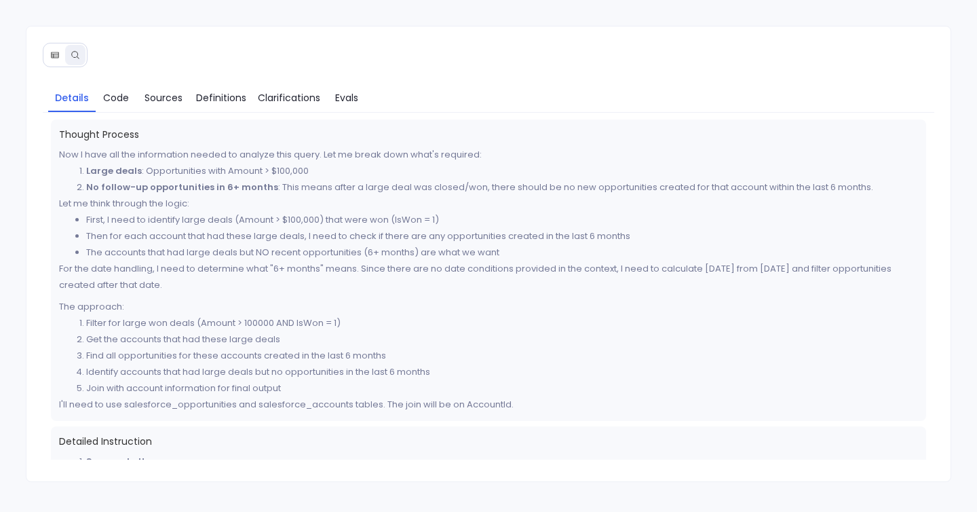
click at [160, 230] on li "Then for each account that had these large deals, I need to check if there are …" at bounding box center [502, 236] width 833 height 16
click at [208, 290] on p "For the date handling, I need to determine what "6+ months" means. Since there …" at bounding box center [489, 277] width 860 height 33
click at [87, 116] on div "Details Code Sources Definitions Clarifications Evals Thought Process Now I hav…" at bounding box center [488, 274] width 925 height 393
click at [113, 102] on span "Code" at bounding box center [116, 97] width 26 height 15
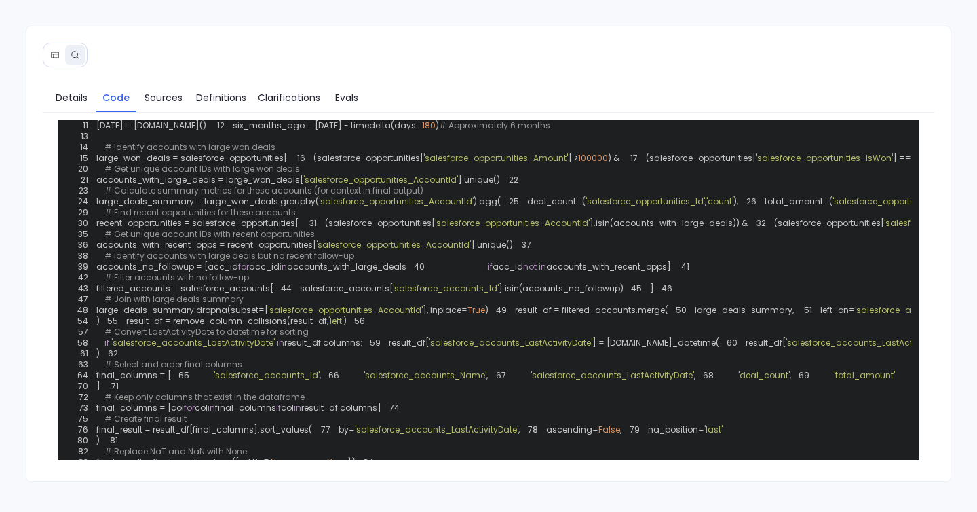
scroll to position [86, 0]
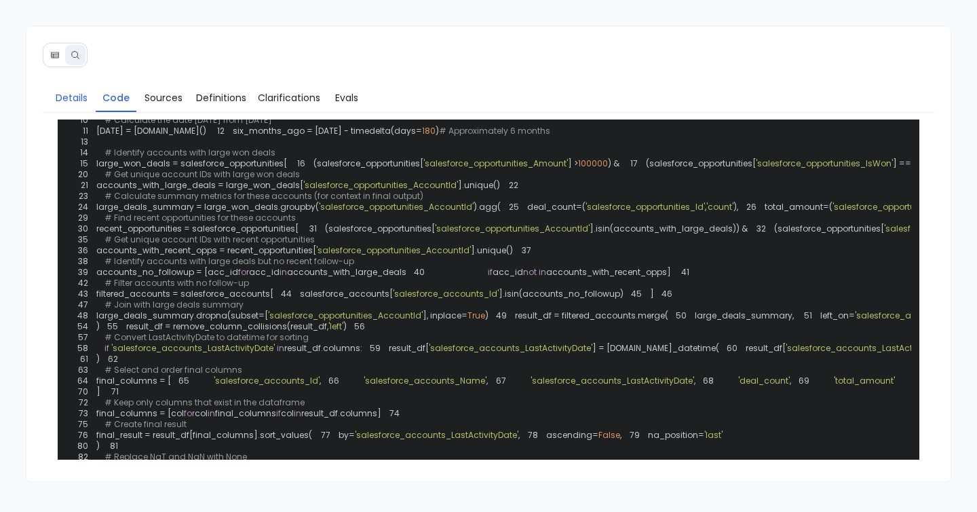
click at [75, 102] on span "Details" at bounding box center [72, 97] width 32 height 15
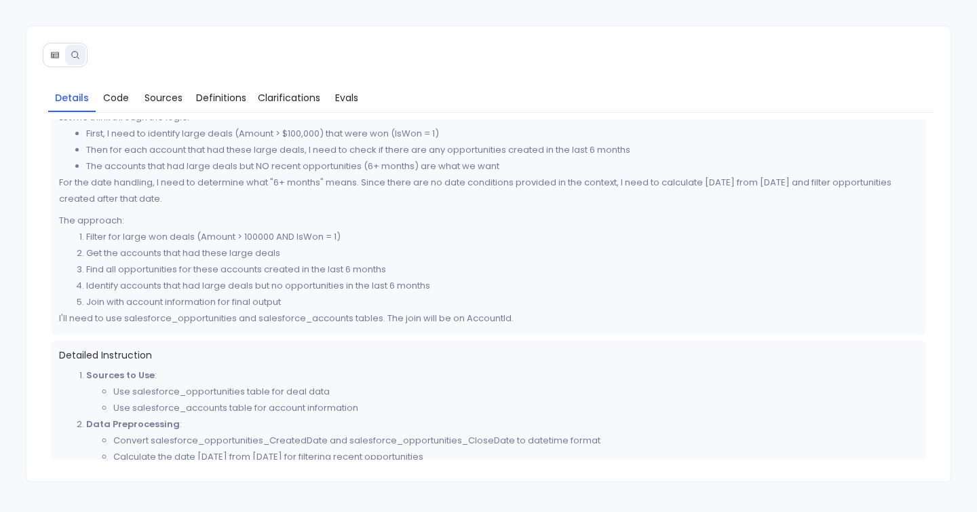
scroll to position [0, 0]
